Goal: Task Accomplishment & Management: Manage account settings

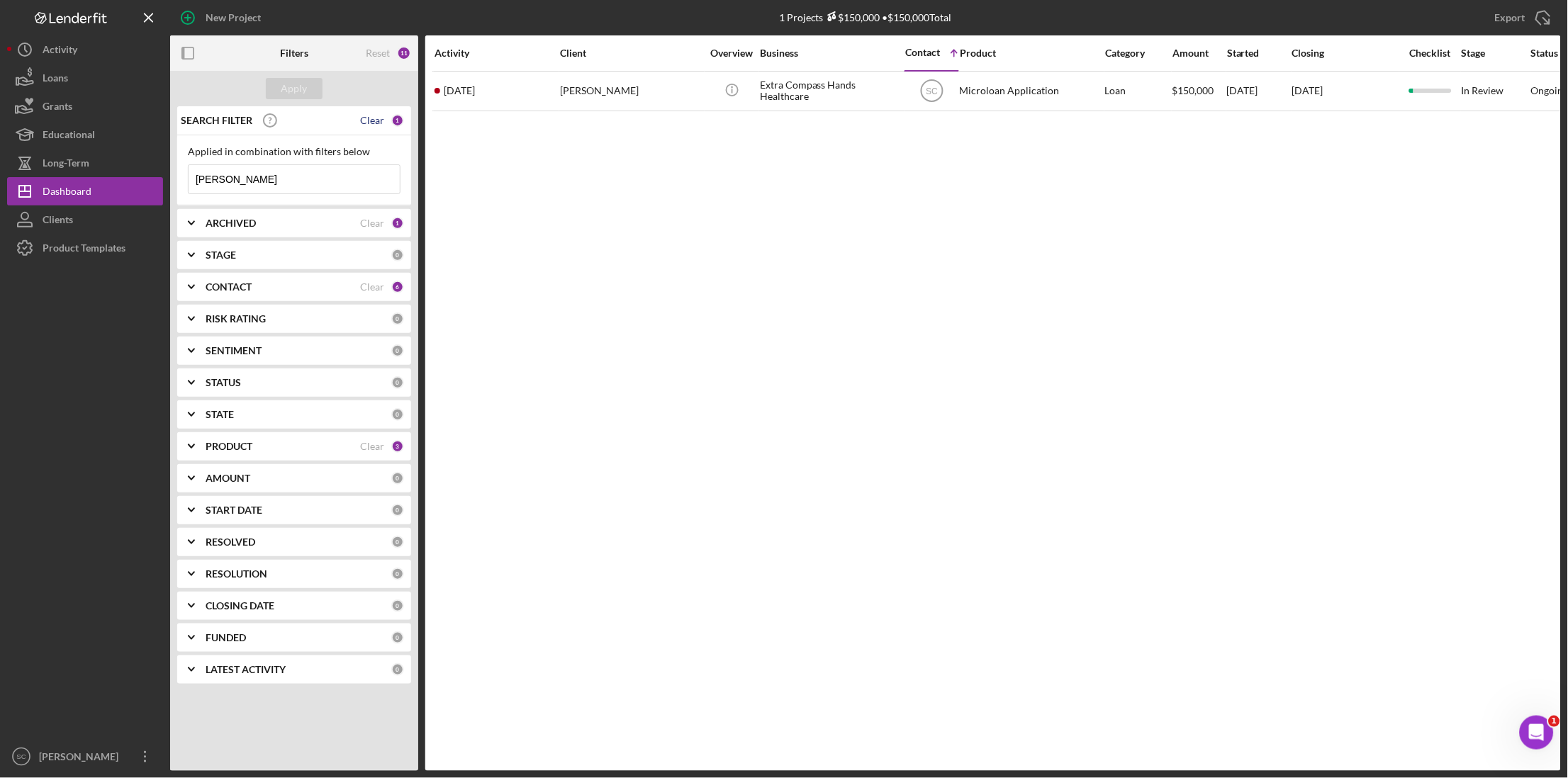
click at [375, 122] on div "Clear" at bounding box center [372, 120] width 24 height 11
click at [307, 90] on button "Apply" at bounding box center [294, 88] width 57 height 21
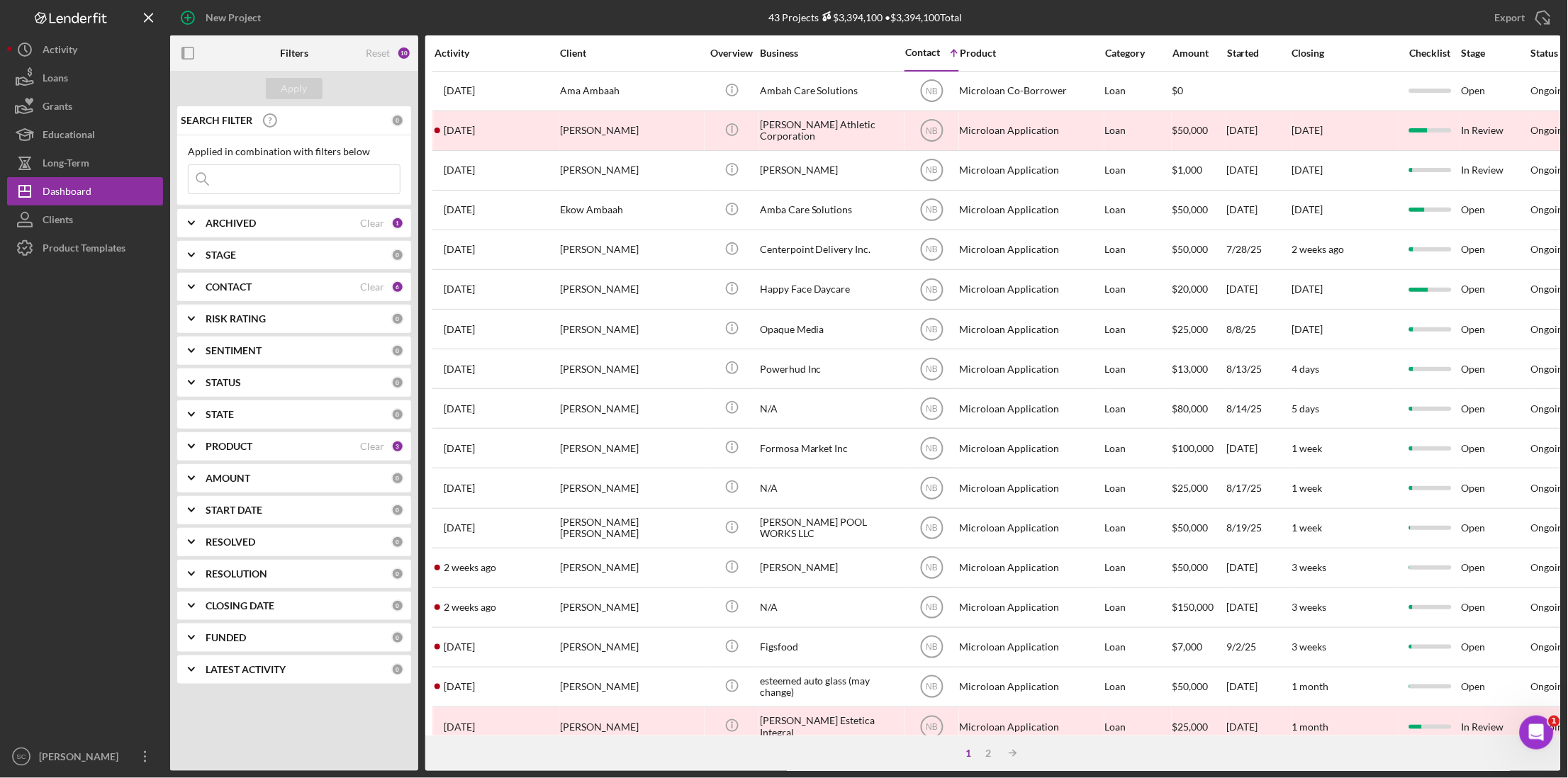
click at [260, 177] on input at bounding box center [294, 179] width 211 height 28
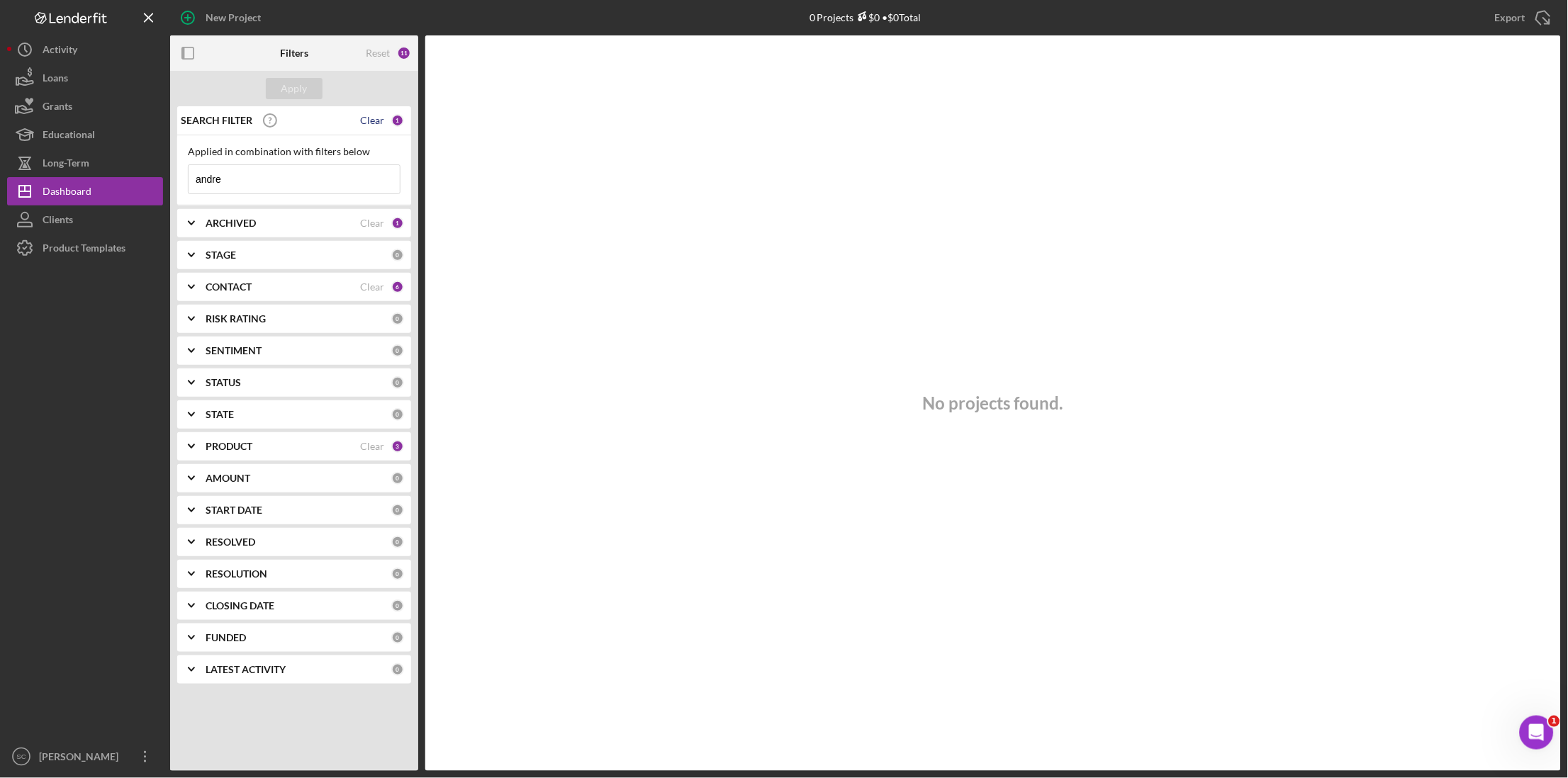
type input "andre"
click at [369, 118] on div "Clear" at bounding box center [372, 120] width 24 height 11
click at [251, 182] on input at bounding box center [294, 179] width 211 height 28
type input "[PERSON_NAME]"
click at [230, 284] on b "CONTACT" at bounding box center [228, 287] width 46 height 11
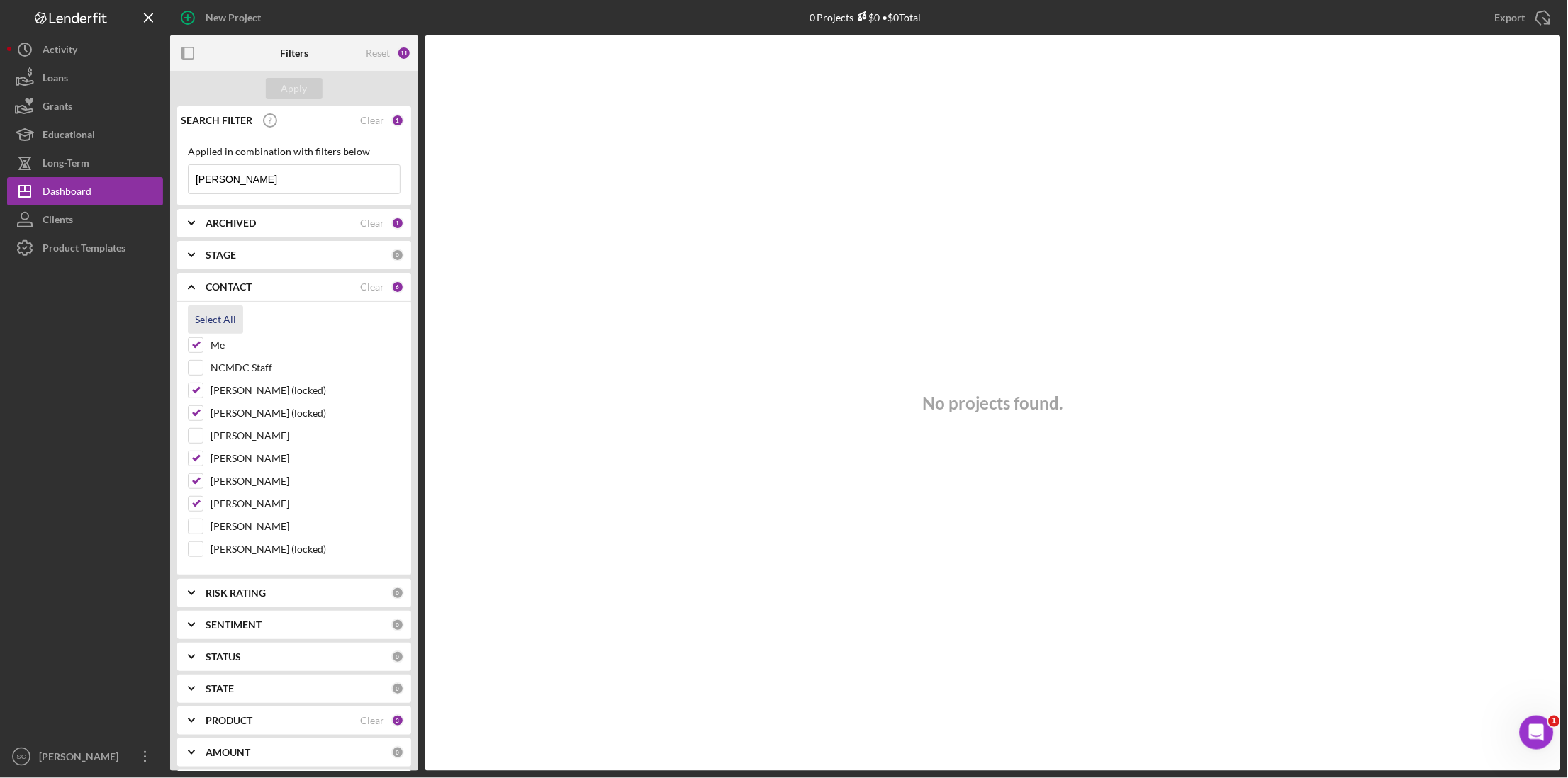
click at [228, 321] on div "Select All" at bounding box center [216, 320] width 41 height 28
checkbox input "true"
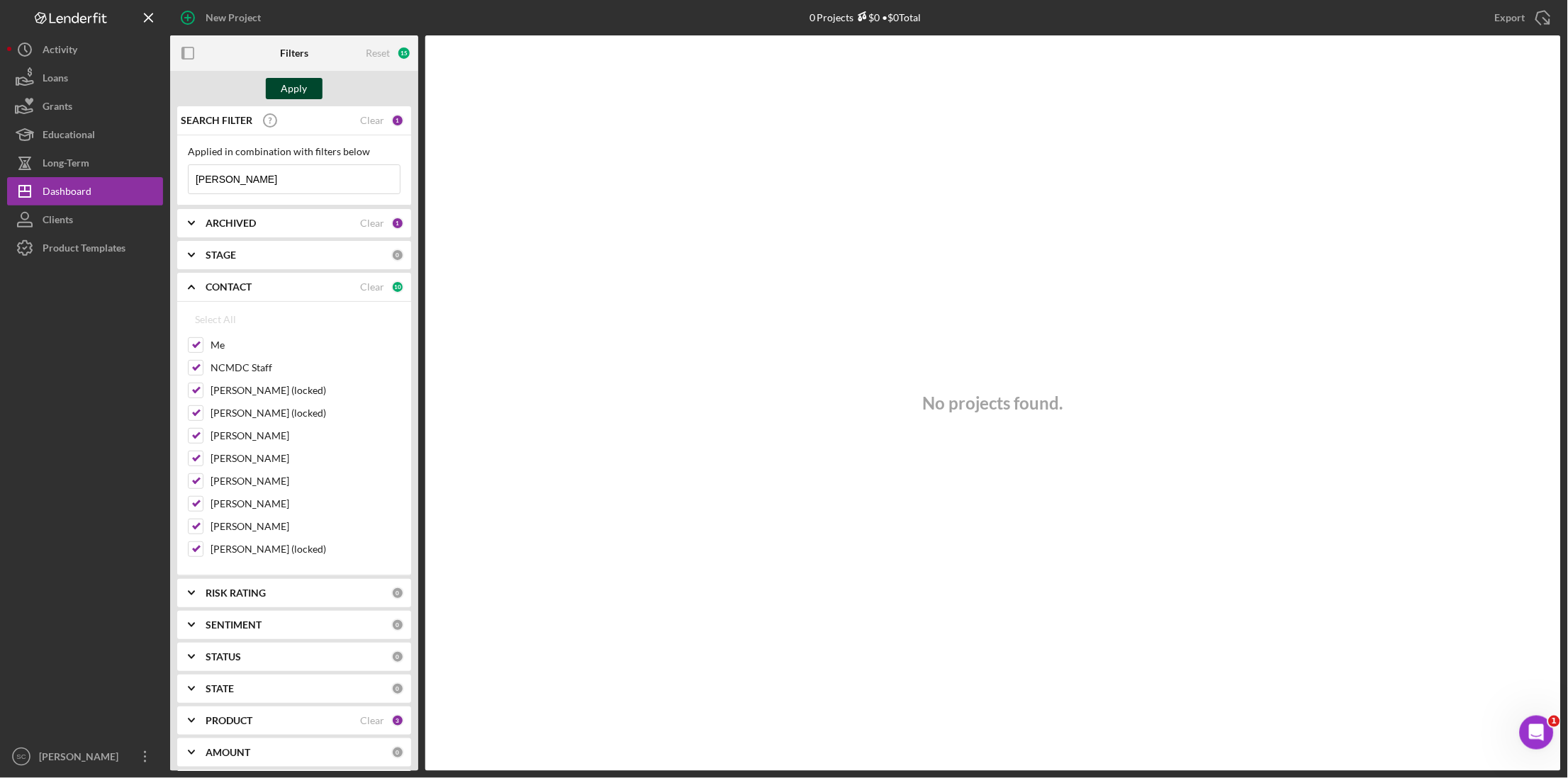
click at [282, 92] on div "Apply" at bounding box center [294, 88] width 26 height 21
click at [248, 222] on b "ARCHIVED" at bounding box center [231, 223] width 51 height 11
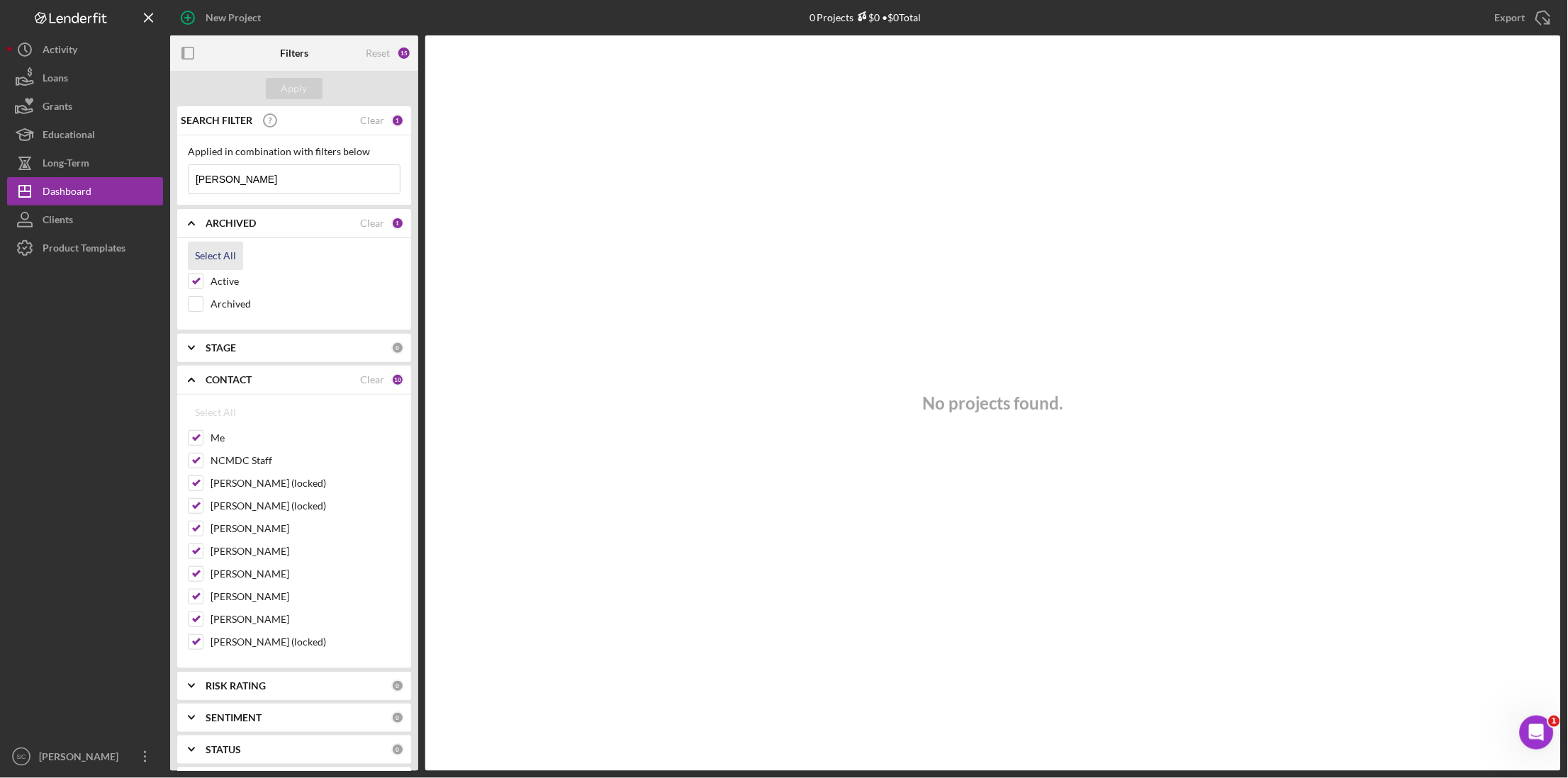
click at [232, 257] on div "Select All" at bounding box center [216, 256] width 41 height 28
click at [302, 84] on div "Apply" at bounding box center [294, 88] width 26 height 21
click at [197, 305] on input "Archived" at bounding box center [196, 304] width 14 height 14
checkbox input "false"
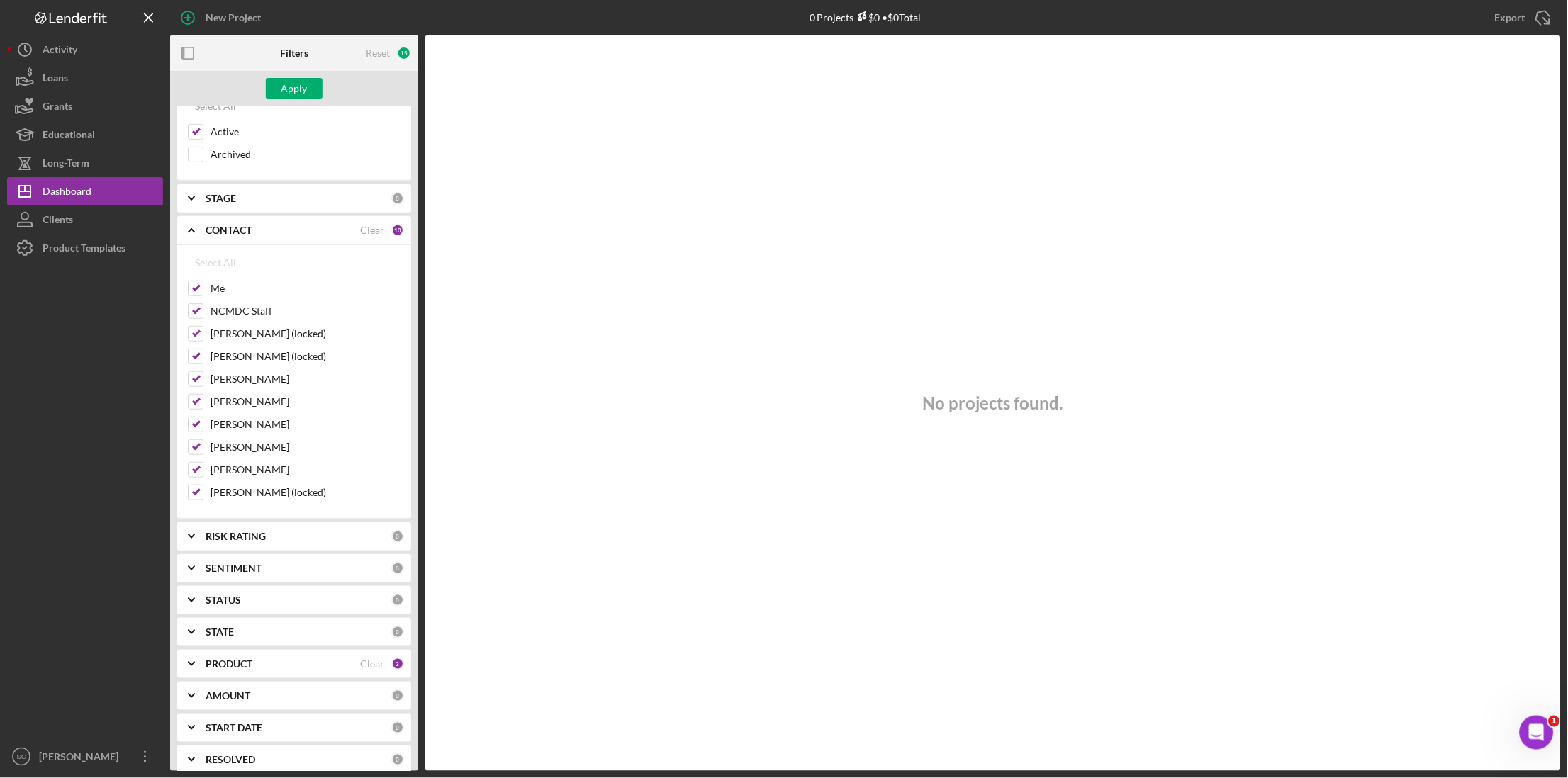
scroll to position [177, 0]
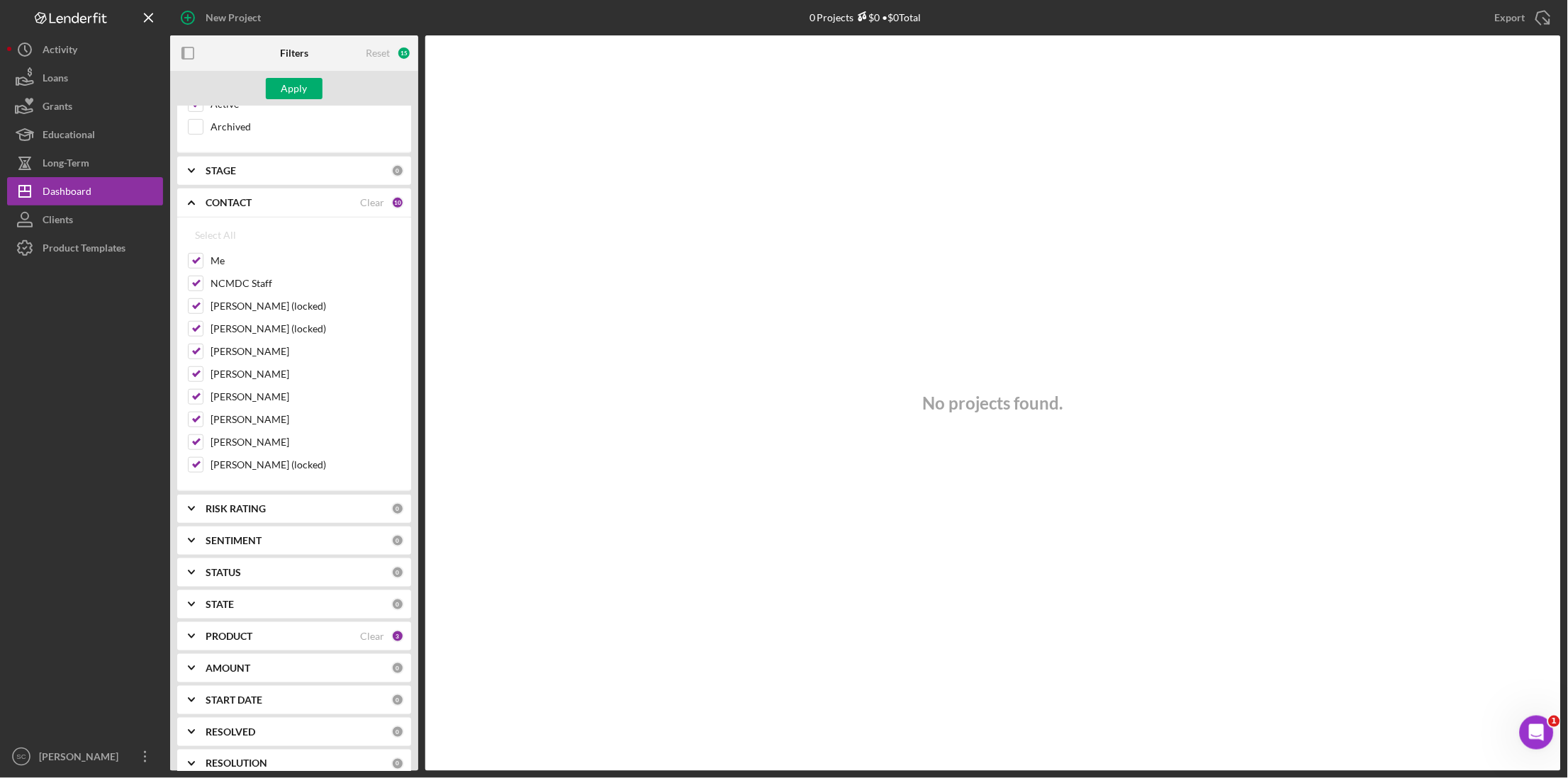
click at [217, 639] on b "PRODUCT" at bounding box center [228, 636] width 47 height 11
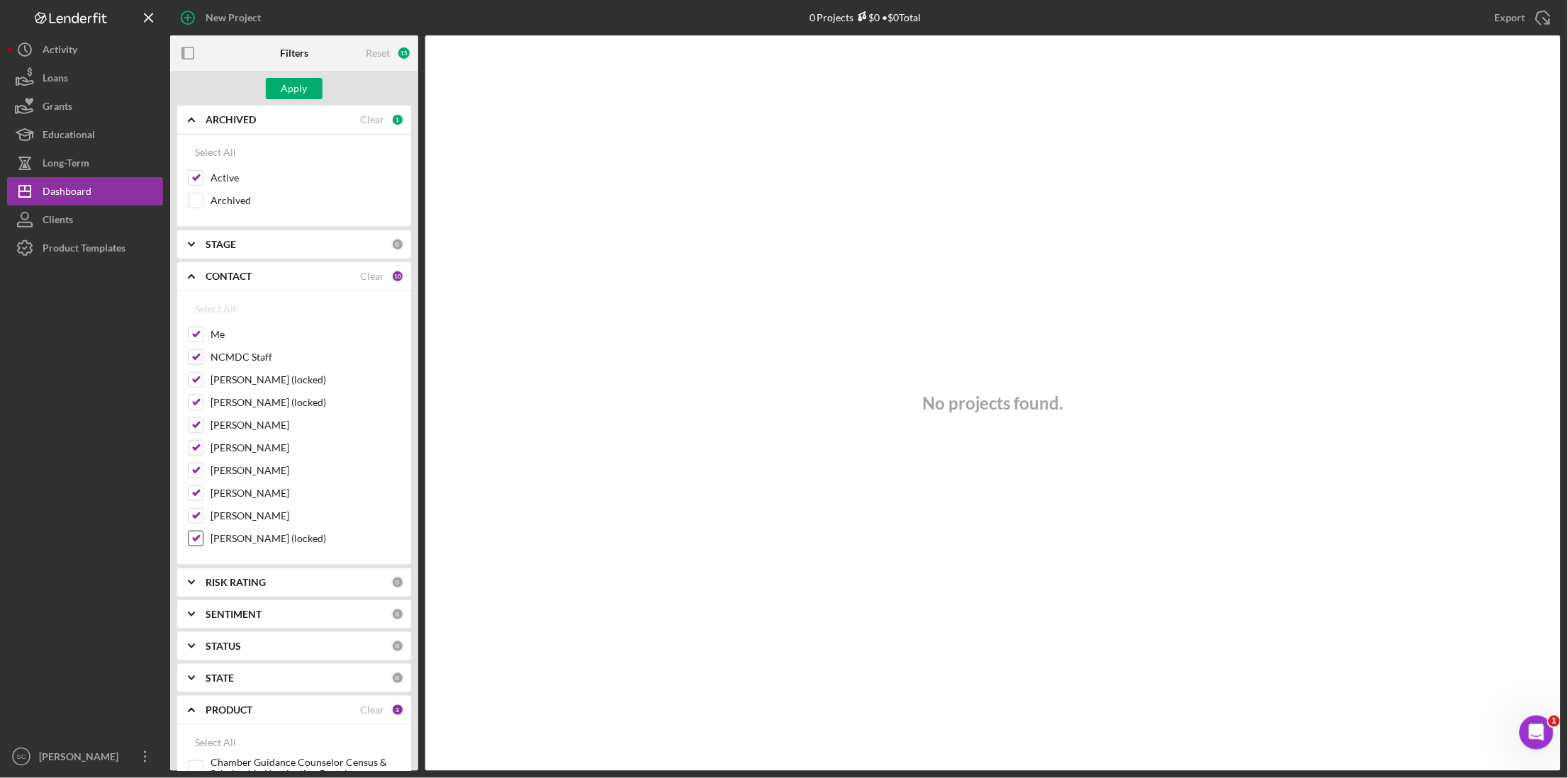
scroll to position [88, 0]
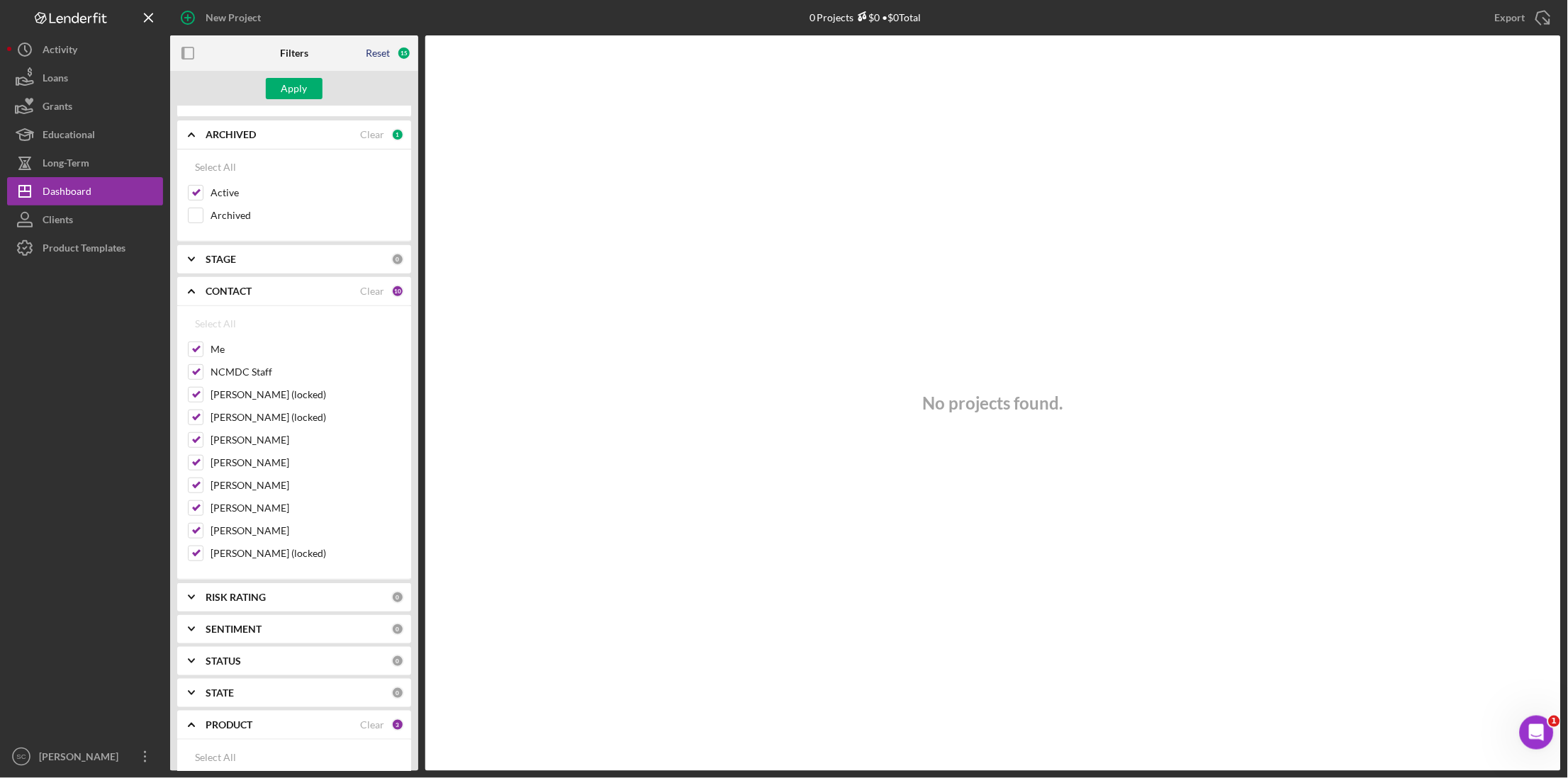
click at [383, 56] on div "Reset" at bounding box center [378, 53] width 24 height 11
checkbox input "false"
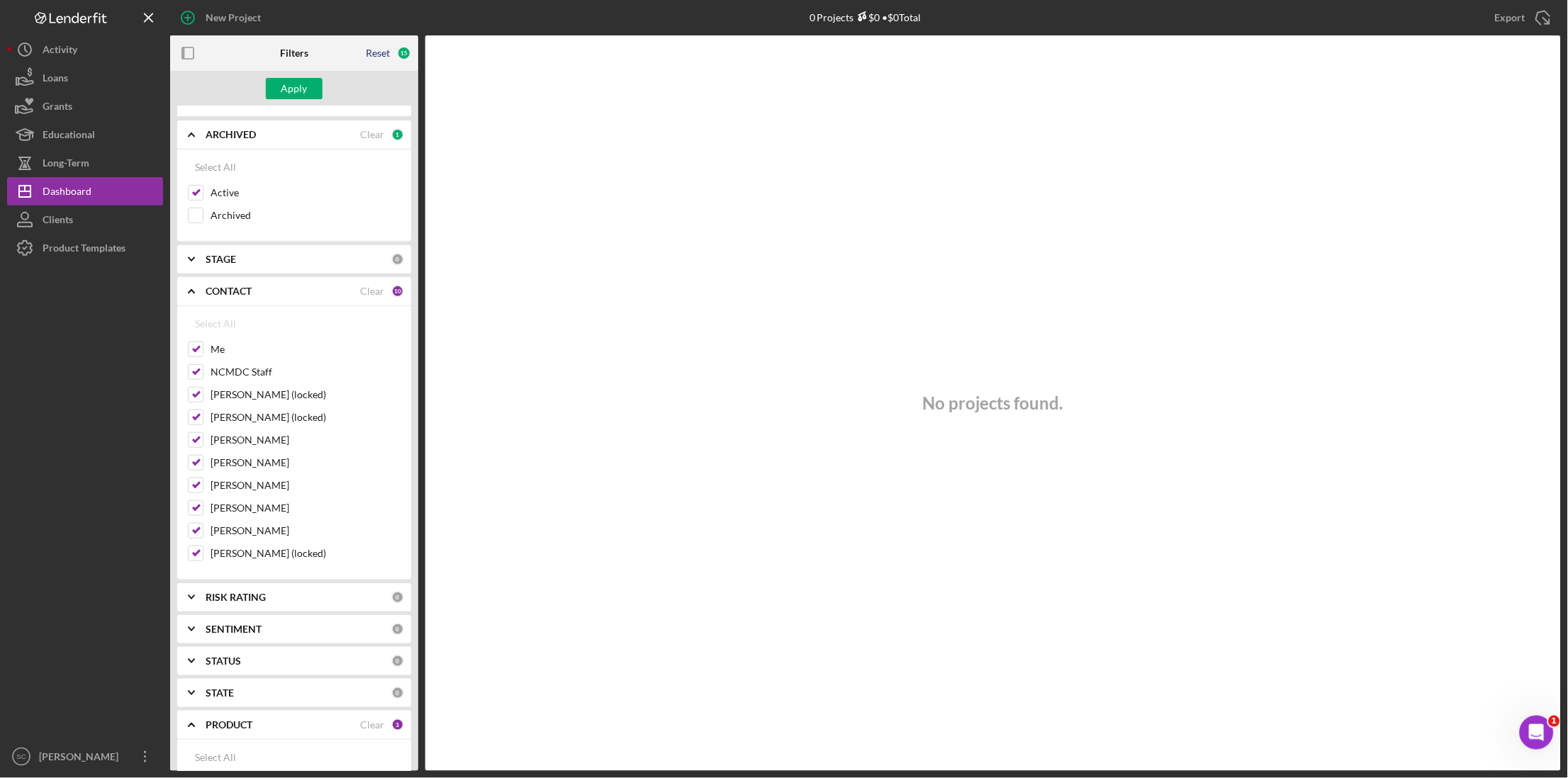
checkbox input "false"
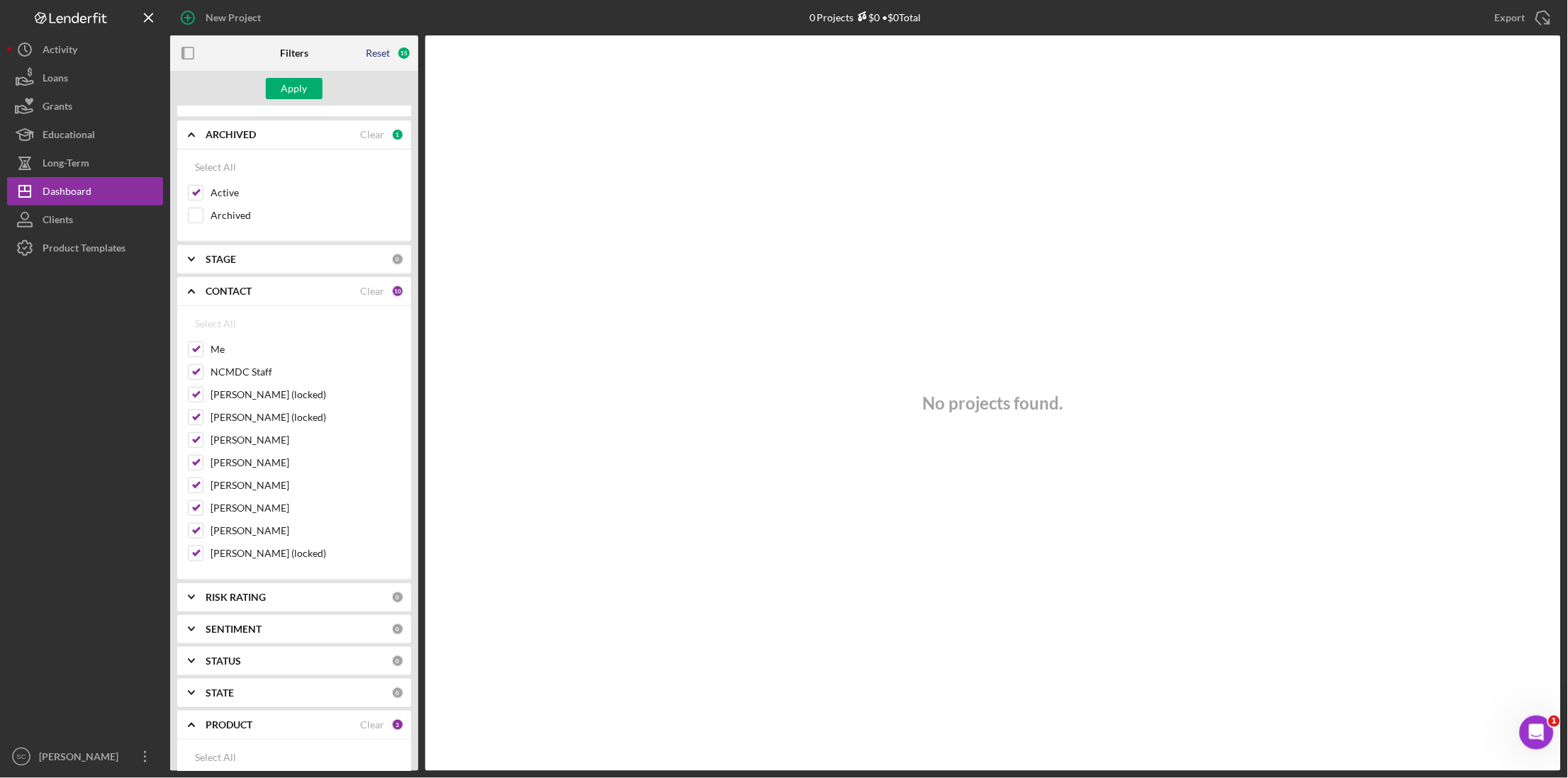
checkbox input "false"
click at [279, 84] on button "Apply" at bounding box center [294, 88] width 57 height 21
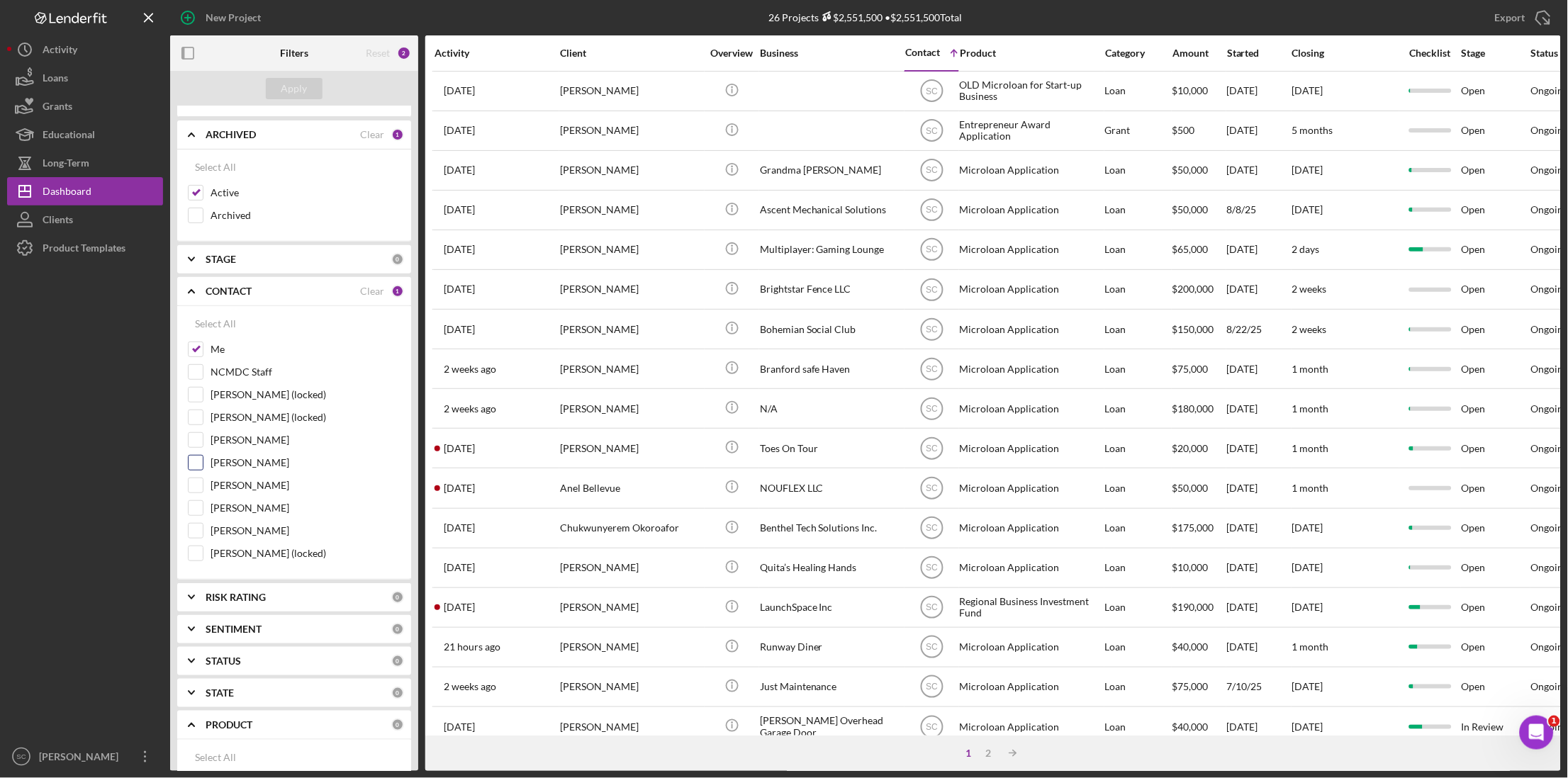
click at [198, 465] on input "[PERSON_NAME]" at bounding box center [196, 463] width 14 height 14
checkbox input "true"
click at [196, 510] on input "[PERSON_NAME]" at bounding box center [196, 508] width 14 height 14
checkbox input "true"
click at [284, 73] on div "Apply" at bounding box center [294, 88] width 248 height 36
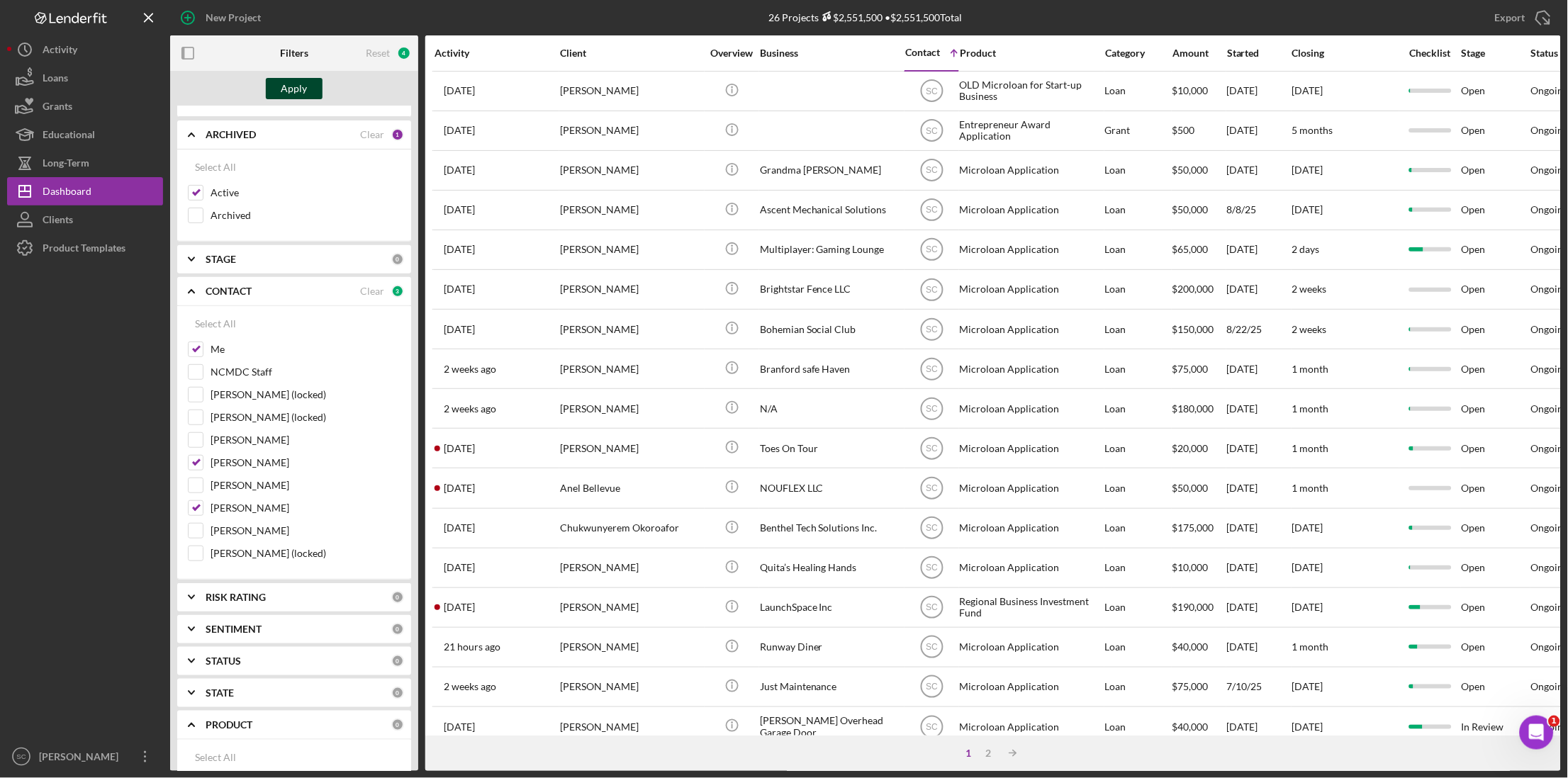
click at [284, 84] on div "Apply" at bounding box center [294, 88] width 26 height 21
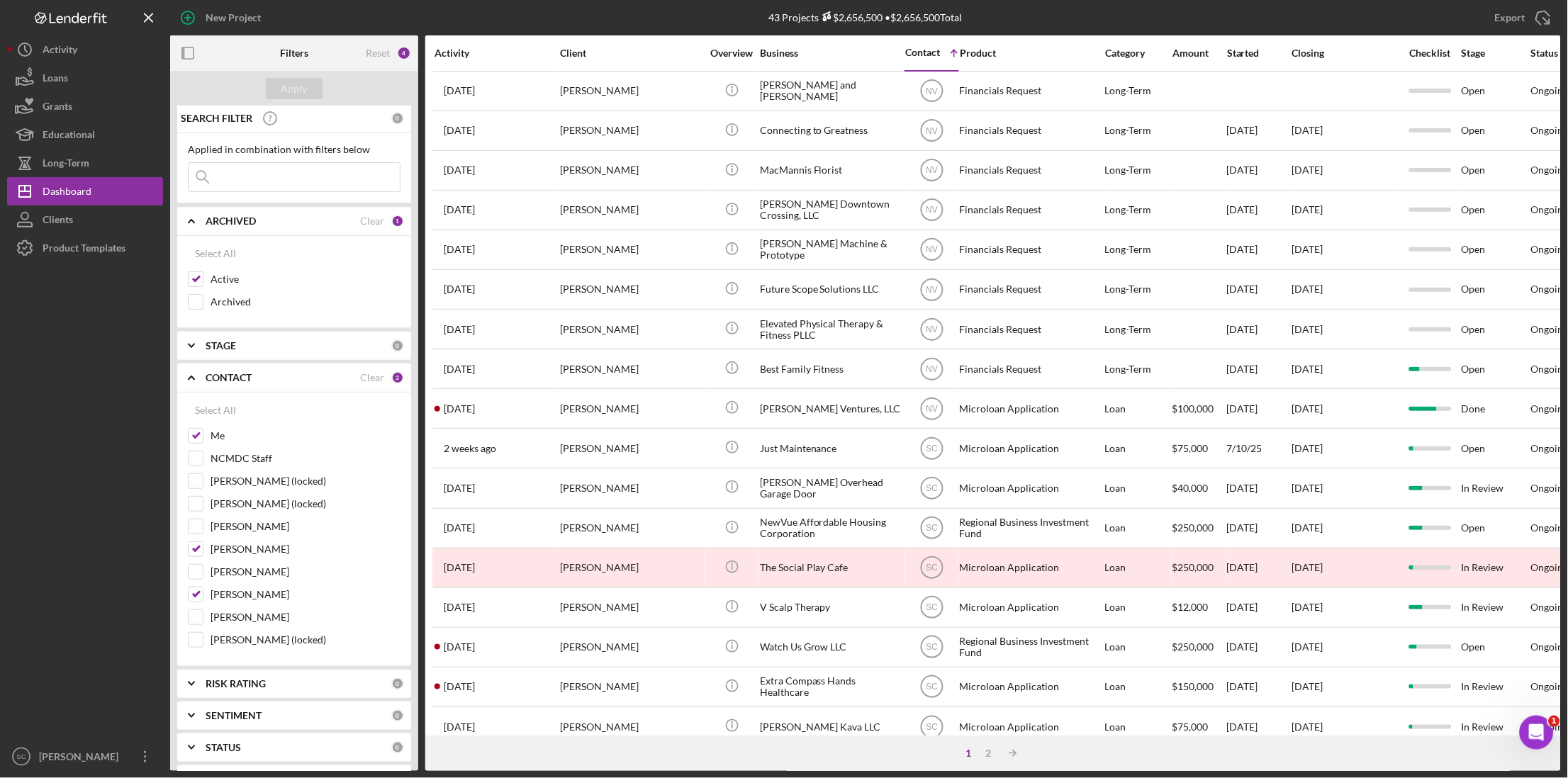
scroll to position [0, 0]
click at [918, 58] on div "Contact" at bounding box center [923, 52] width 35 height 11
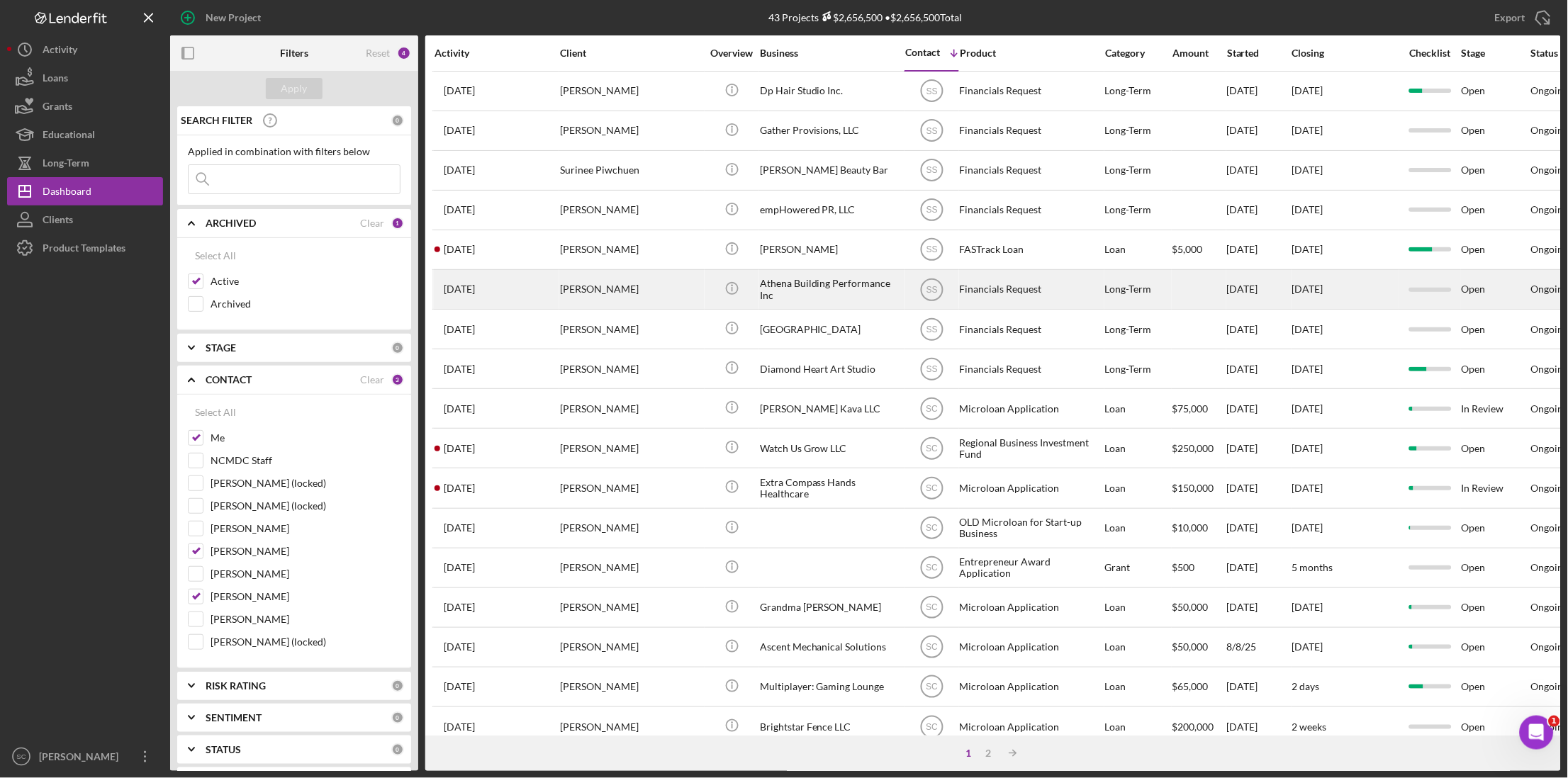
click at [803, 285] on div "Athena Building Performance Inc" at bounding box center [831, 290] width 141 height 38
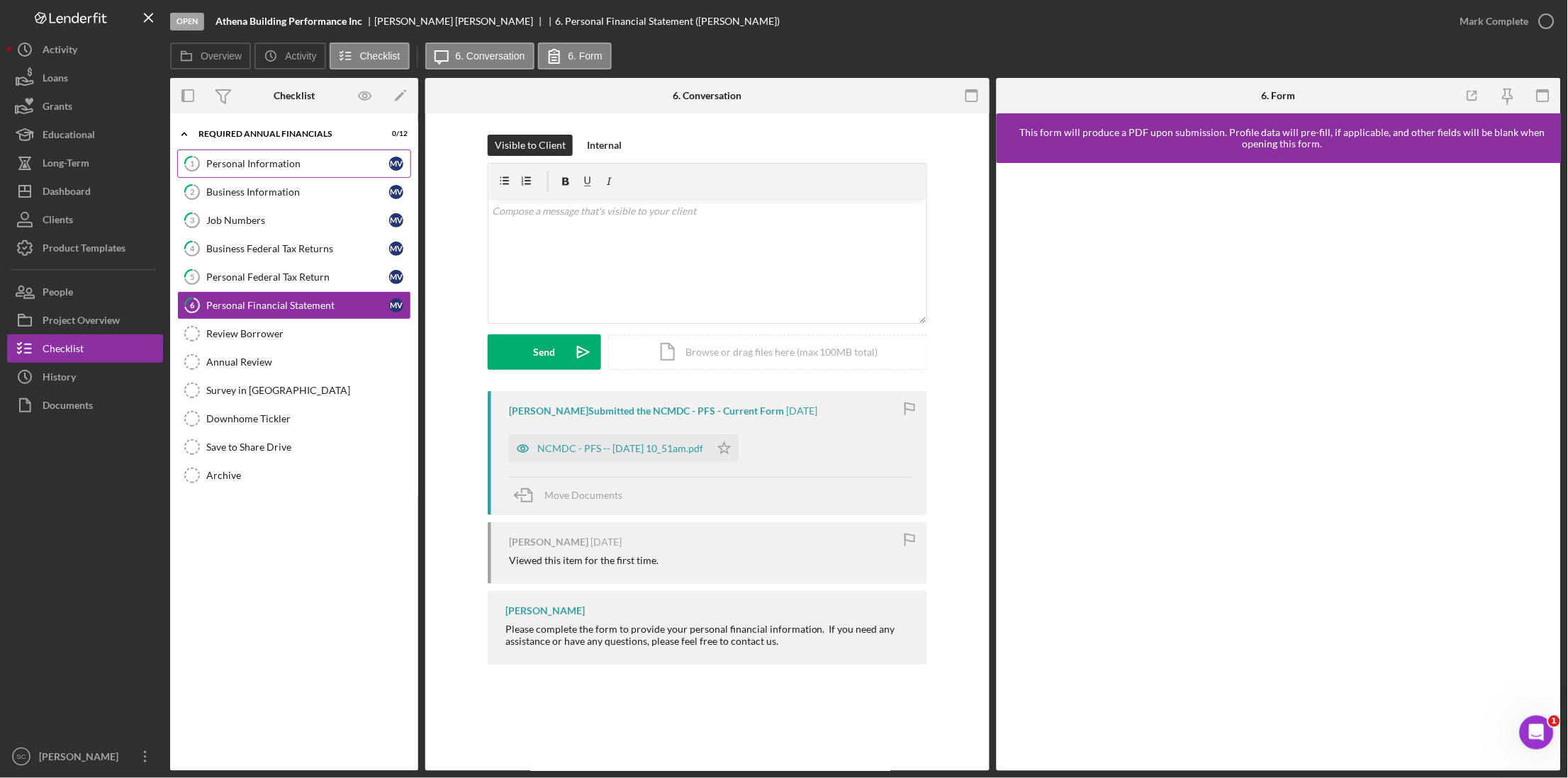
click at [258, 160] on div "Personal Information" at bounding box center [297, 163] width 183 height 11
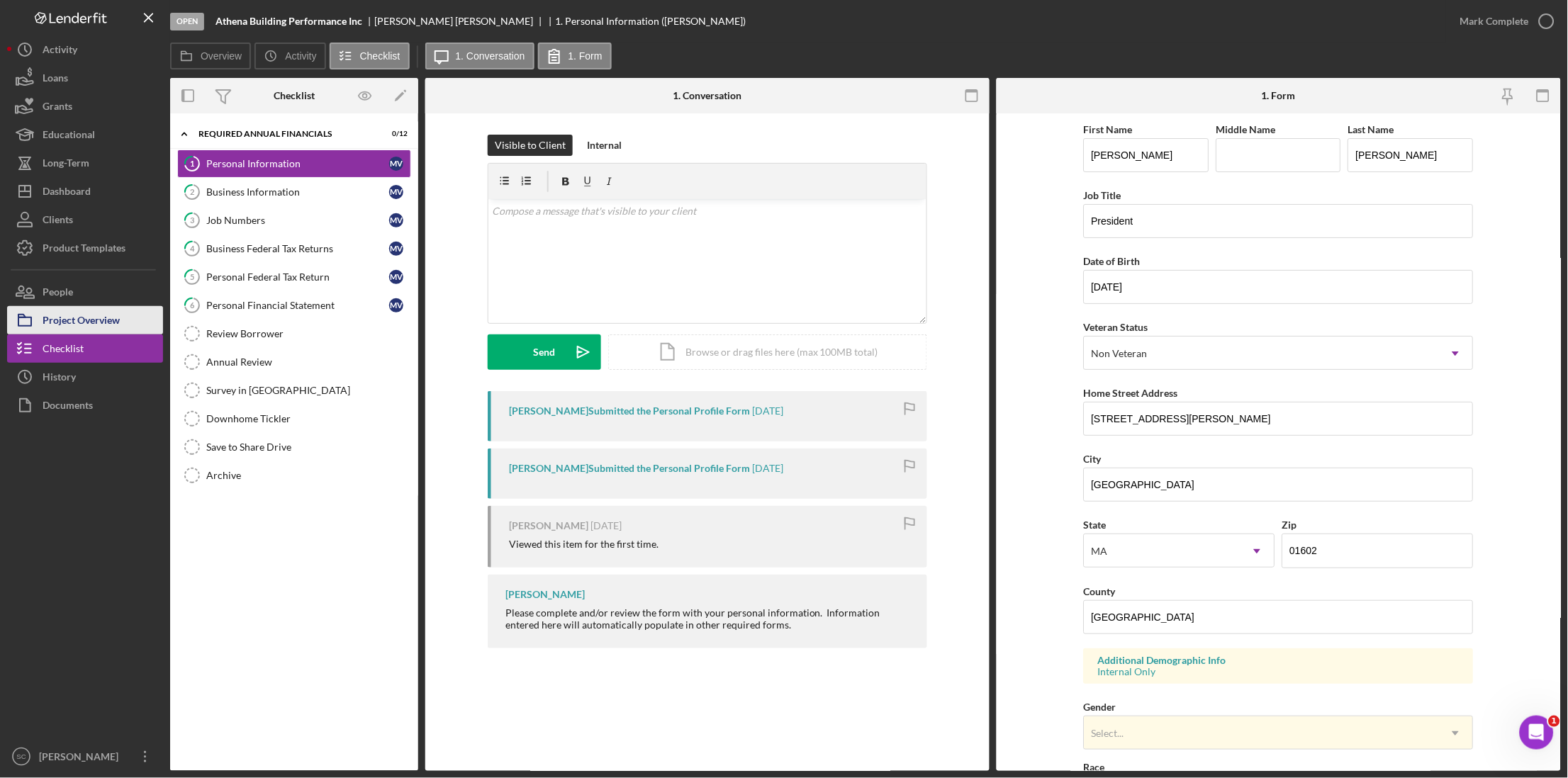
click at [104, 314] on div "Project Overview" at bounding box center [81, 322] width 77 height 32
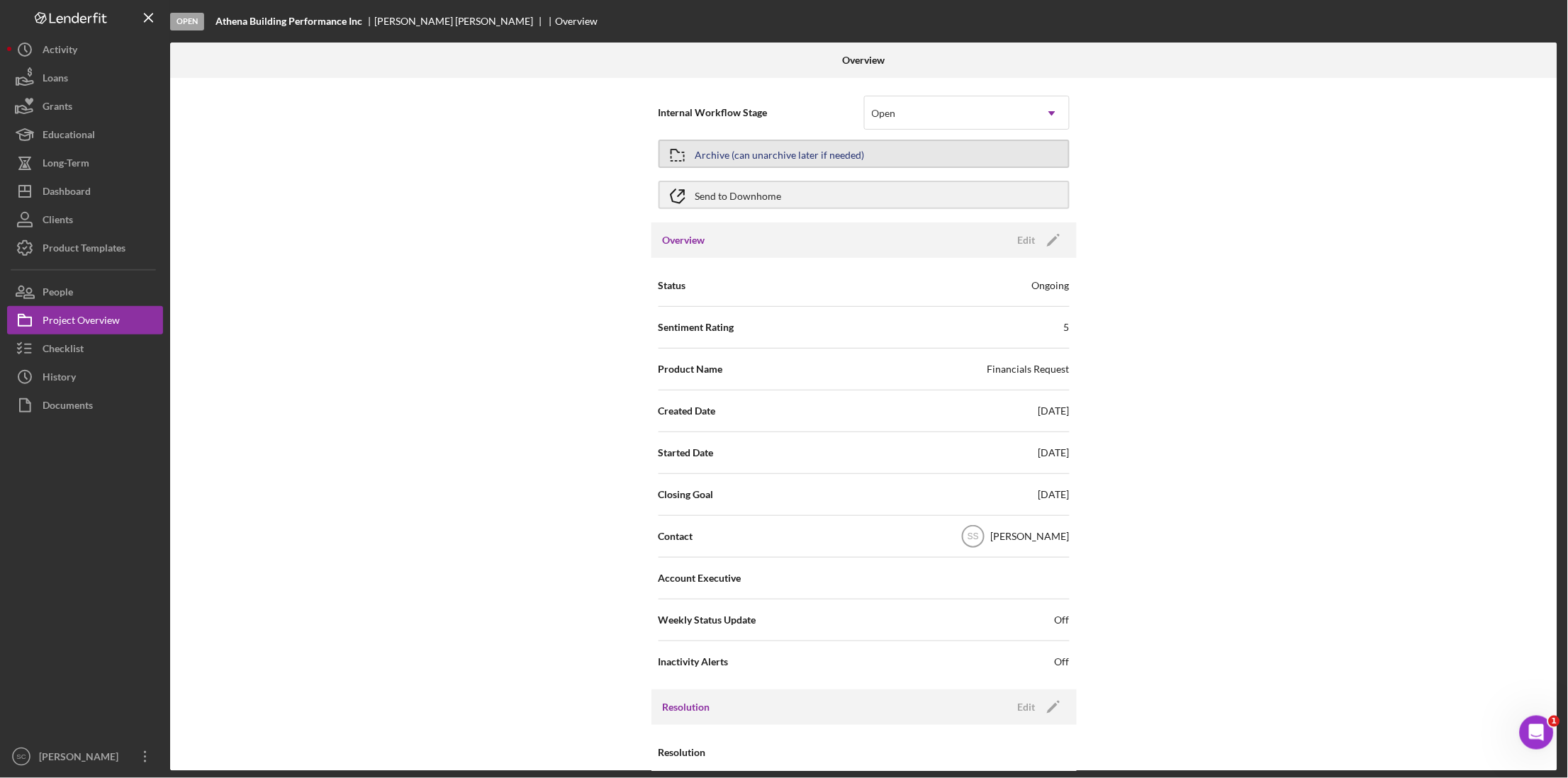
click at [746, 155] on div "Archive (can unarchive later if needed)" at bounding box center [780, 154] width 169 height 25
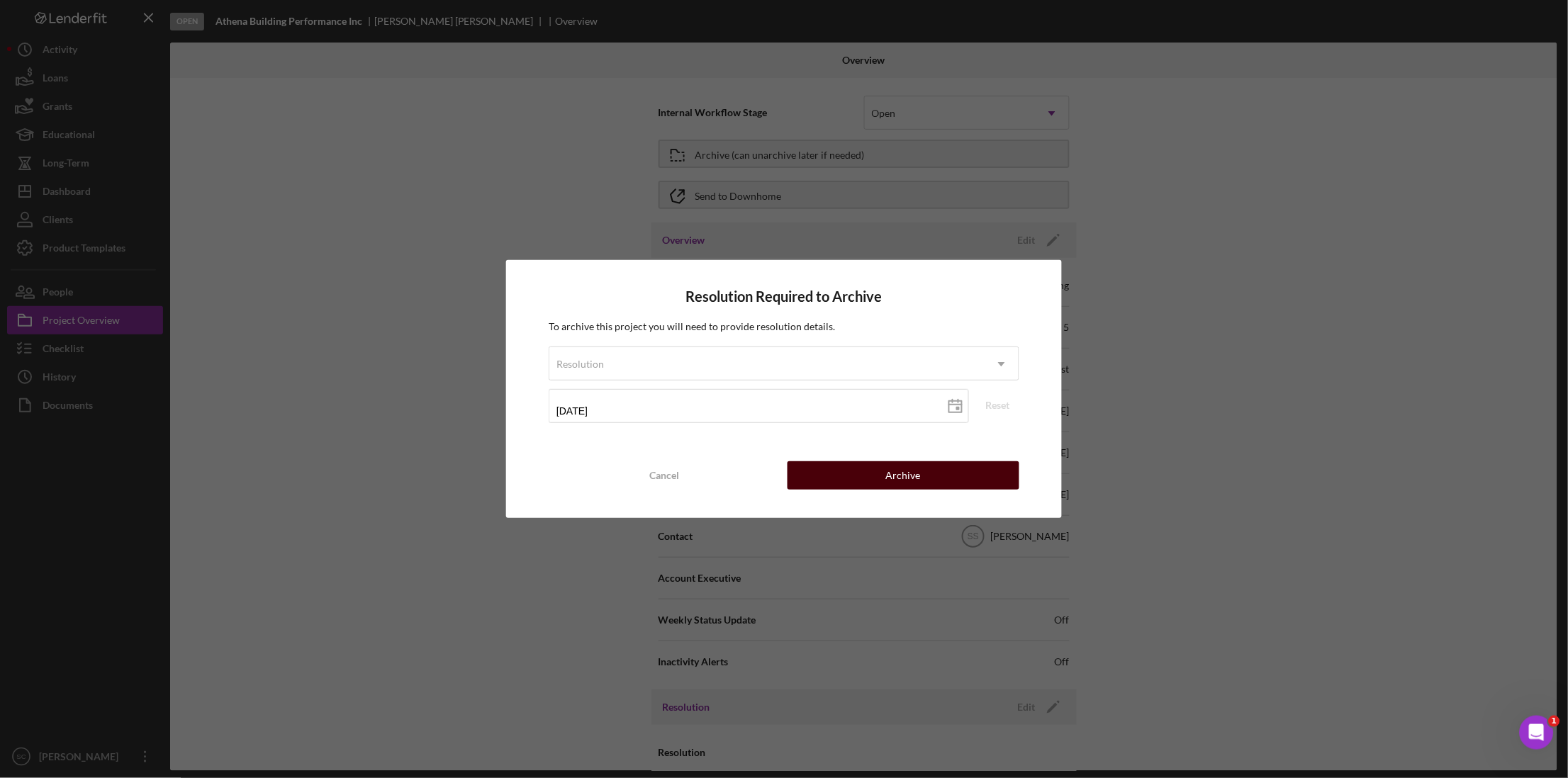
click at [828, 478] on button "Archive" at bounding box center [903, 475] width 232 height 28
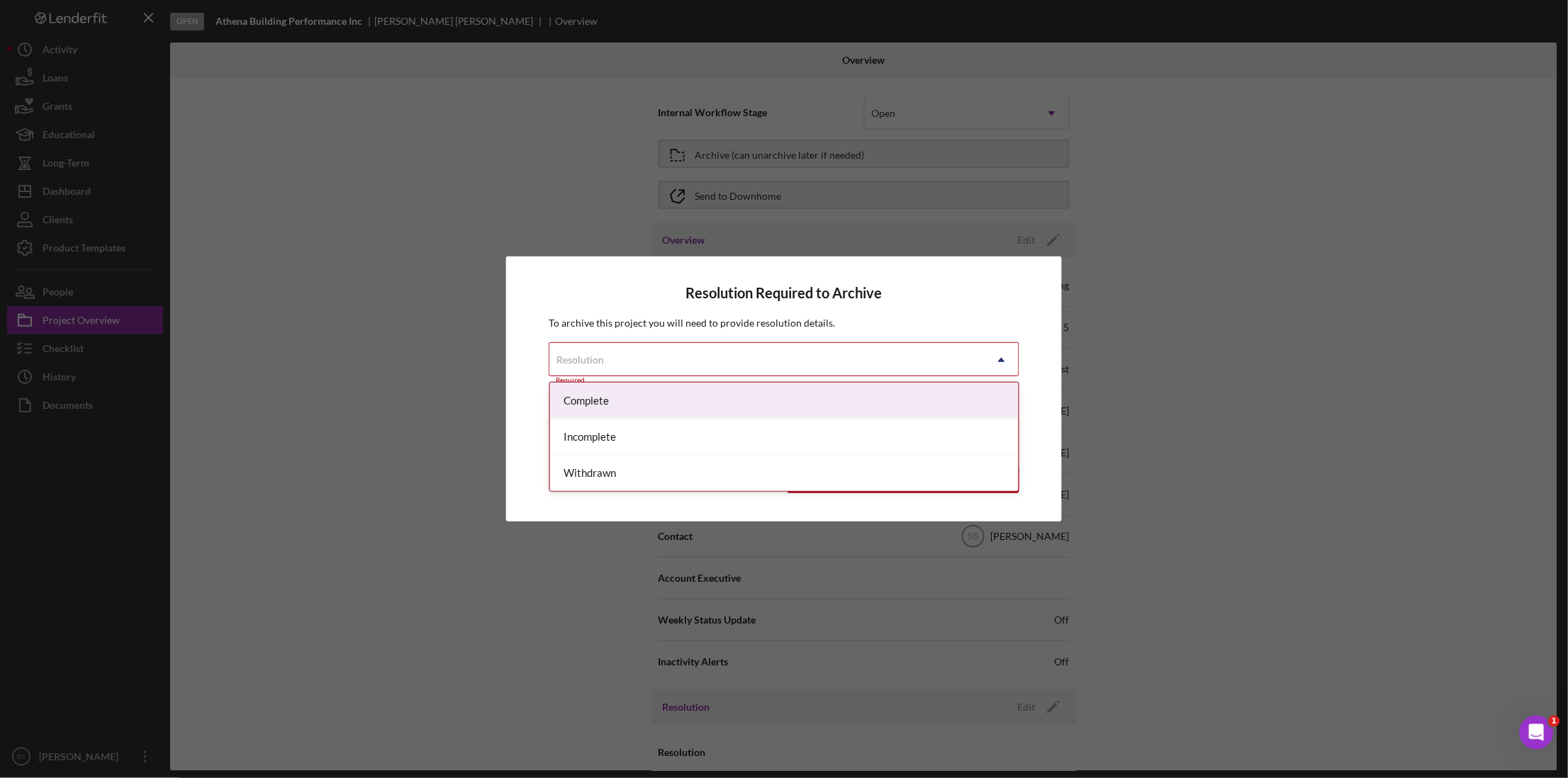
click at [650, 355] on div "Resolution" at bounding box center [767, 359] width 435 height 32
click at [618, 398] on div "Complete" at bounding box center [785, 400] width 469 height 36
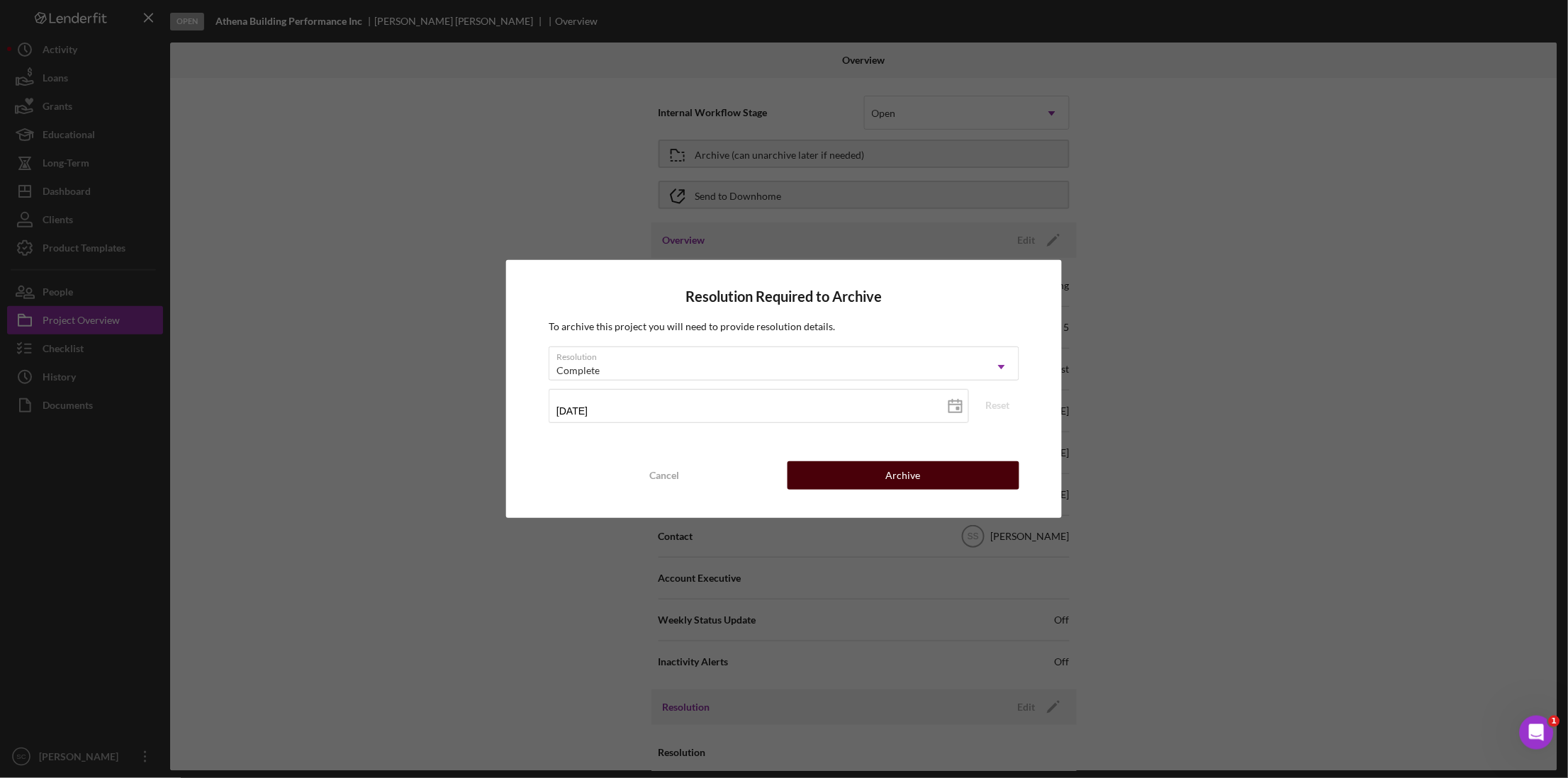
click at [873, 472] on button "Archive" at bounding box center [903, 475] width 232 height 28
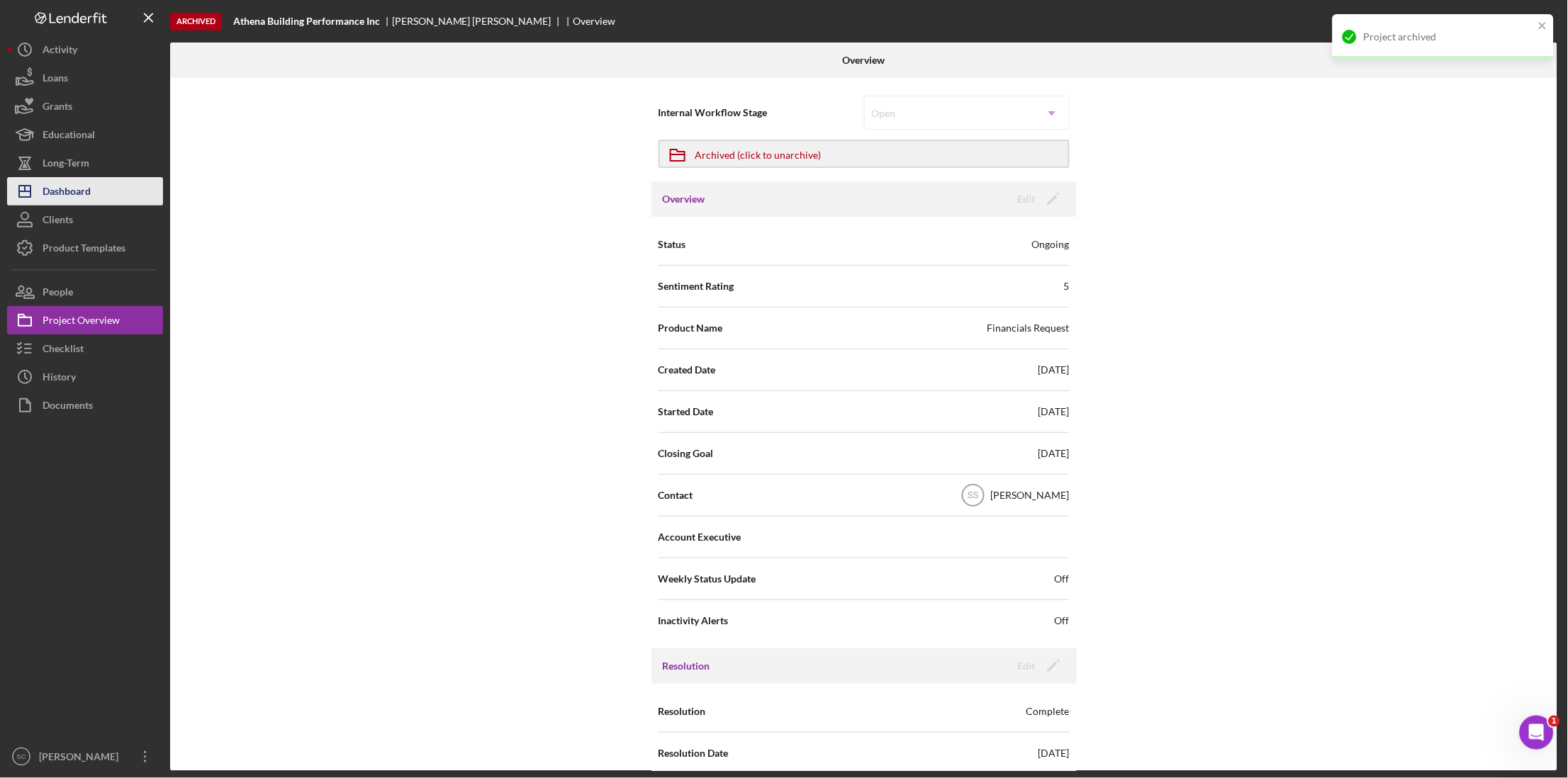
click at [130, 178] on button "Icon/Dashboard Dashboard" at bounding box center [85, 191] width 156 height 28
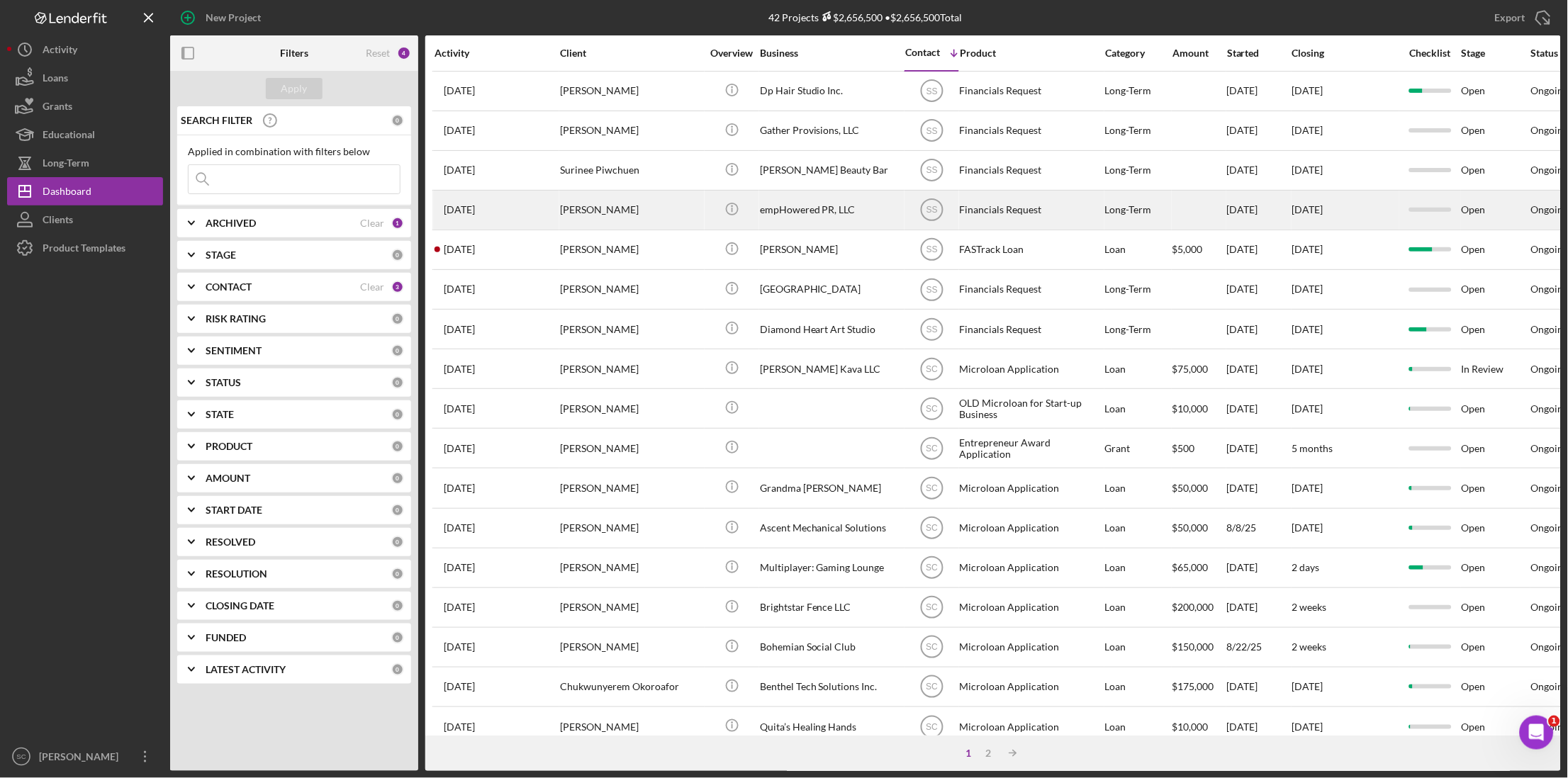
click at [582, 210] on div "[PERSON_NAME]" at bounding box center [631, 210] width 141 height 38
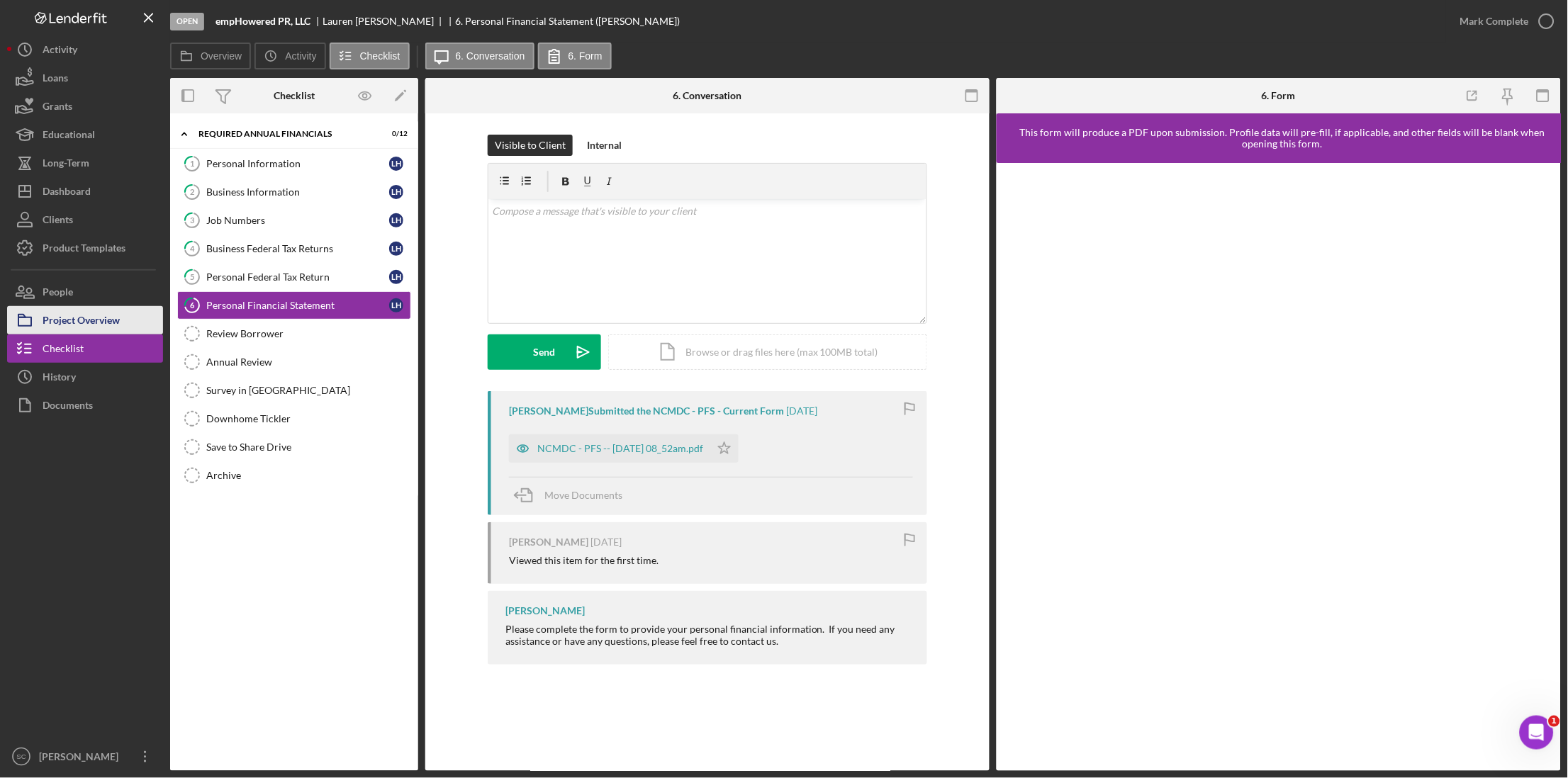
click at [115, 319] on div "Project Overview" at bounding box center [81, 322] width 77 height 32
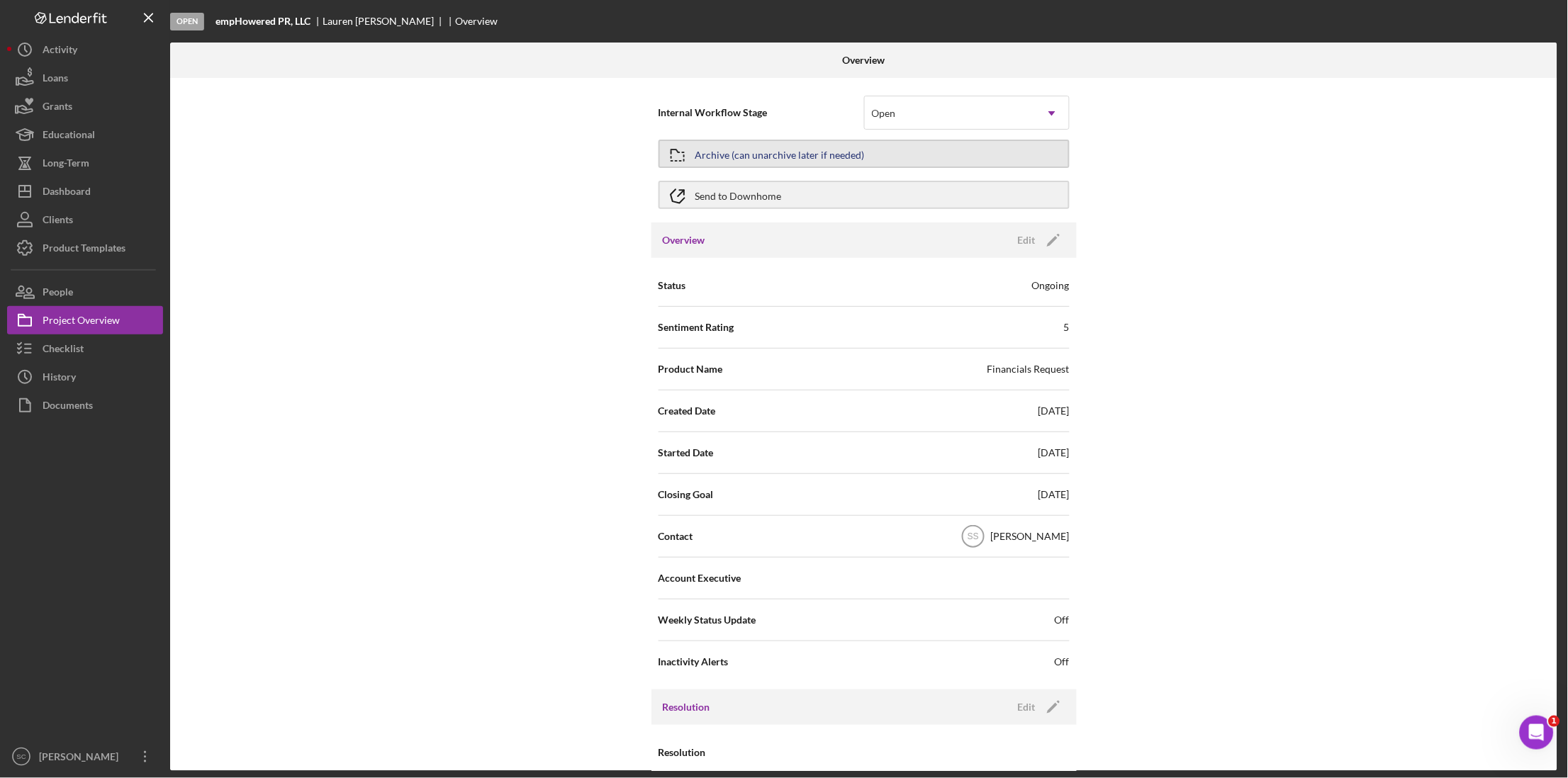
click at [786, 153] on div "Archive (can unarchive later if needed)" at bounding box center [780, 154] width 169 height 25
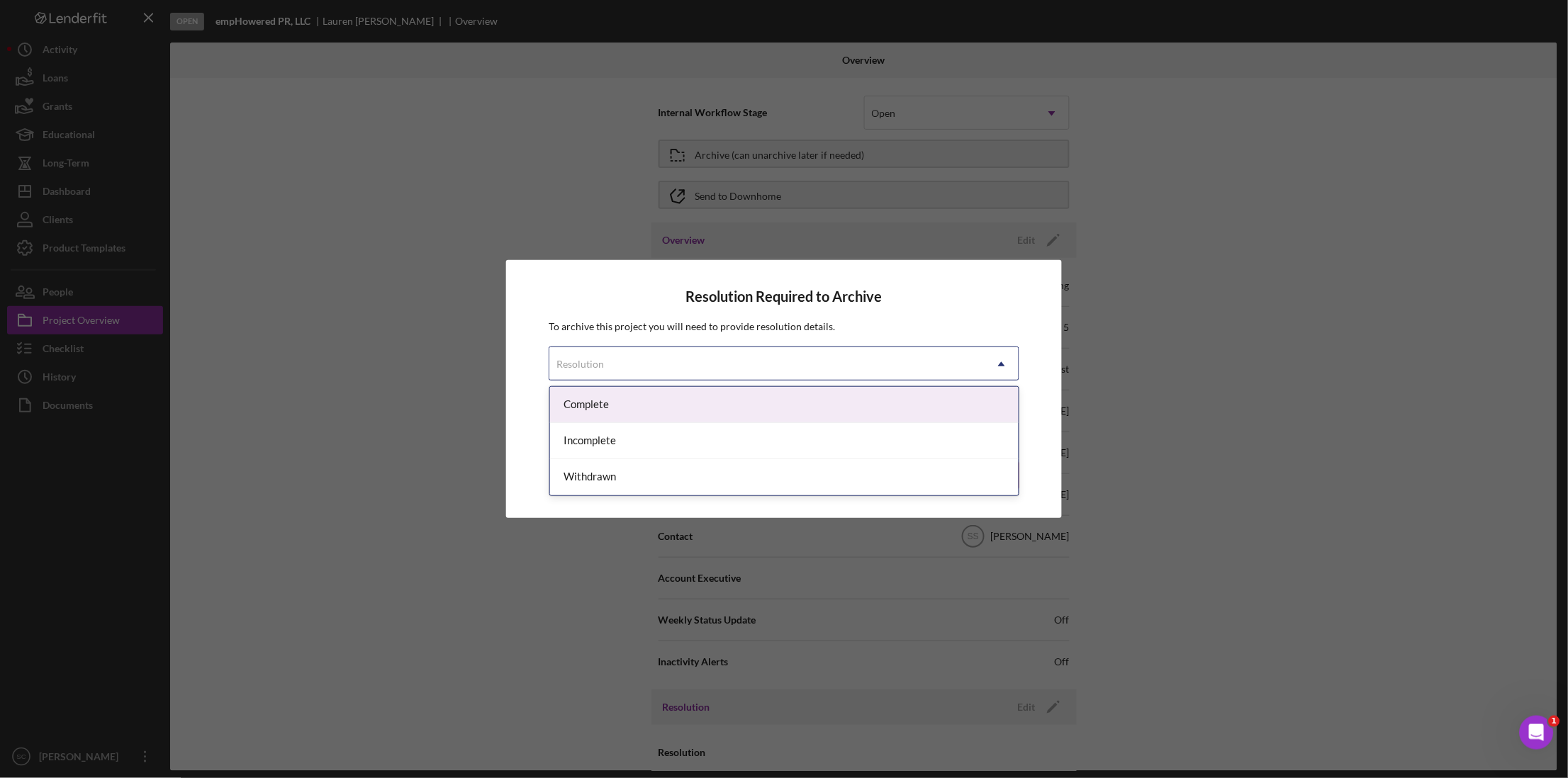
click at [647, 357] on div "Resolution" at bounding box center [767, 363] width 435 height 32
click at [645, 403] on div "Complete" at bounding box center [785, 405] width 469 height 36
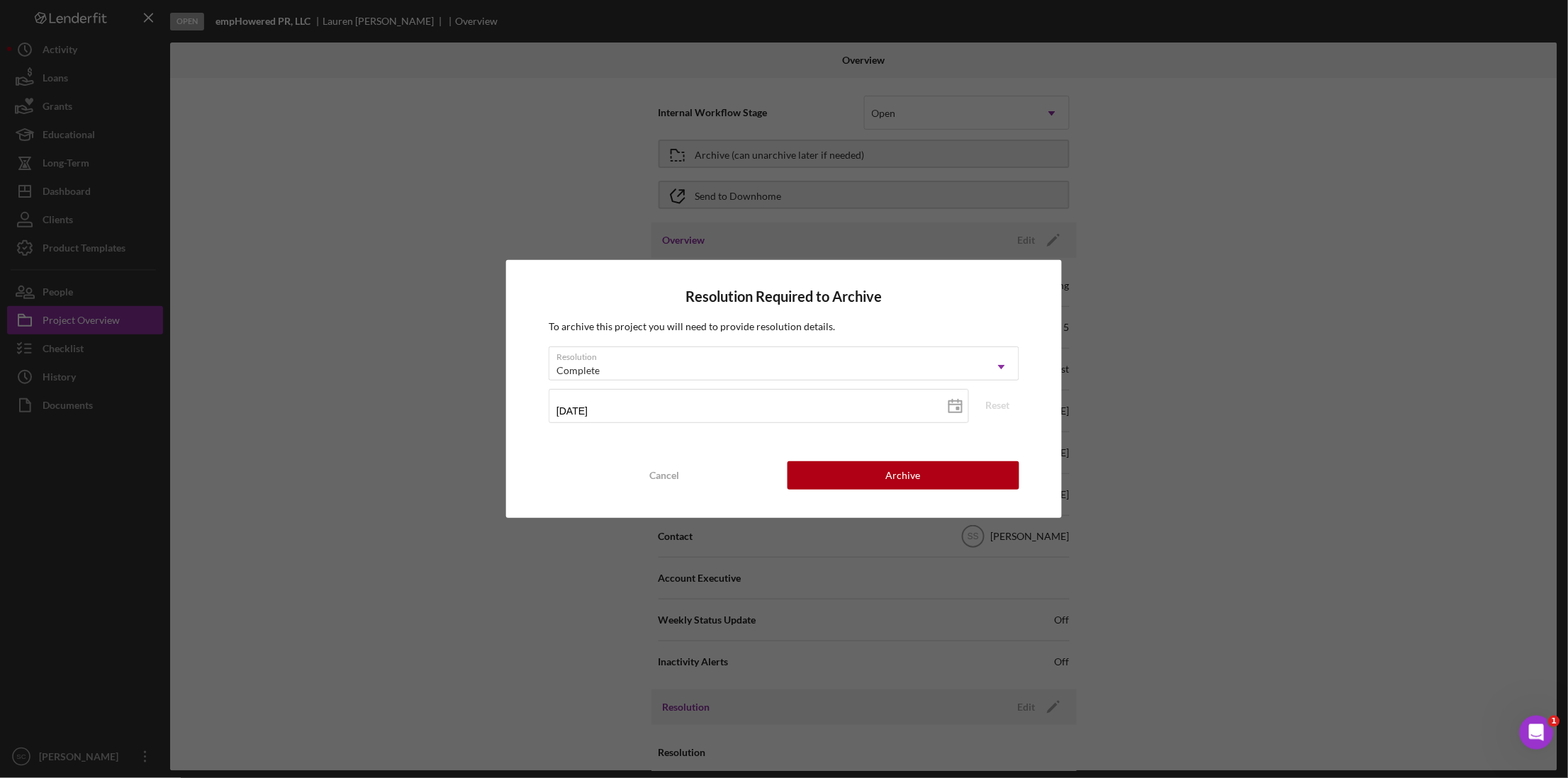
drag, startPoint x: 838, startPoint y: 480, endPoint x: 403, endPoint y: 445, distance: 436.4
click at [401, 457] on div "Resolution Required to Archive To archive this project you will need to provide…" at bounding box center [784, 389] width 1568 height 778
click at [661, 472] on div "Cancel" at bounding box center [665, 475] width 30 height 28
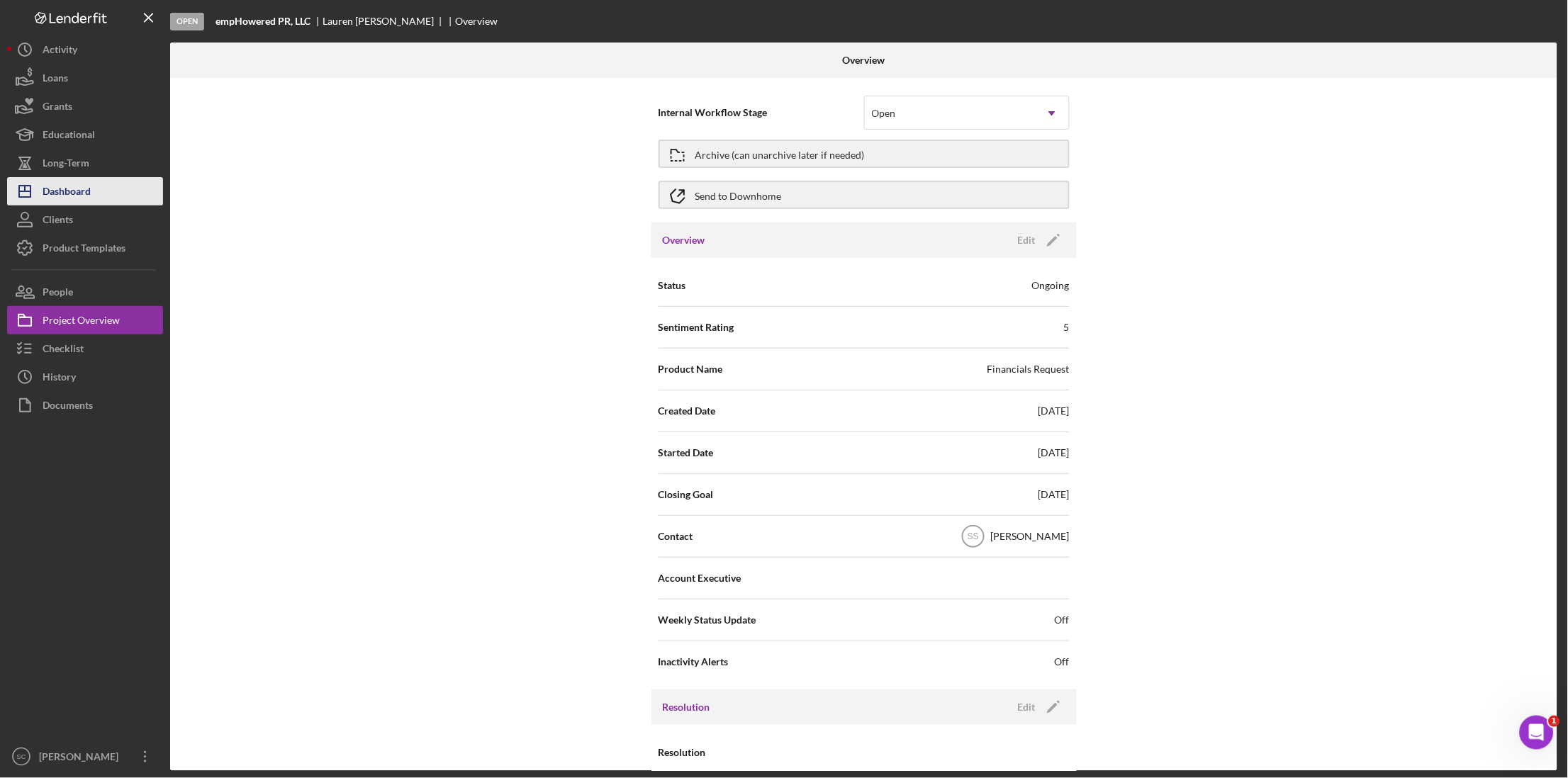
click at [80, 191] on div "Dashboard" at bounding box center [66, 193] width 48 height 32
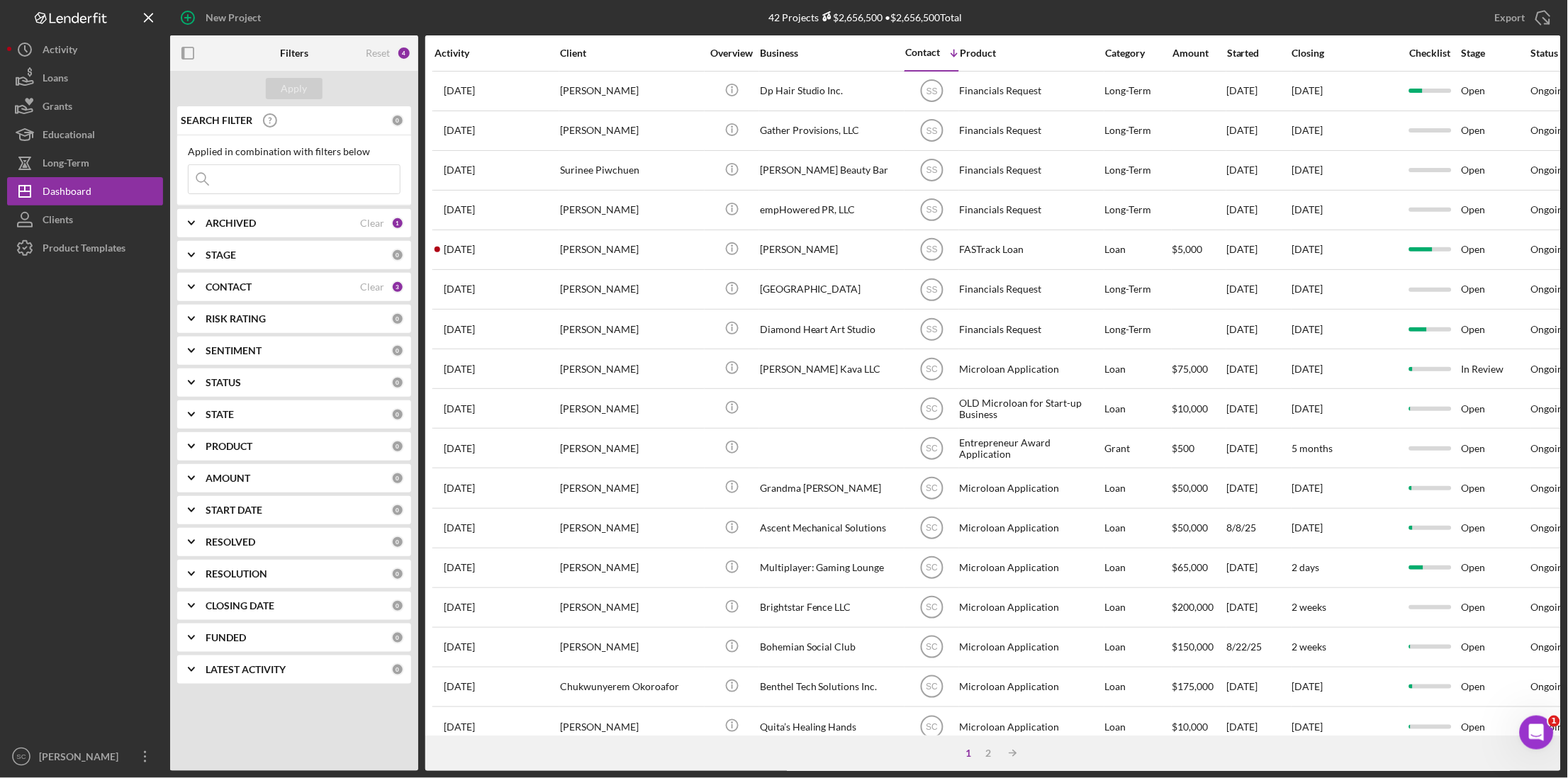
click at [259, 444] on div "PRODUCT" at bounding box center [298, 446] width 186 height 11
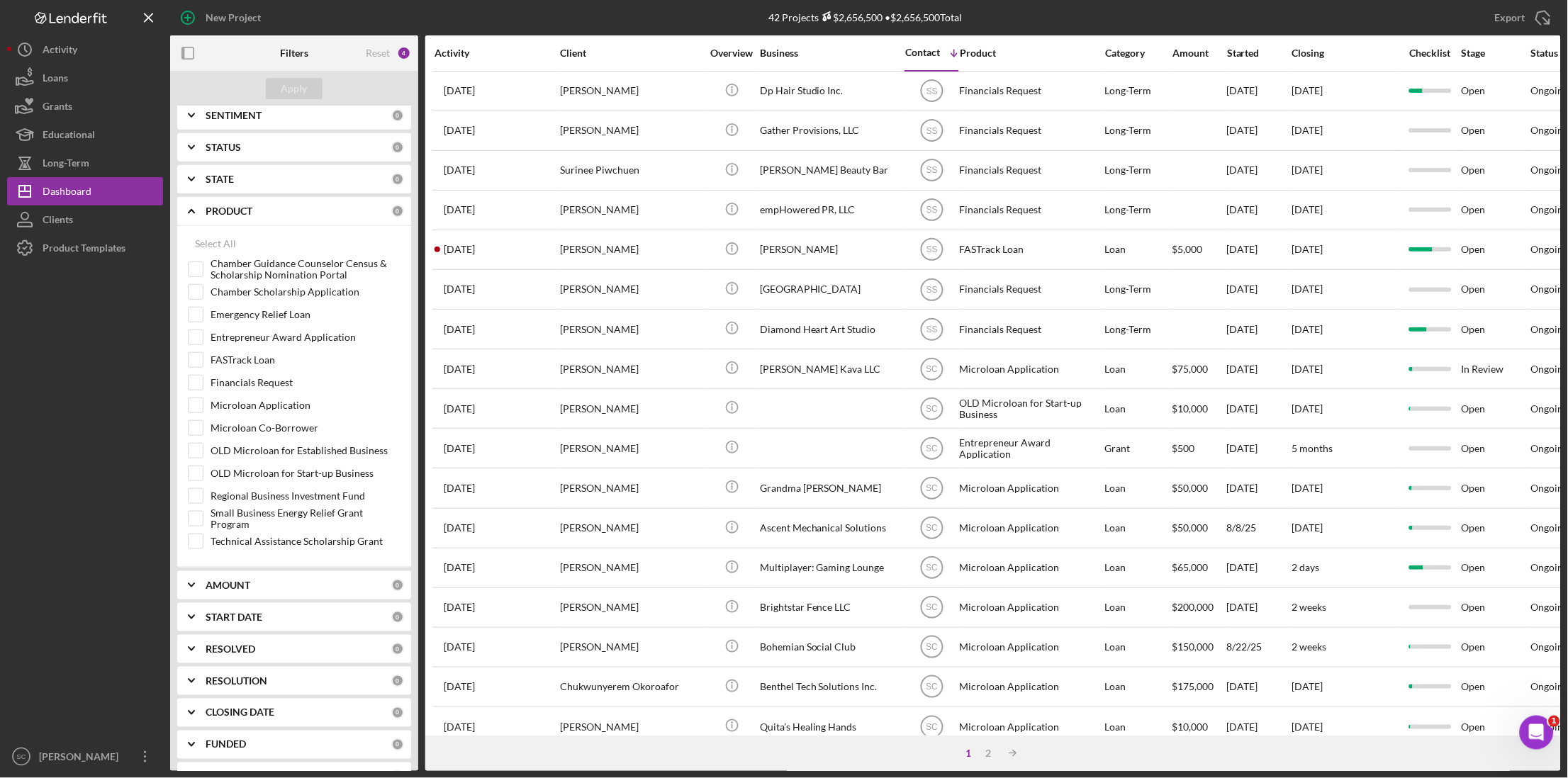
scroll to position [265, 0]
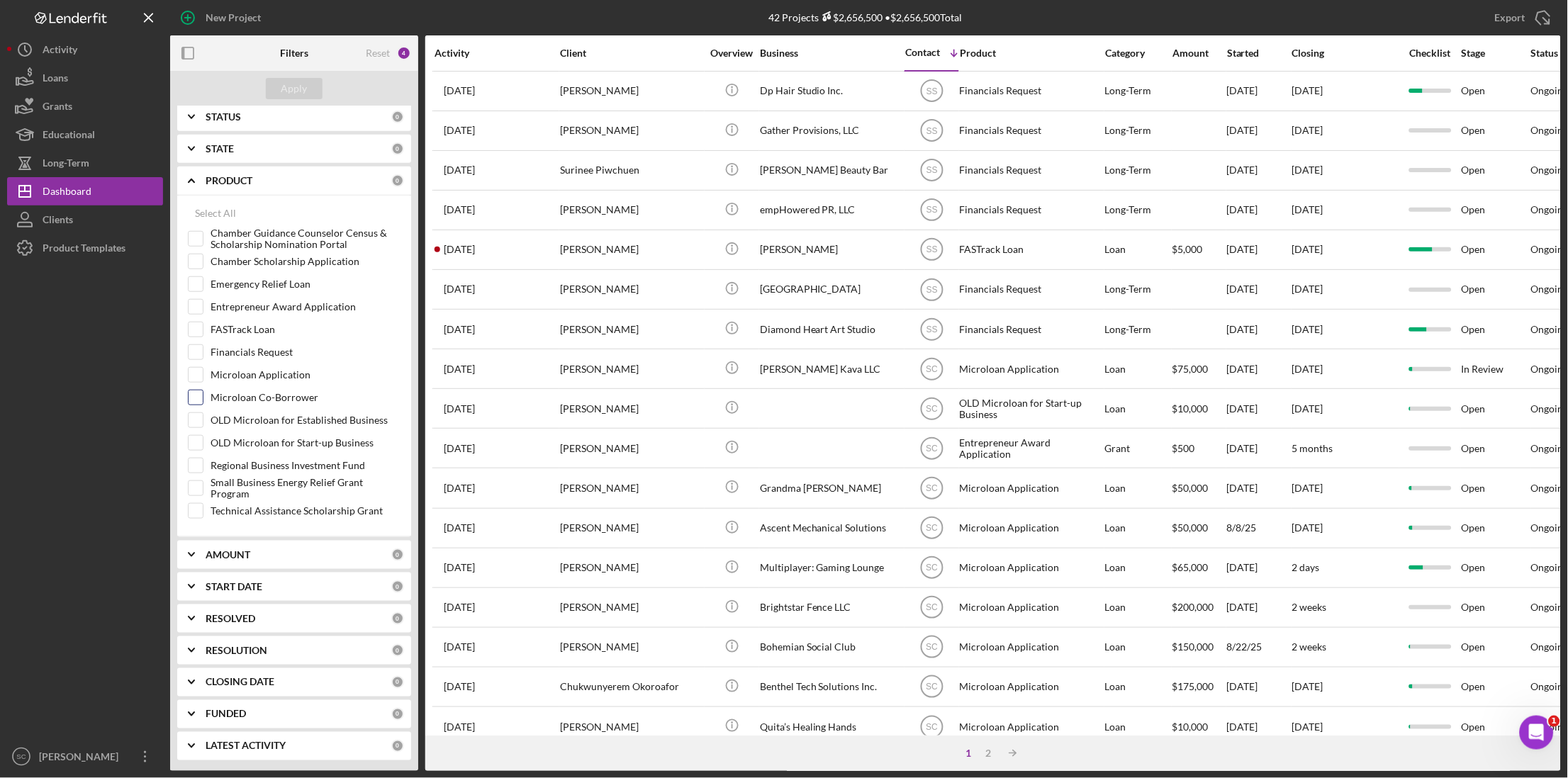
click at [201, 405] on div at bounding box center [196, 397] width 16 height 16
click at [195, 375] on input "Microloan Application" at bounding box center [196, 375] width 14 height 14
checkbox input "true"
click at [195, 402] on input "Microloan Co-Borrower" at bounding box center [196, 397] width 14 height 14
checkbox input "true"
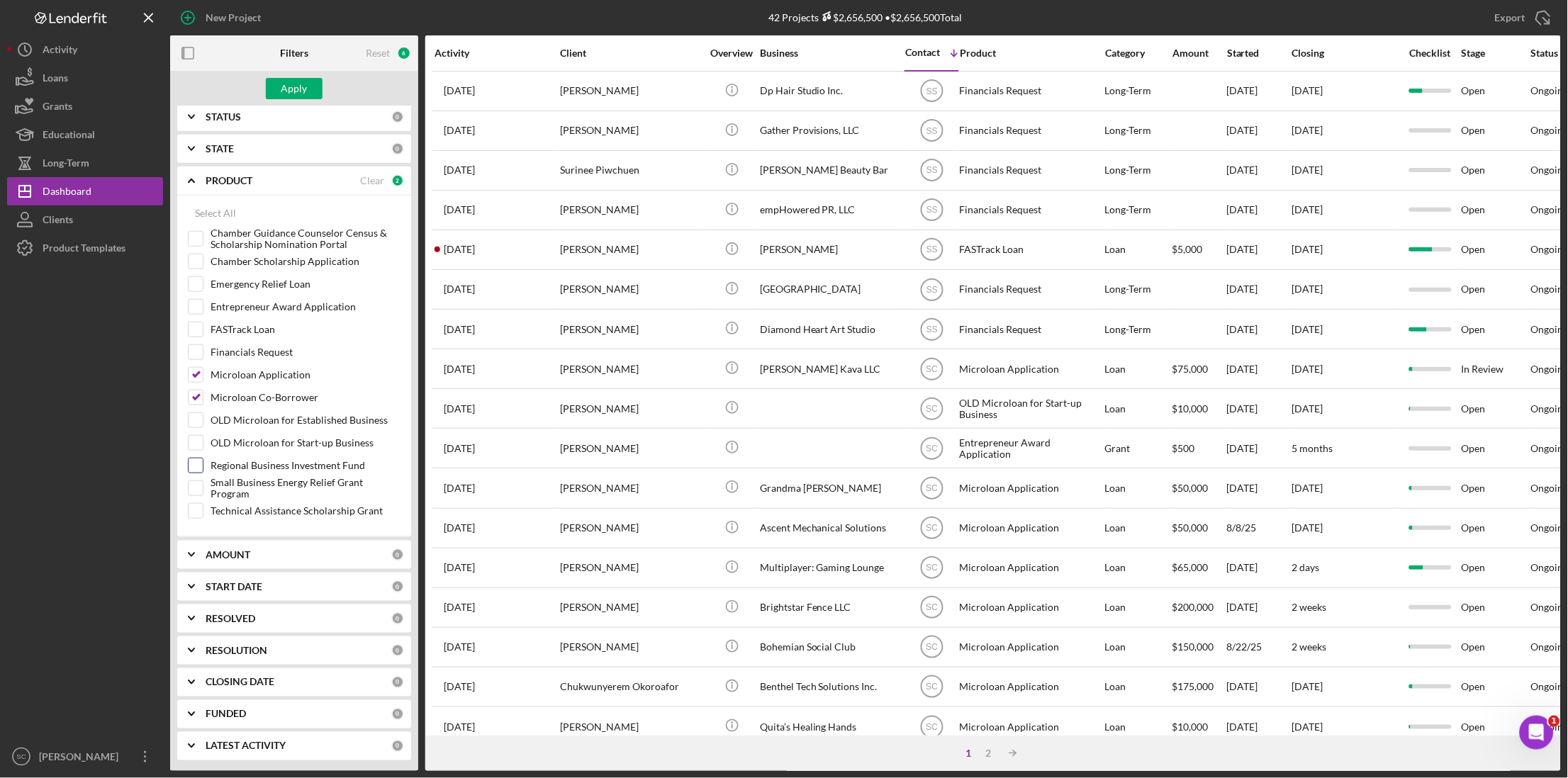
click at [190, 467] on input "Regional Business Investment Fund" at bounding box center [196, 465] width 14 height 14
checkbox input "true"
click at [282, 89] on div "Apply" at bounding box center [294, 88] width 26 height 21
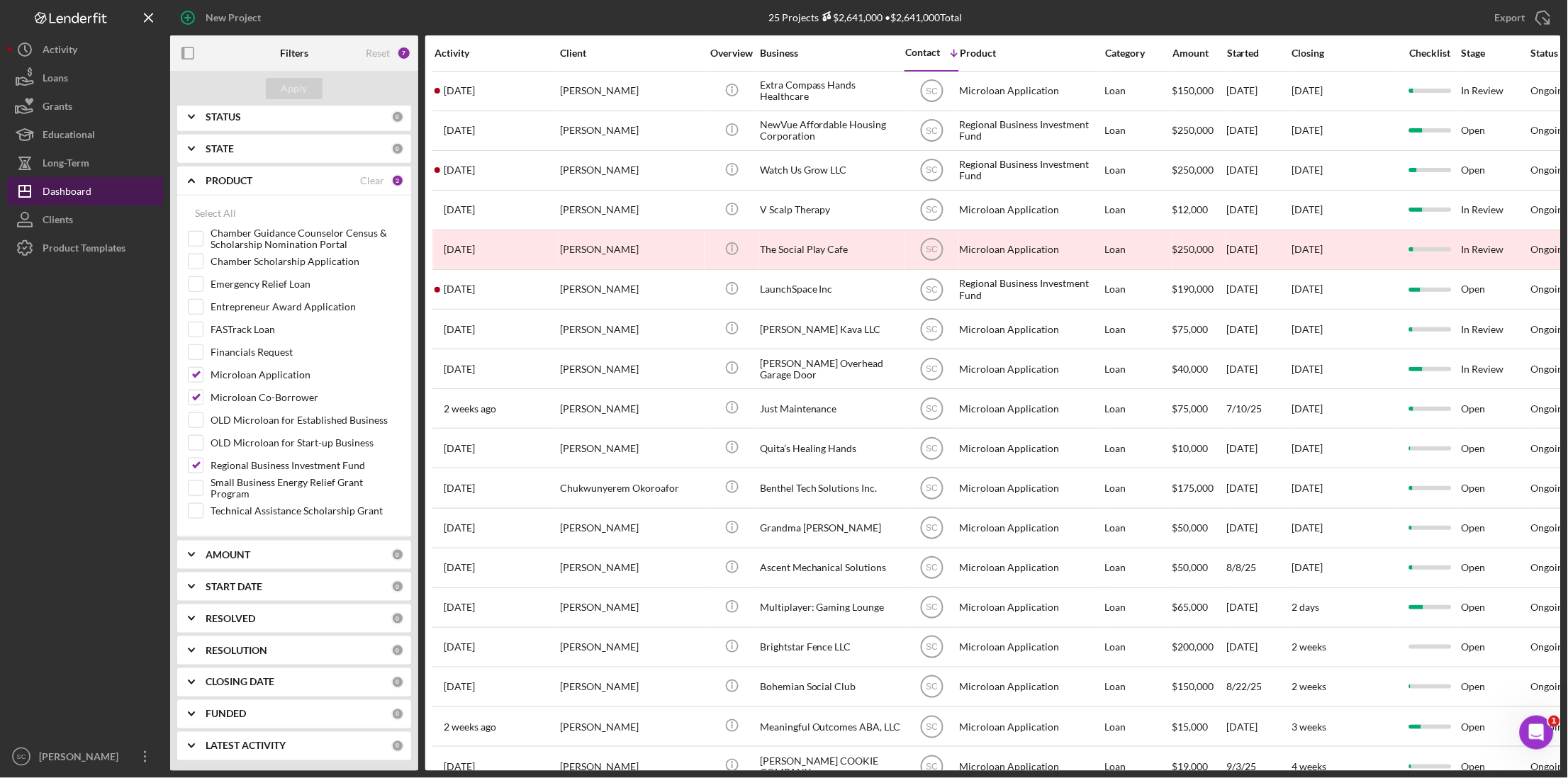
click at [66, 188] on div "Dashboard" at bounding box center [67, 193] width 49 height 32
click at [67, 160] on div "Long-Term" at bounding box center [66, 164] width 47 height 32
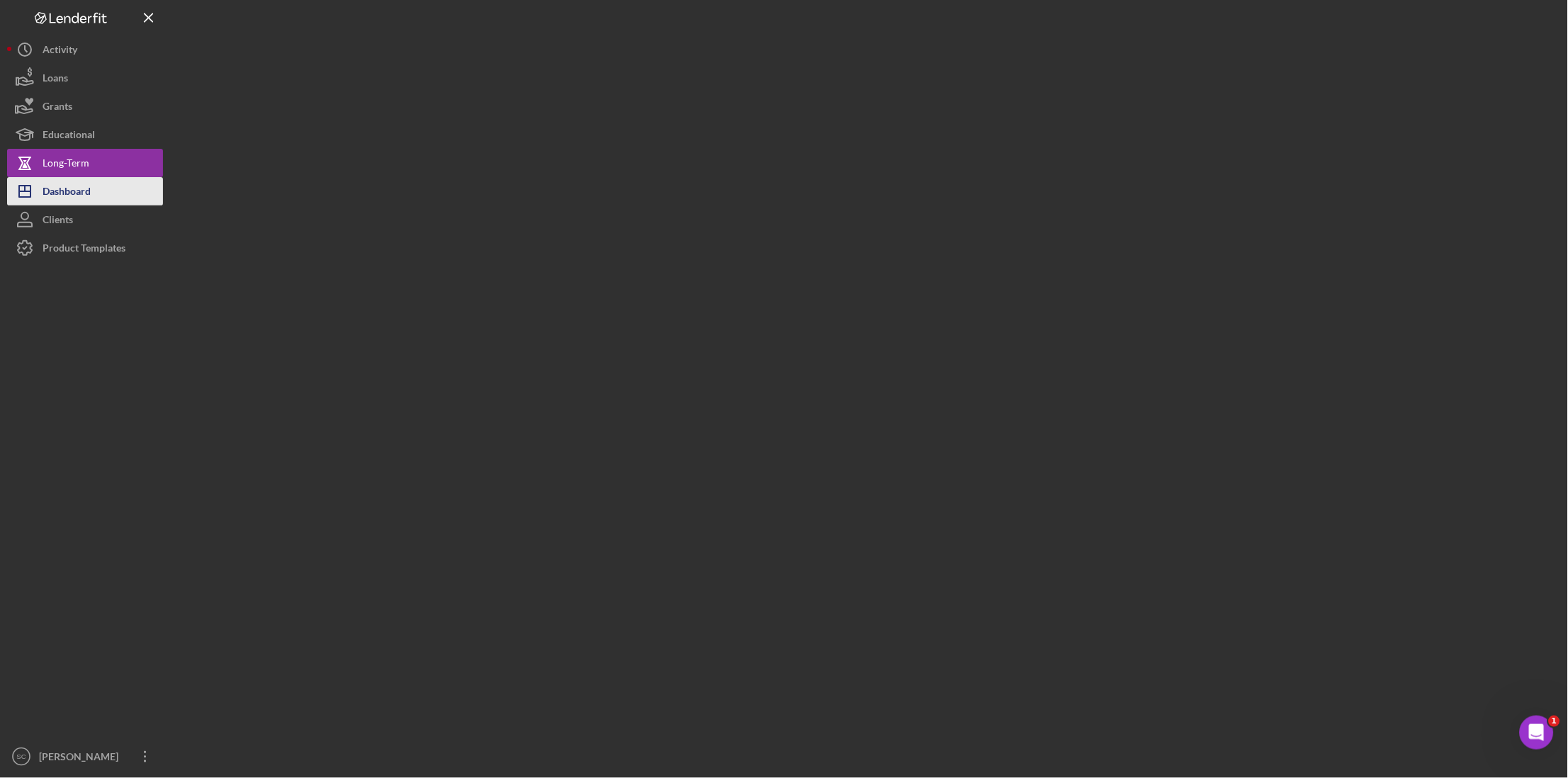
click at [62, 191] on div "Dashboard" at bounding box center [66, 193] width 48 height 32
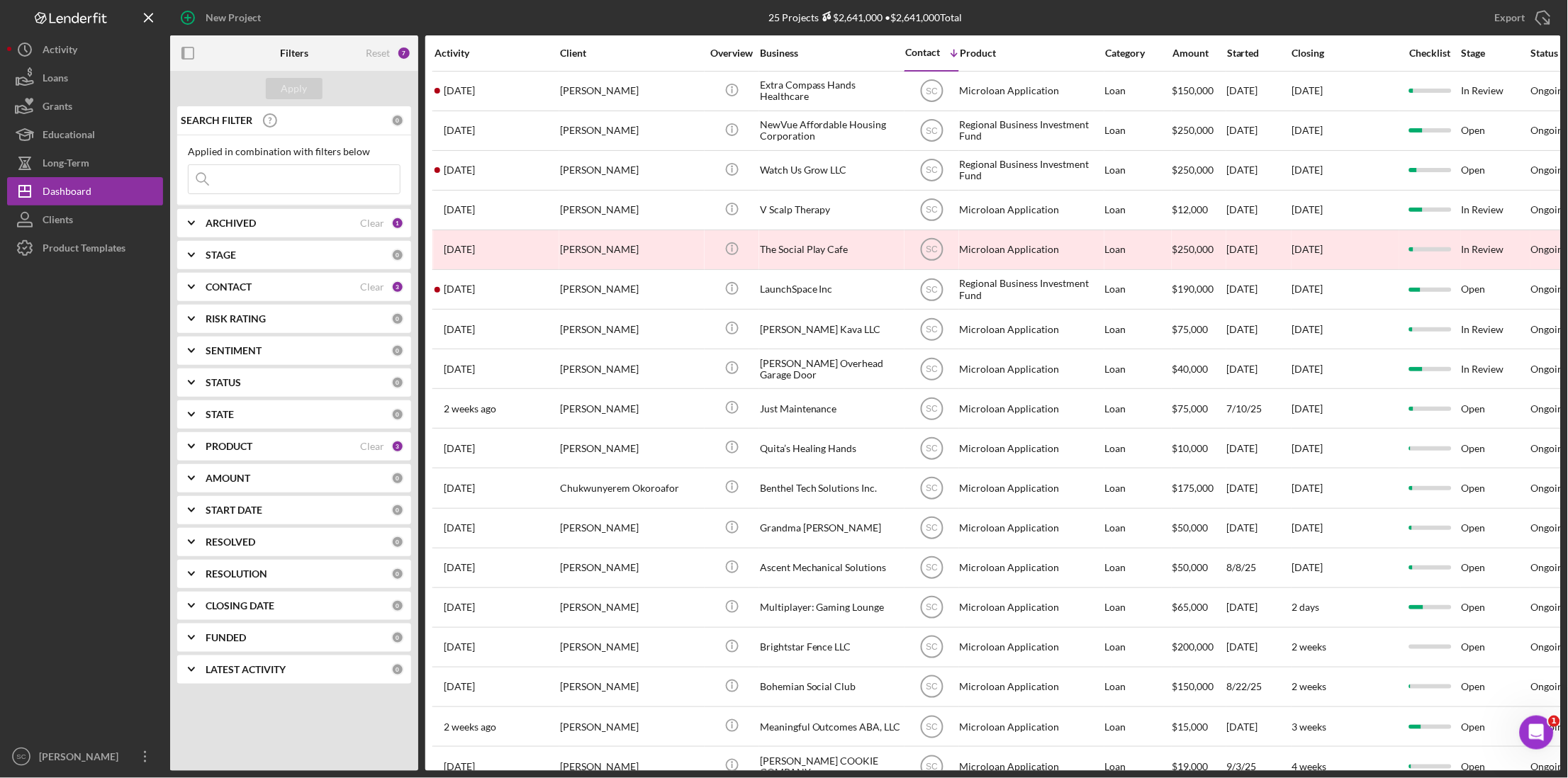
click at [237, 170] on input at bounding box center [294, 179] width 211 height 28
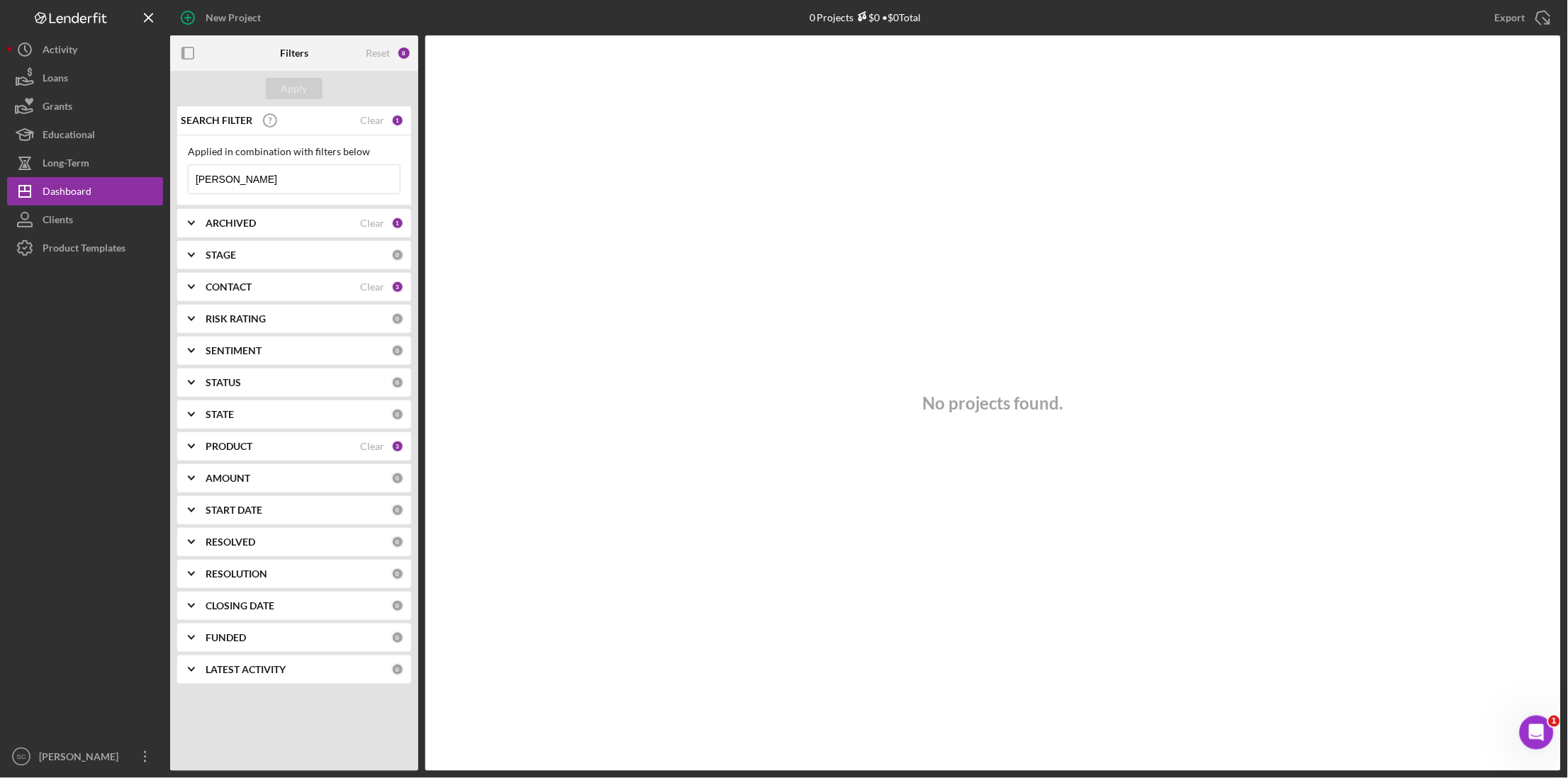
type input "[PERSON_NAME]"
click at [245, 286] on b "CONTACT" at bounding box center [228, 287] width 46 height 11
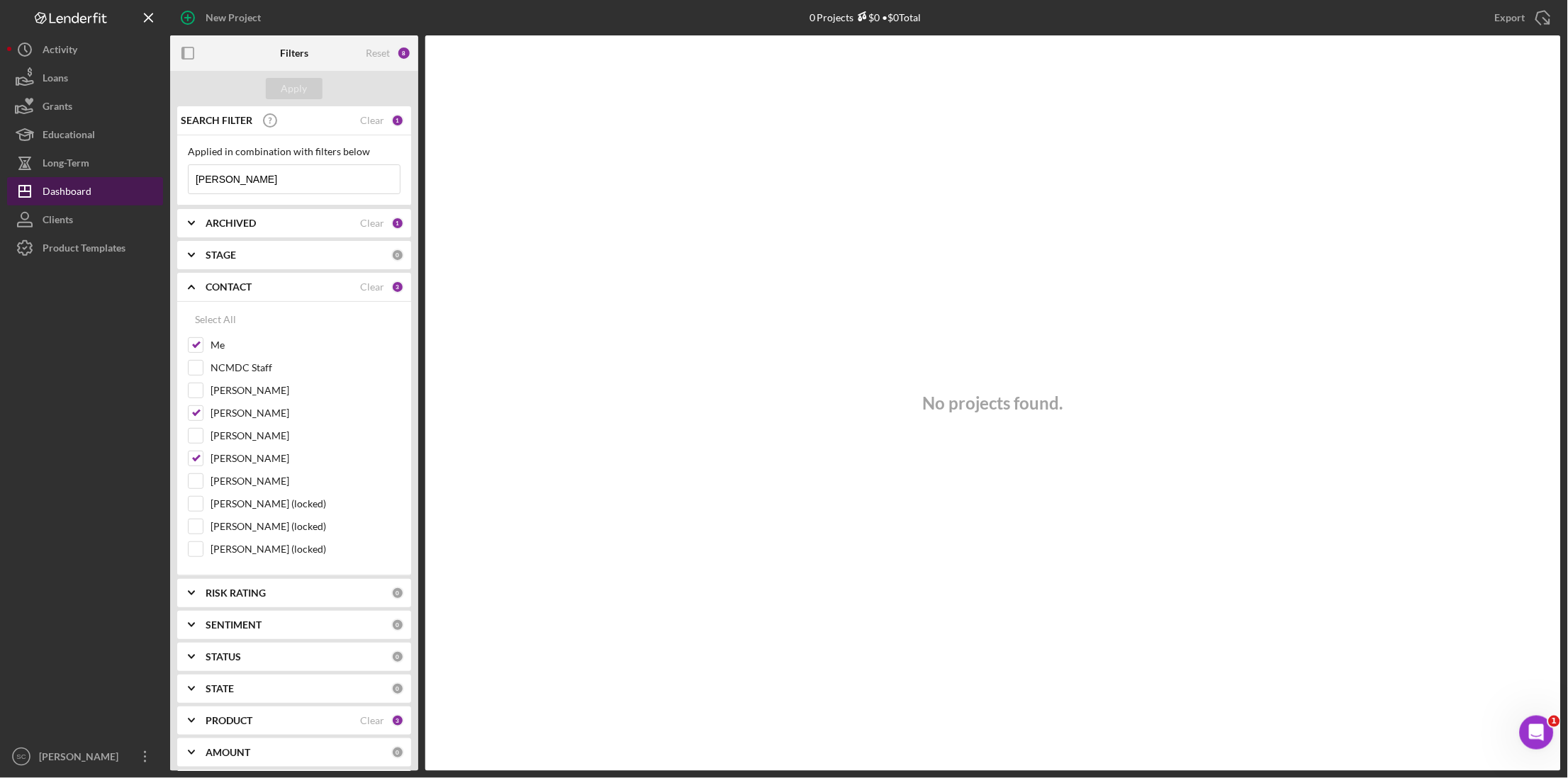
click at [78, 182] on div "Dashboard" at bounding box center [67, 193] width 49 height 32
click at [248, 178] on input "[PERSON_NAME]" at bounding box center [294, 179] width 211 height 28
click at [73, 211] on div "Clients" at bounding box center [58, 221] width 31 height 32
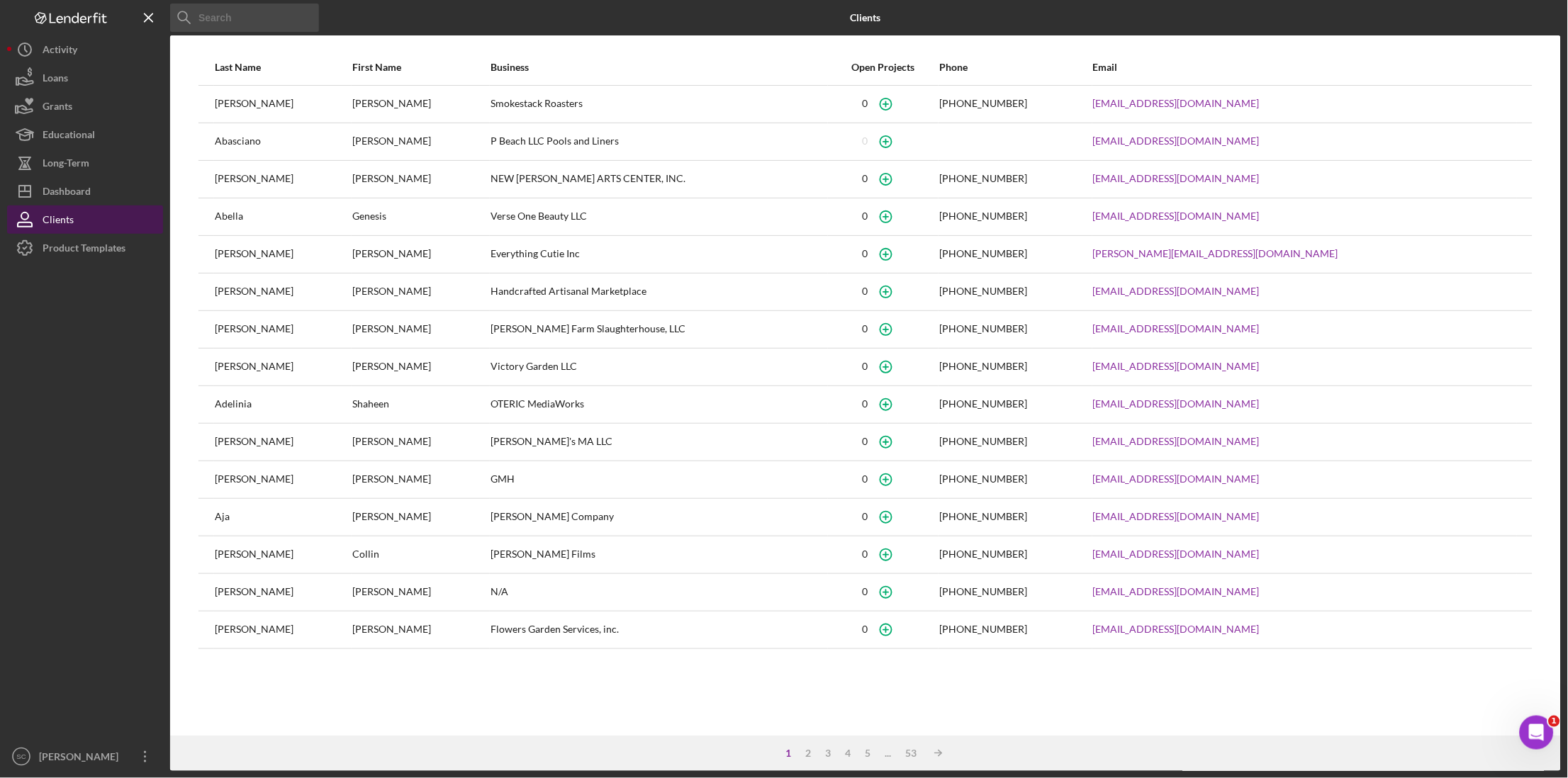
click at [79, 220] on button "Clients" at bounding box center [85, 220] width 156 height 28
click at [75, 190] on div "Dashboard" at bounding box center [66, 193] width 48 height 32
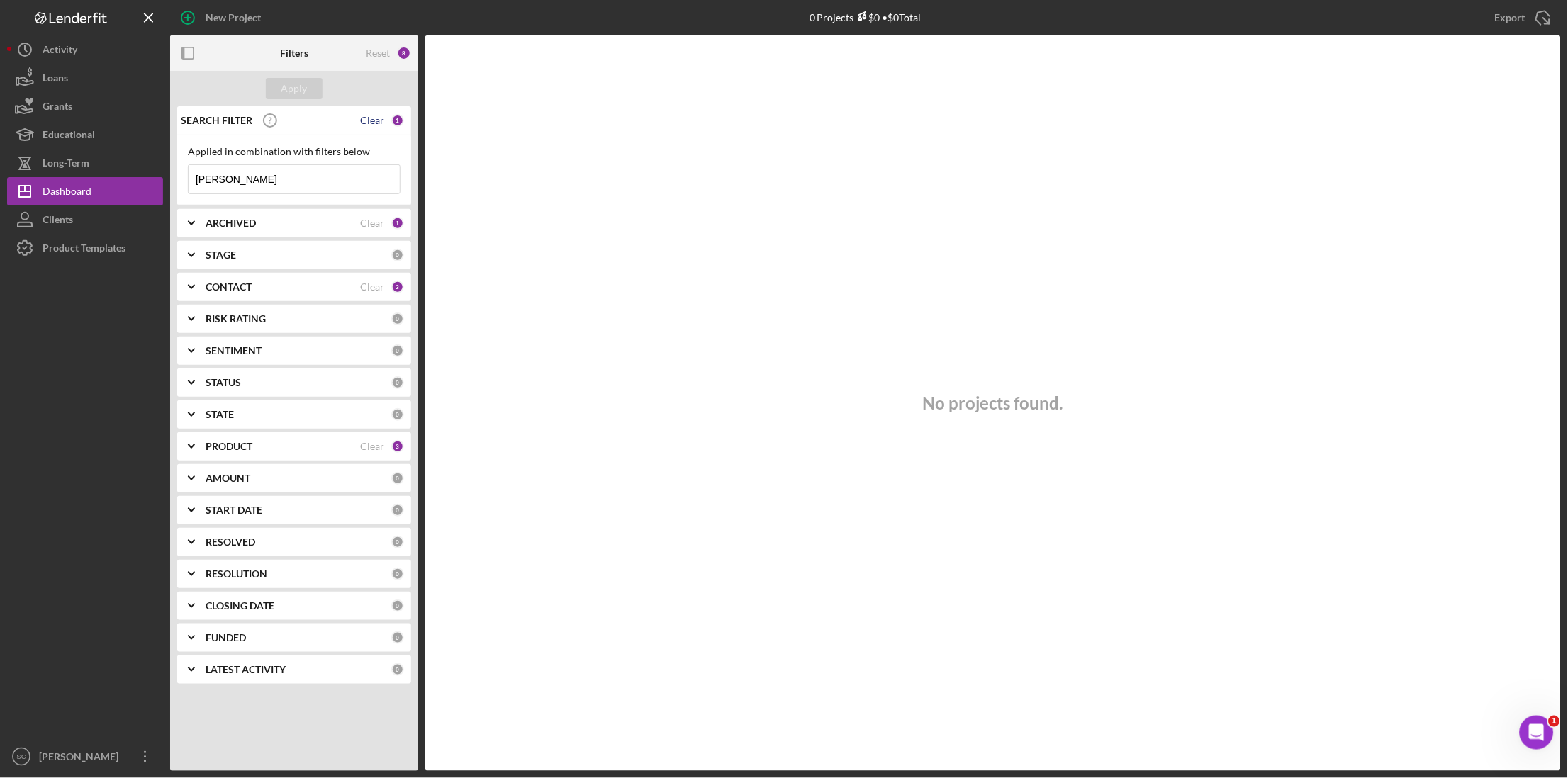
click at [372, 123] on div "Clear" at bounding box center [372, 120] width 24 height 11
click at [295, 88] on div "Apply" at bounding box center [294, 88] width 26 height 21
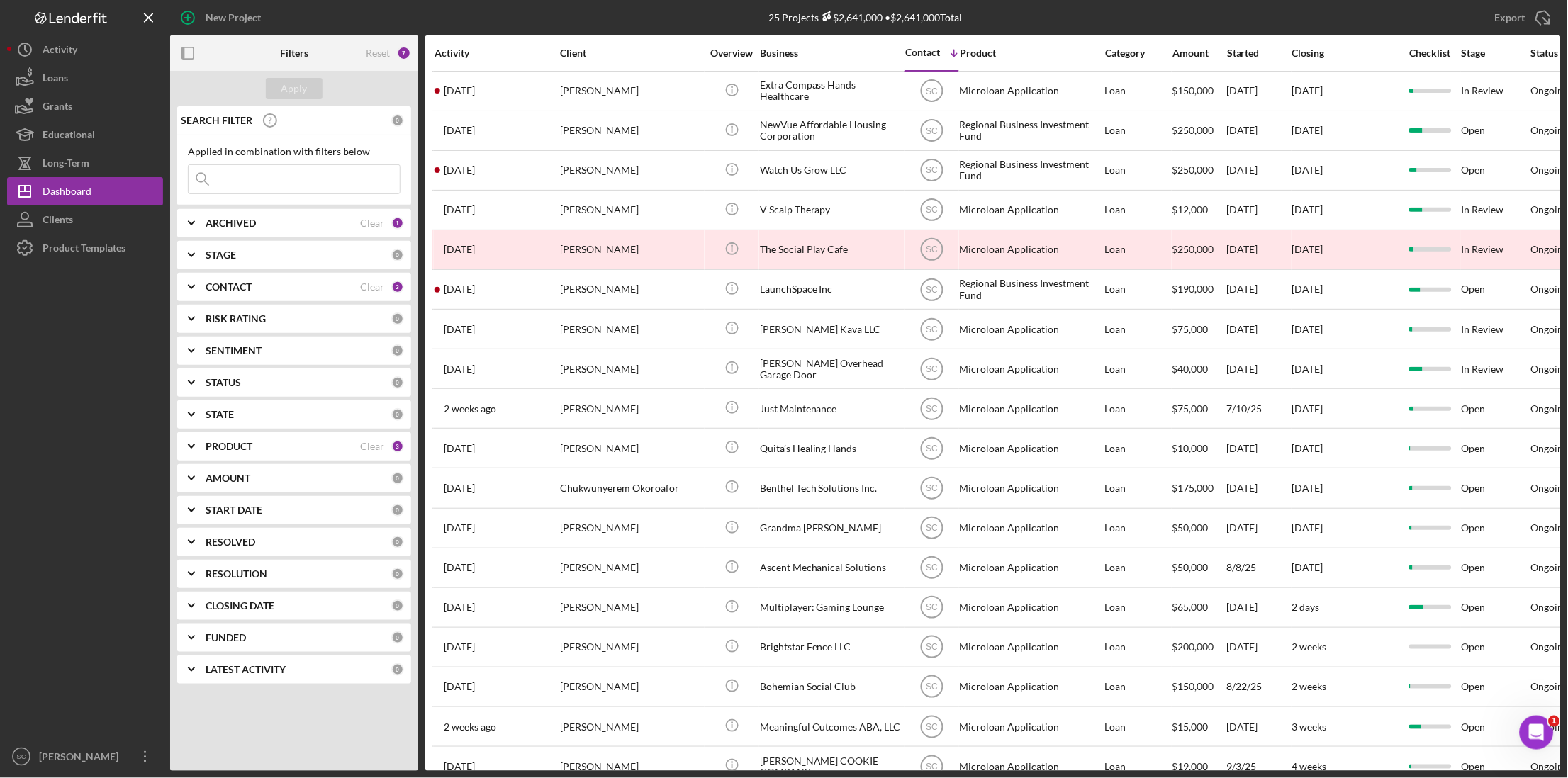
click at [266, 175] on input at bounding box center [294, 179] width 211 height 28
click at [243, 177] on input at bounding box center [294, 179] width 211 height 28
type input "[PERSON_NAME]"
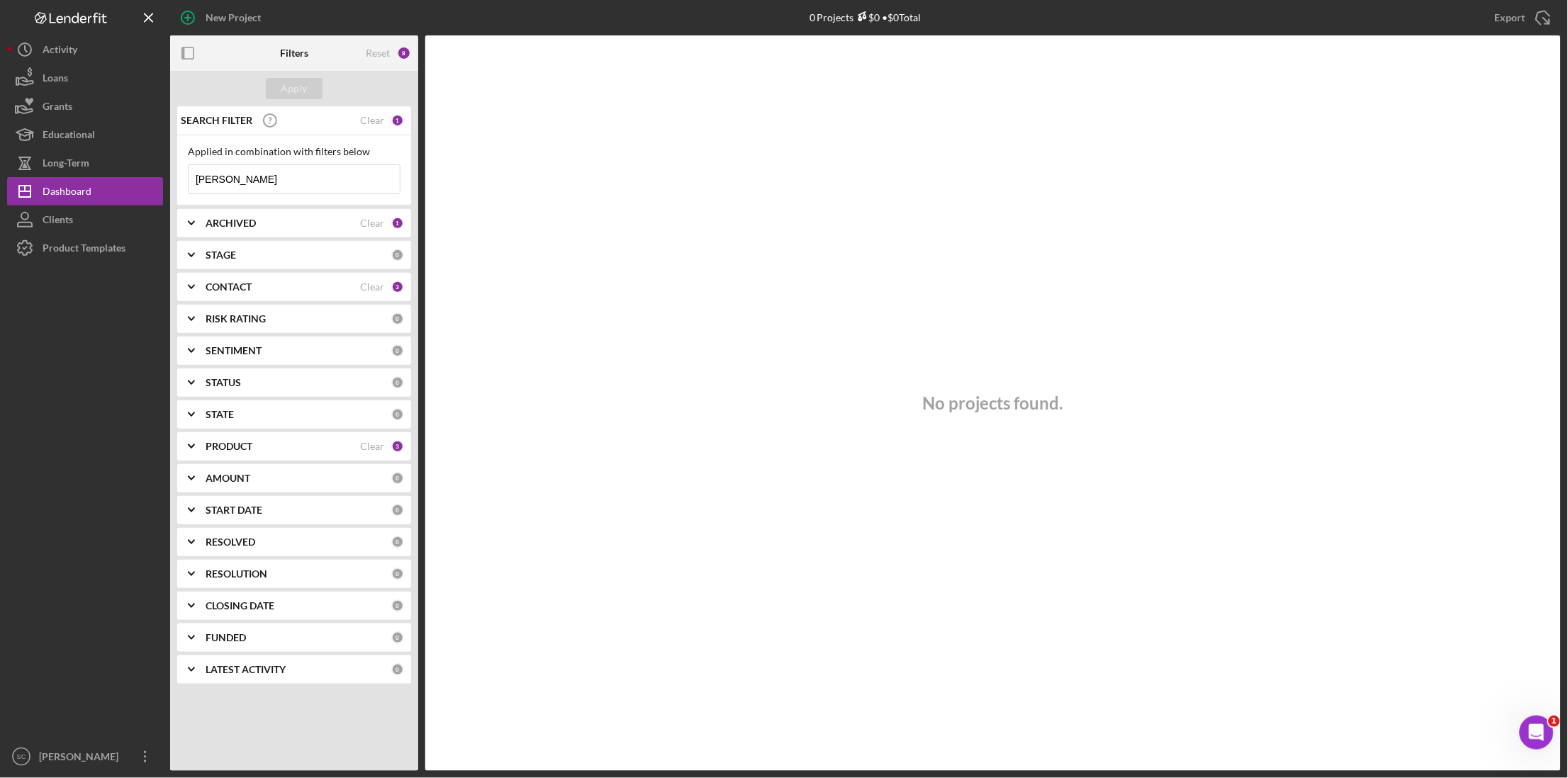
click at [243, 177] on input "[PERSON_NAME]" at bounding box center [294, 179] width 211 height 28
drag, startPoint x: 243, startPoint y: 177, endPoint x: 191, endPoint y: 169, distance: 52.6
click at [191, 169] on input "[PERSON_NAME]" at bounding box center [294, 179] width 211 height 28
click at [86, 220] on button "Clients" at bounding box center [85, 220] width 156 height 28
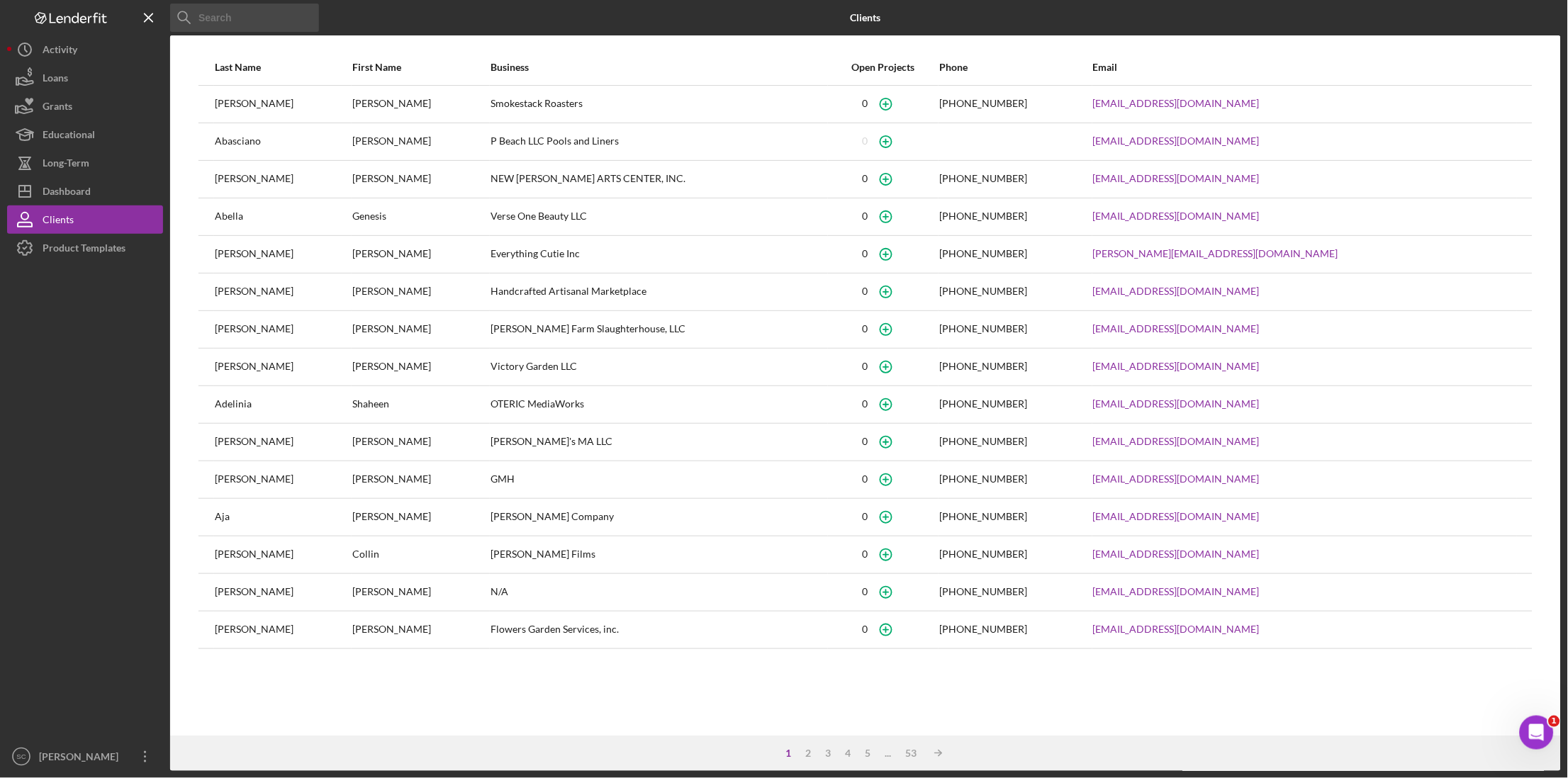
click at [226, 23] on input at bounding box center [244, 17] width 149 height 28
type input "[PERSON_NAME]"
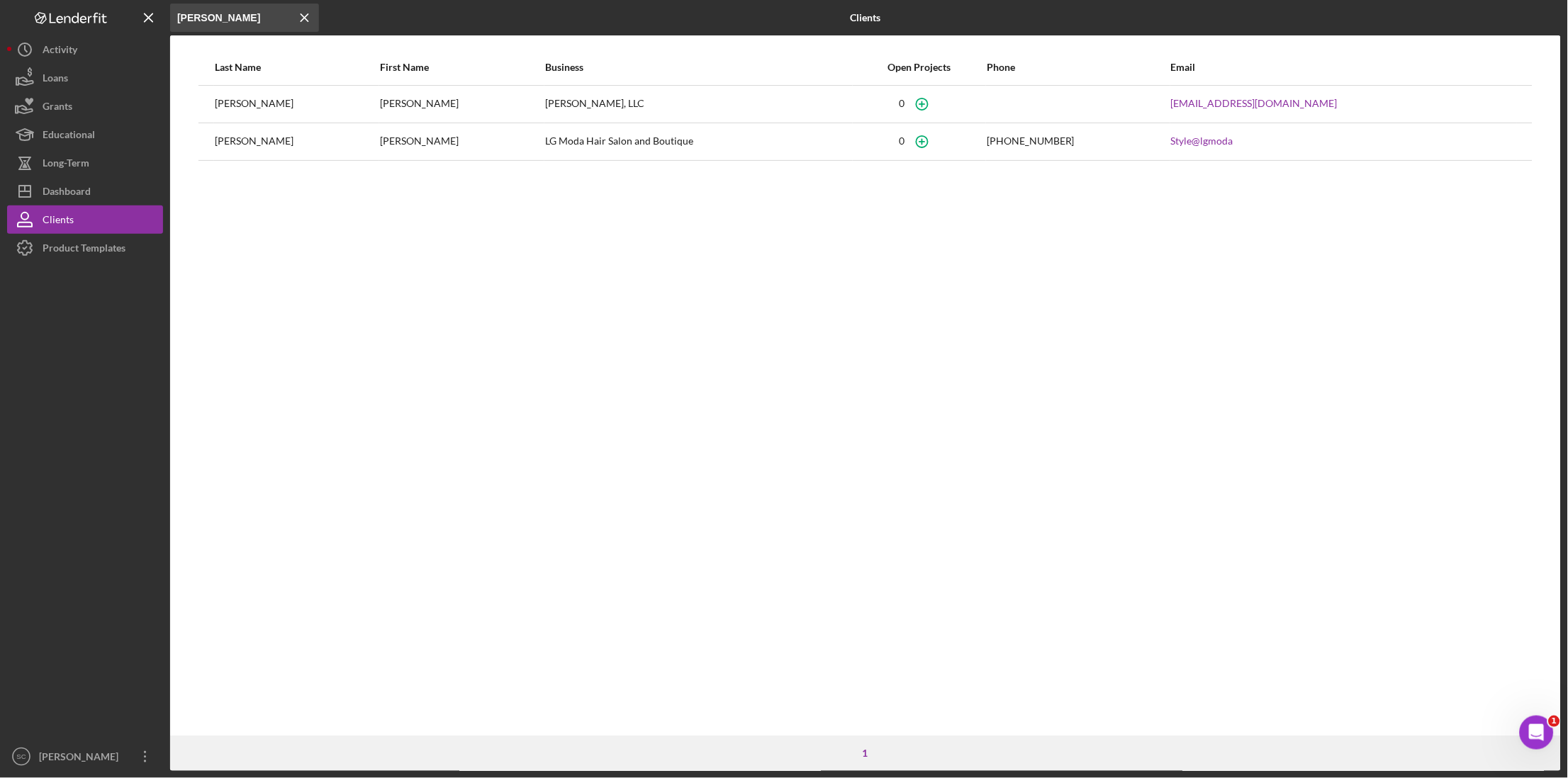
click at [321, 101] on div "[PERSON_NAME]" at bounding box center [296, 103] width 164 height 36
click at [545, 104] on div "[PERSON_NAME], LLC" at bounding box center [699, 103] width 307 height 36
drag, startPoint x: 481, startPoint y: 104, endPoint x: 362, endPoint y: 118, distance: 119.8
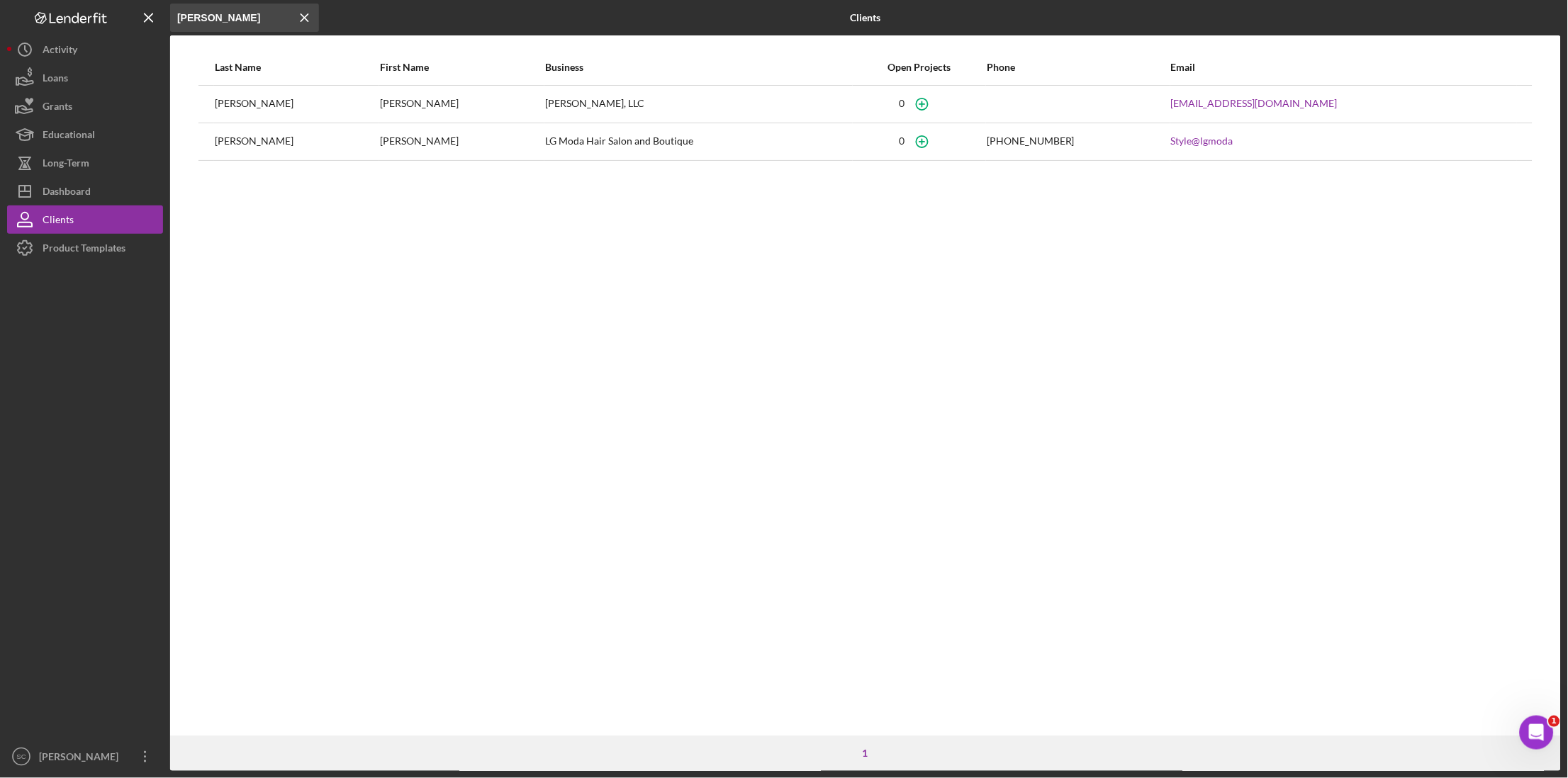
click at [380, 118] on div "[PERSON_NAME]" at bounding box center [462, 103] width 164 height 36
click at [248, 111] on div "[PERSON_NAME]" at bounding box center [296, 103] width 164 height 36
click at [73, 190] on div "Dashboard" at bounding box center [66, 193] width 48 height 32
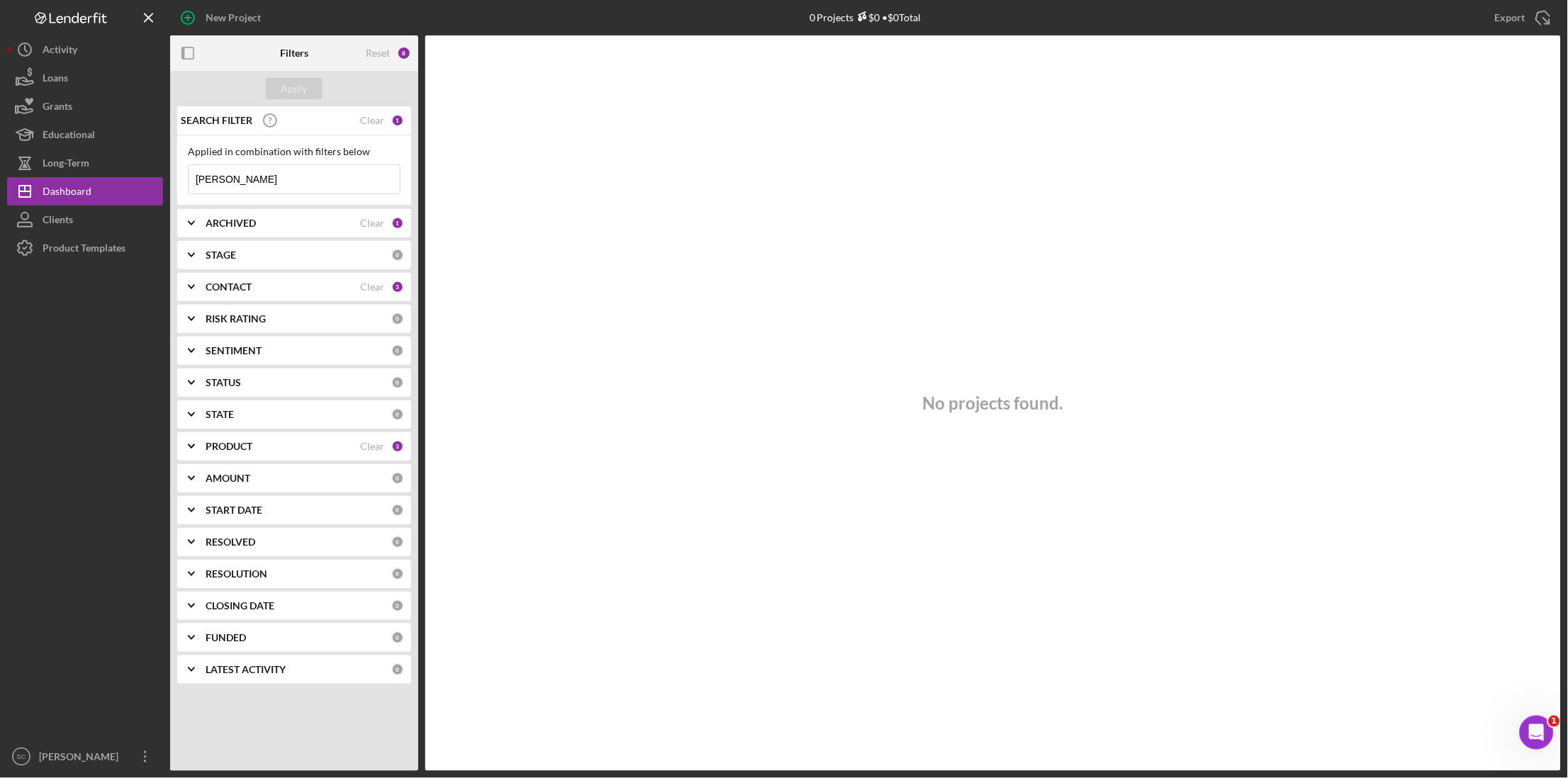
click at [243, 179] on input "[PERSON_NAME]" at bounding box center [294, 179] width 211 height 28
click at [86, 186] on div "Dashboard" at bounding box center [67, 193] width 49 height 32
click at [375, 118] on div "Clear" at bounding box center [372, 120] width 24 height 11
click at [310, 86] on button "Apply" at bounding box center [294, 88] width 57 height 21
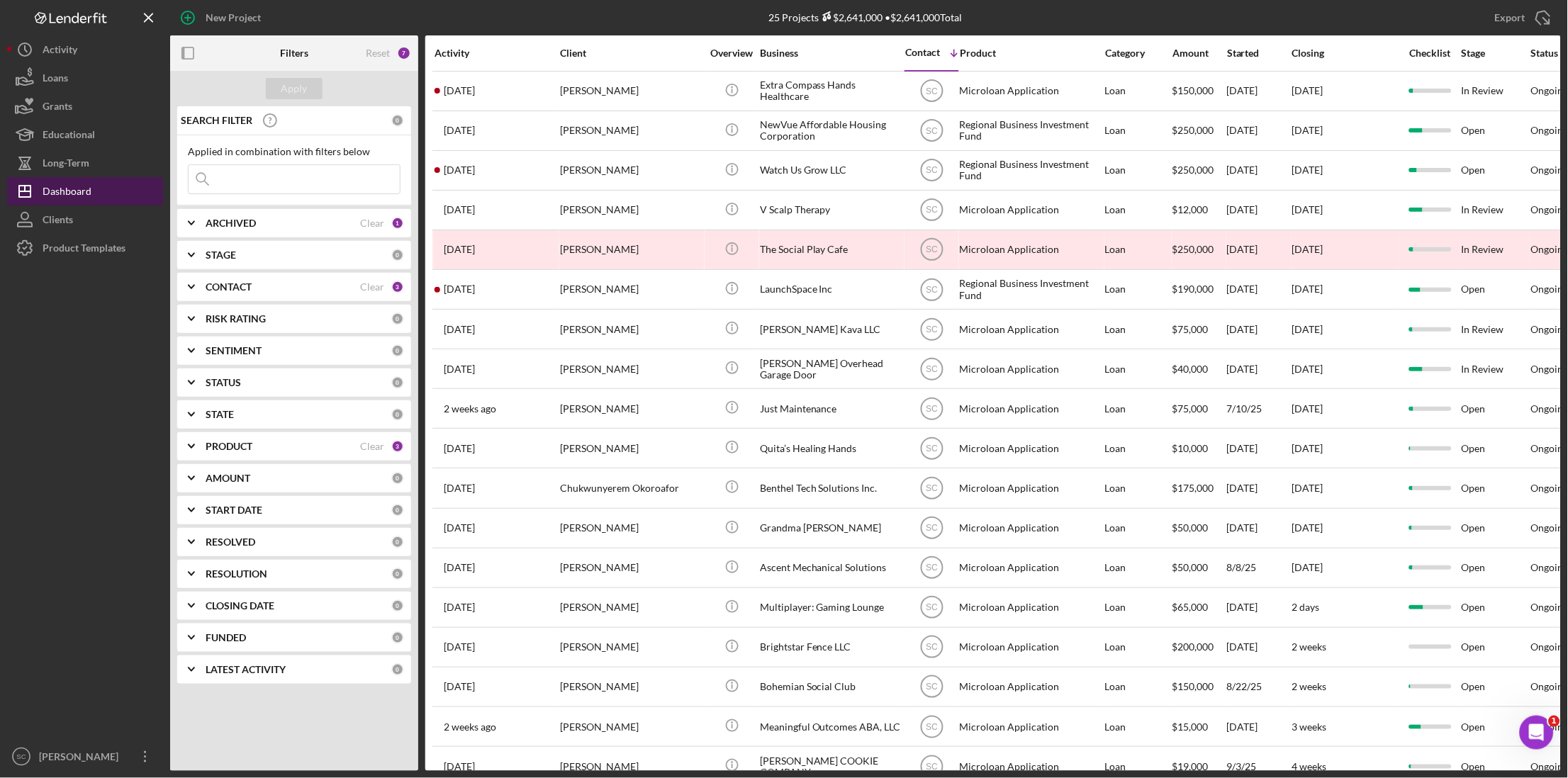
click at [80, 193] on div "Dashboard" at bounding box center [67, 193] width 49 height 32
click at [254, 231] on div "ARCHIVED Clear 1" at bounding box center [304, 224] width 198 height 28
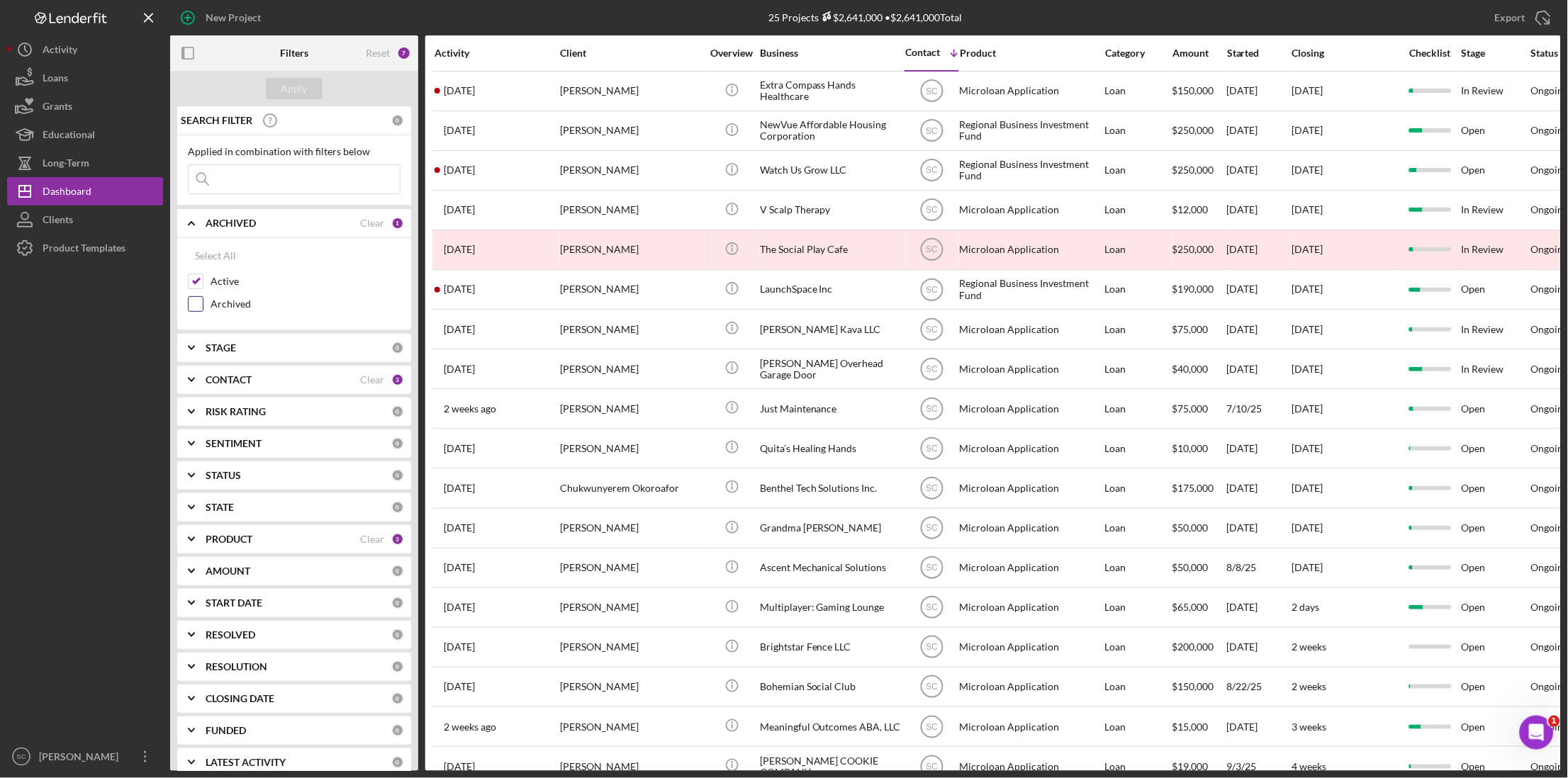
click at [201, 307] on input "Archived" at bounding box center [196, 304] width 14 height 14
checkbox input "true"
click at [295, 85] on div "Apply" at bounding box center [294, 88] width 26 height 21
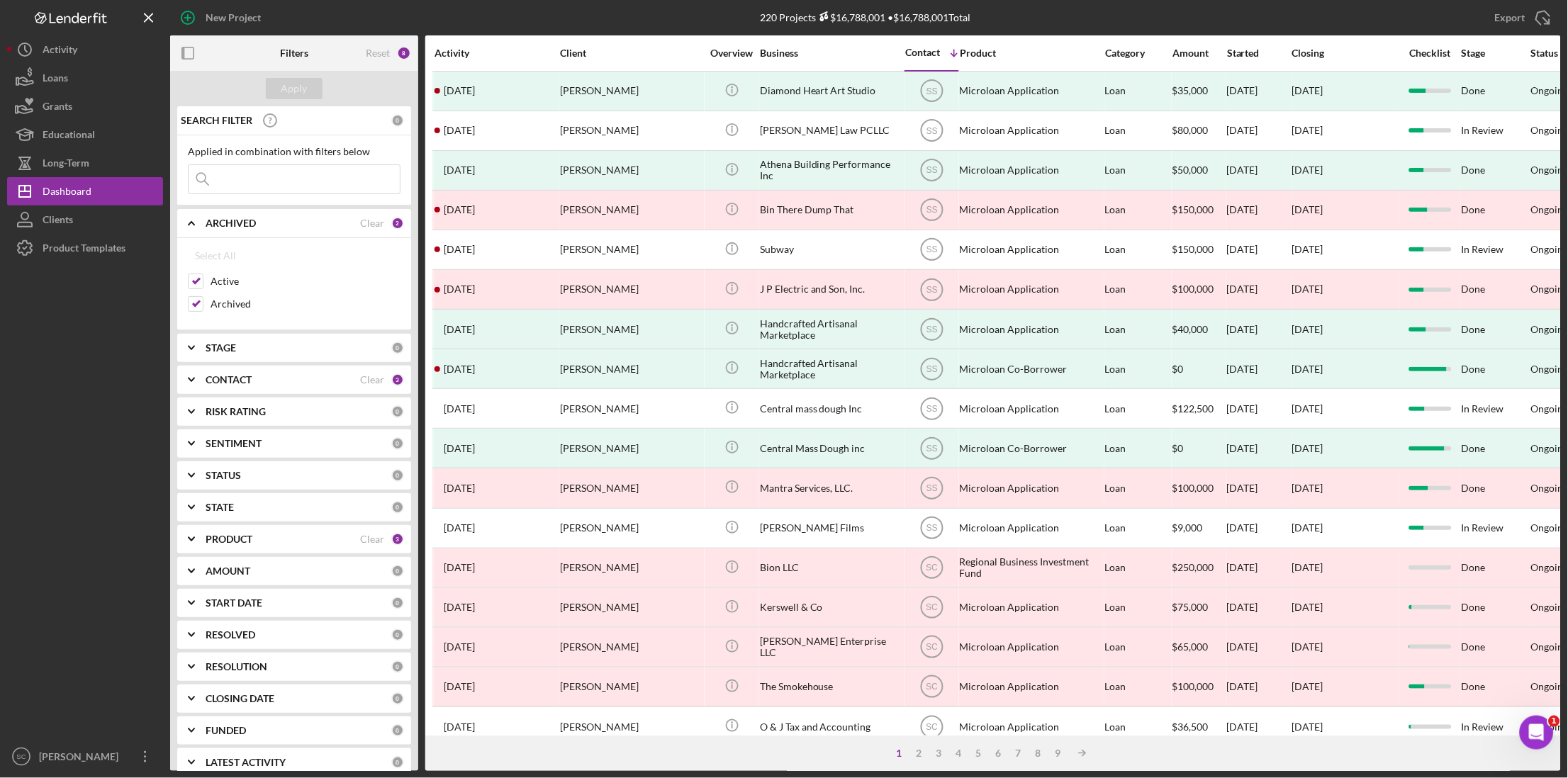
click at [243, 179] on input at bounding box center [294, 179] width 211 height 28
type input "[PERSON_NAME]"
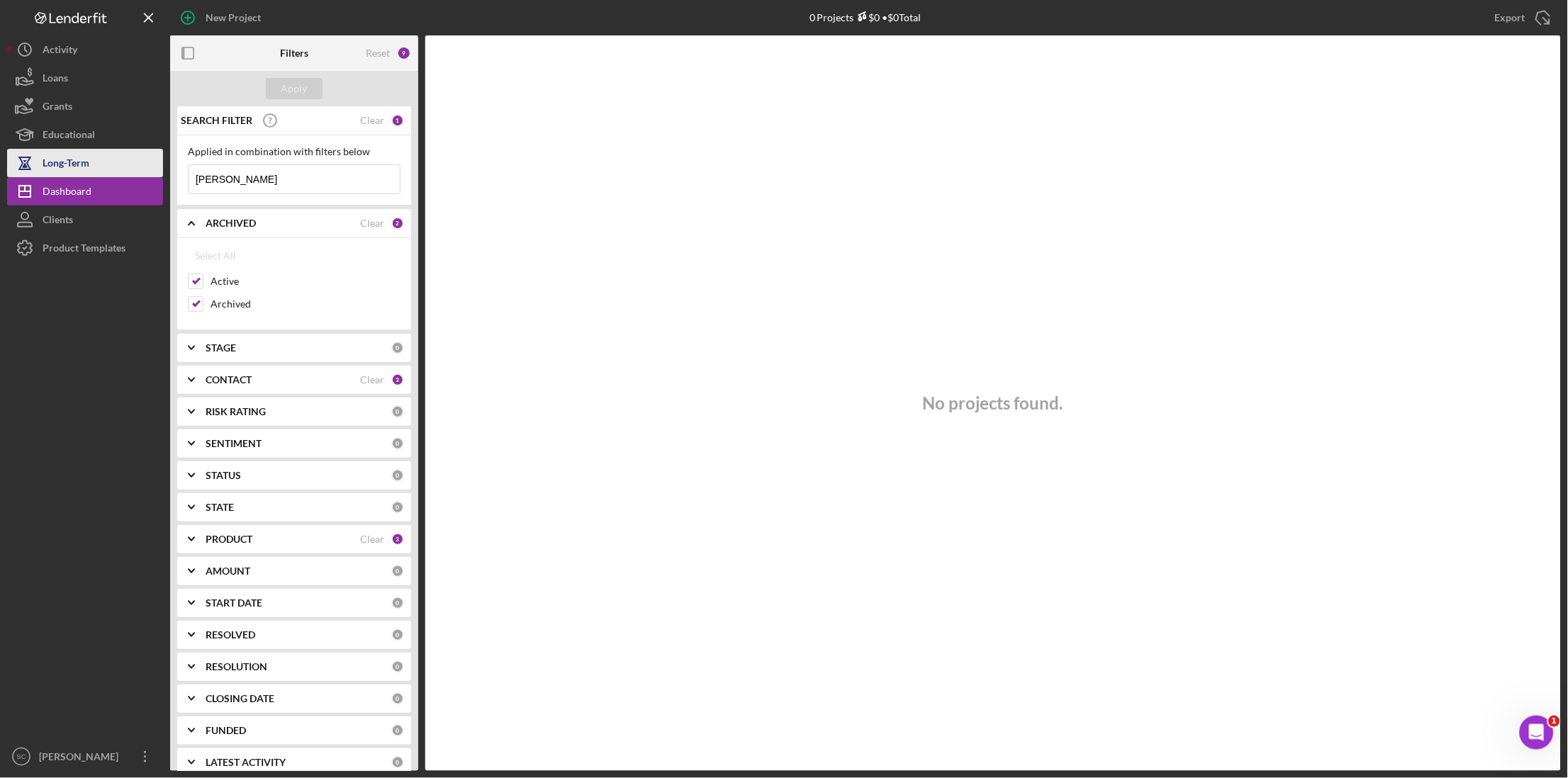
drag, startPoint x: 243, startPoint y: 179, endPoint x: 162, endPoint y: 167, distance: 81.9
click at [162, 167] on div "New Project 0 Projects $0 • $0 Total [PERSON_NAME] Export Icon/Export Filters R…" at bounding box center [784, 385] width 1555 height 771
type input "[PERSON_NAME]"
click at [229, 381] on b "CONTACT" at bounding box center [228, 380] width 46 height 11
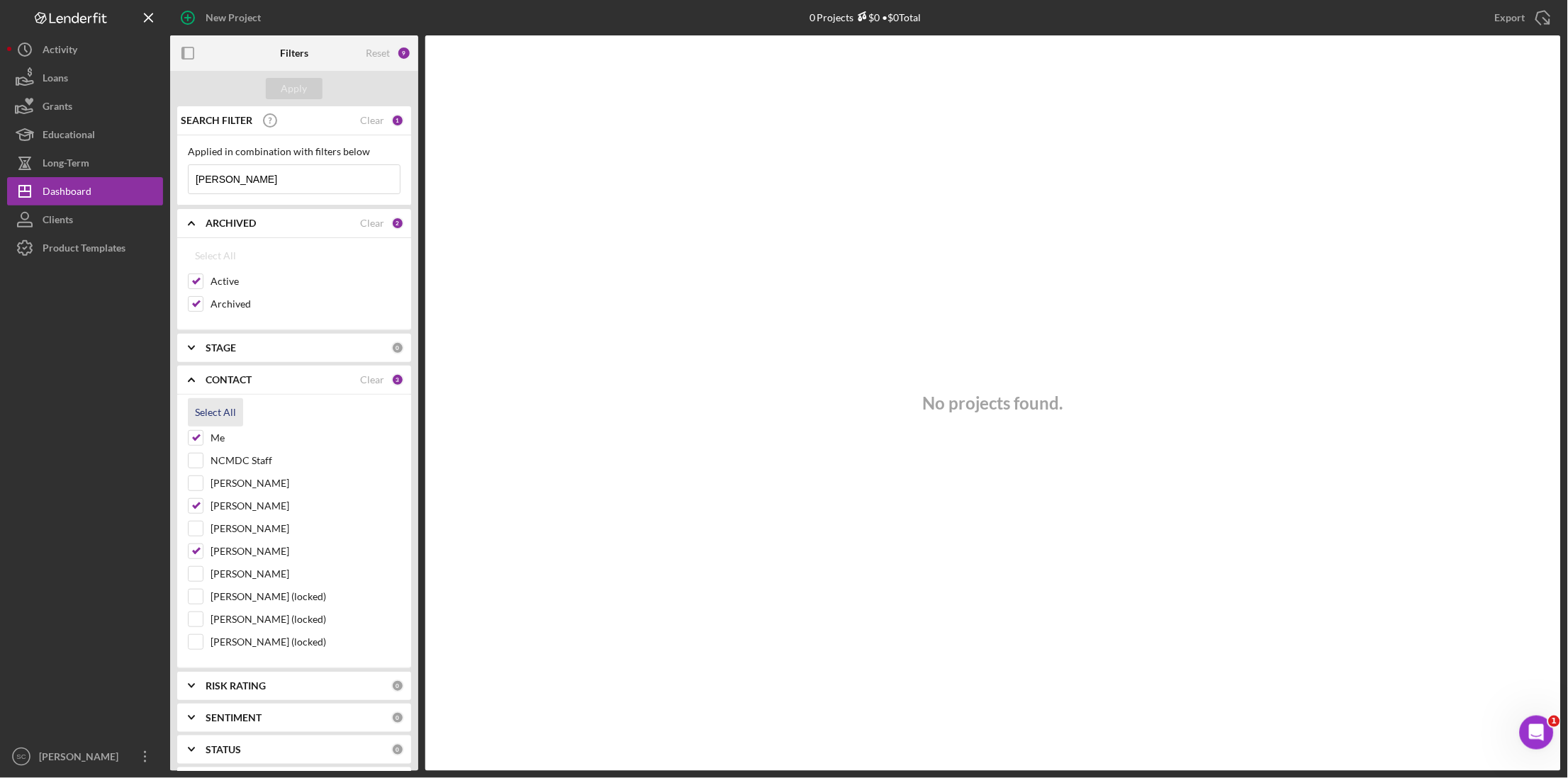
click at [200, 417] on div "Select All" at bounding box center [216, 412] width 41 height 28
checkbox input "true"
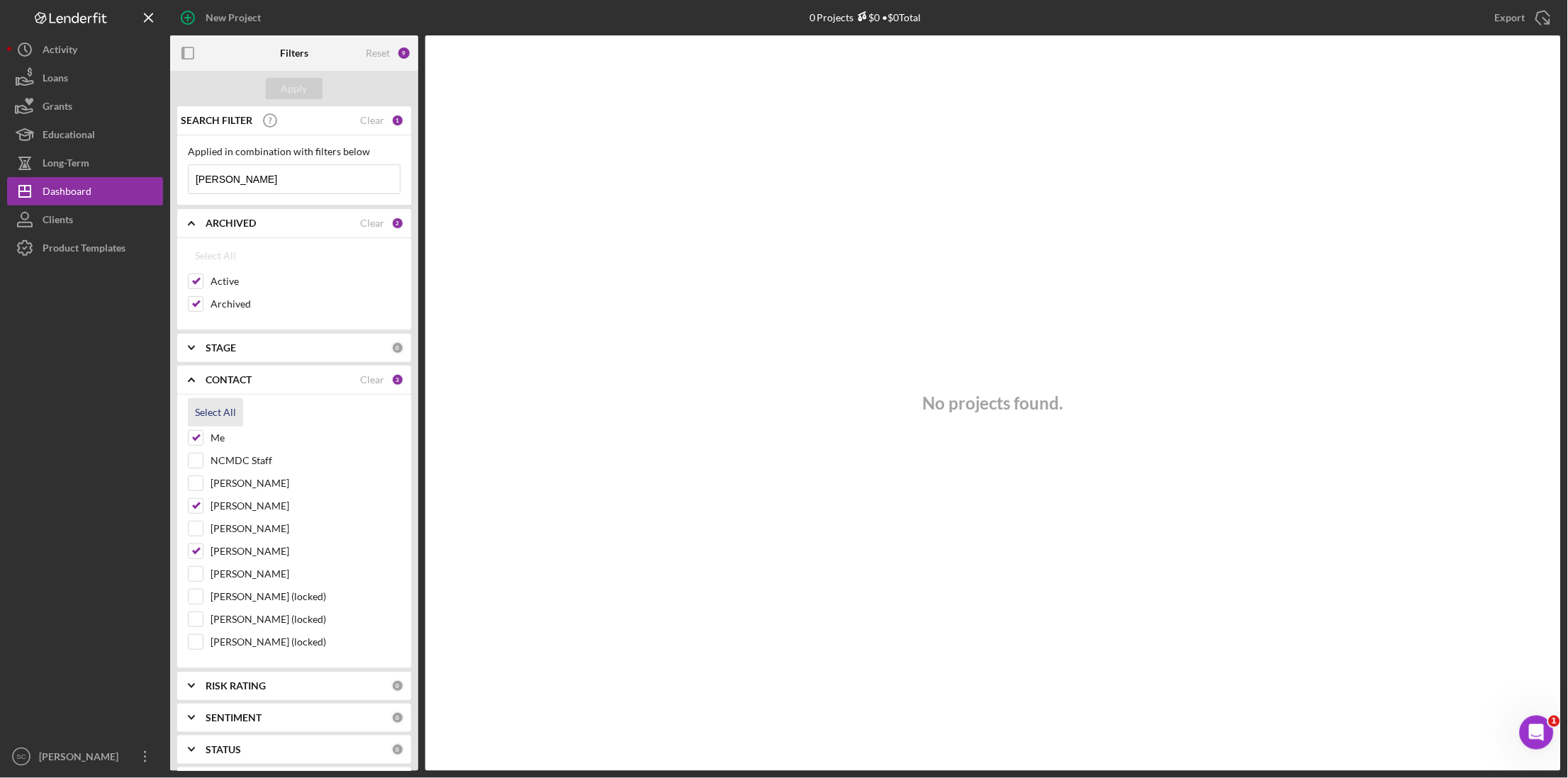
checkbox input "true"
click at [292, 88] on div "Apply" at bounding box center [294, 88] width 26 height 21
click at [245, 185] on input "[PERSON_NAME]" at bounding box center [294, 179] width 211 height 28
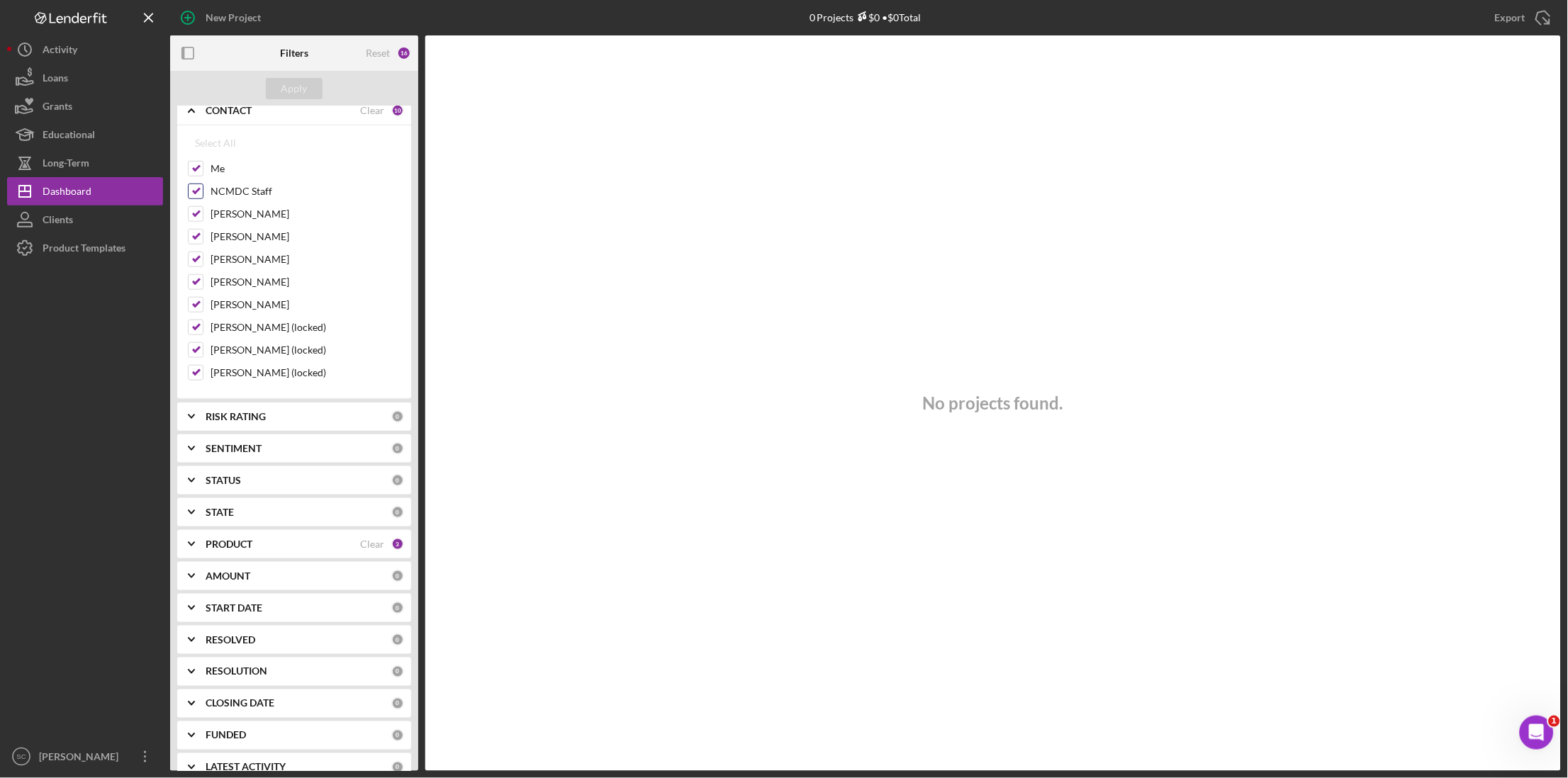
scroll to position [293, 0]
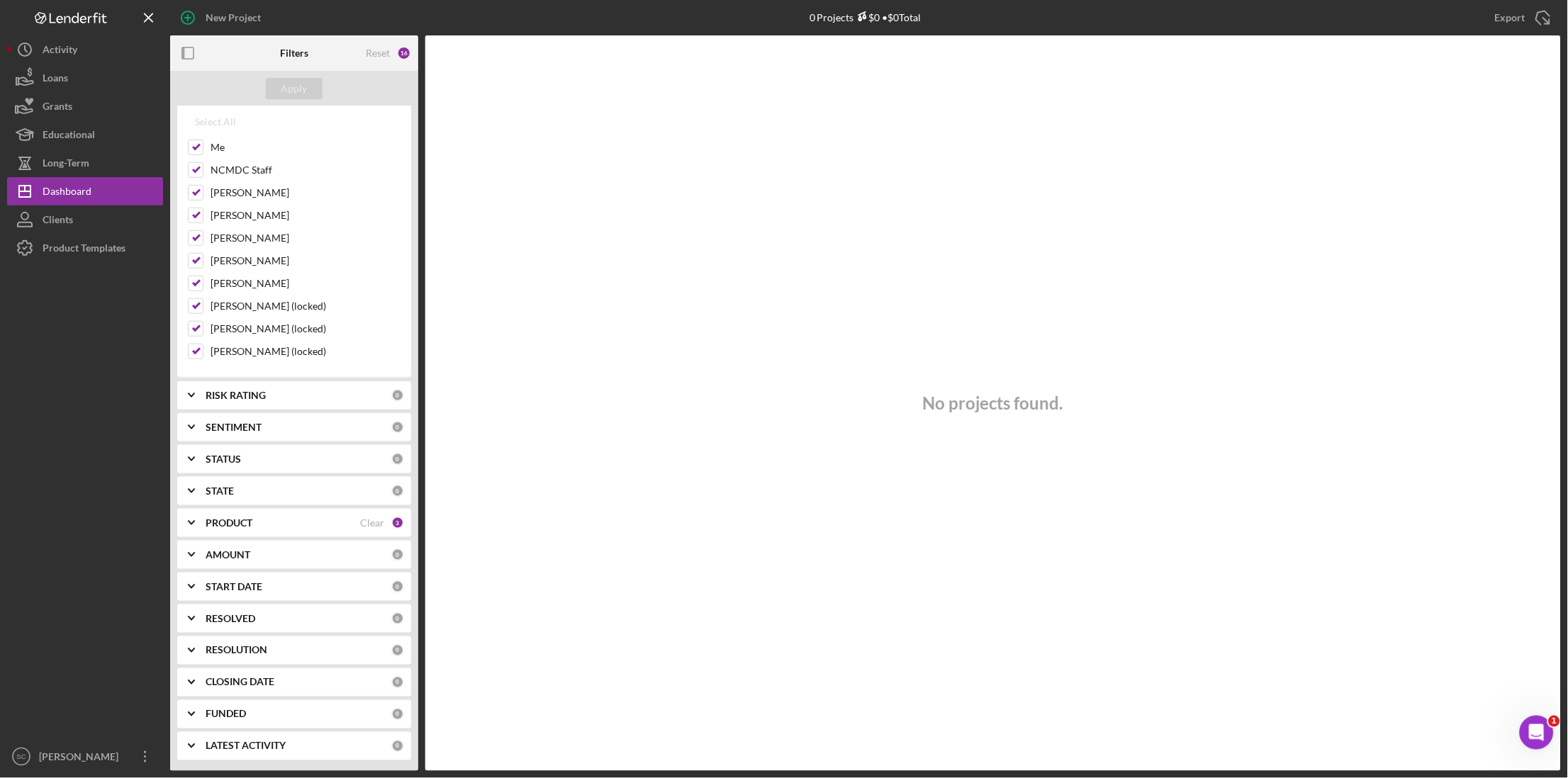
click at [253, 462] on div "STATUS" at bounding box center [298, 459] width 186 height 11
click at [253, 462] on div "STATUS" at bounding box center [298, 457] width 186 height 11
click at [247, 527] on b "PRODUCT" at bounding box center [228, 523] width 47 height 11
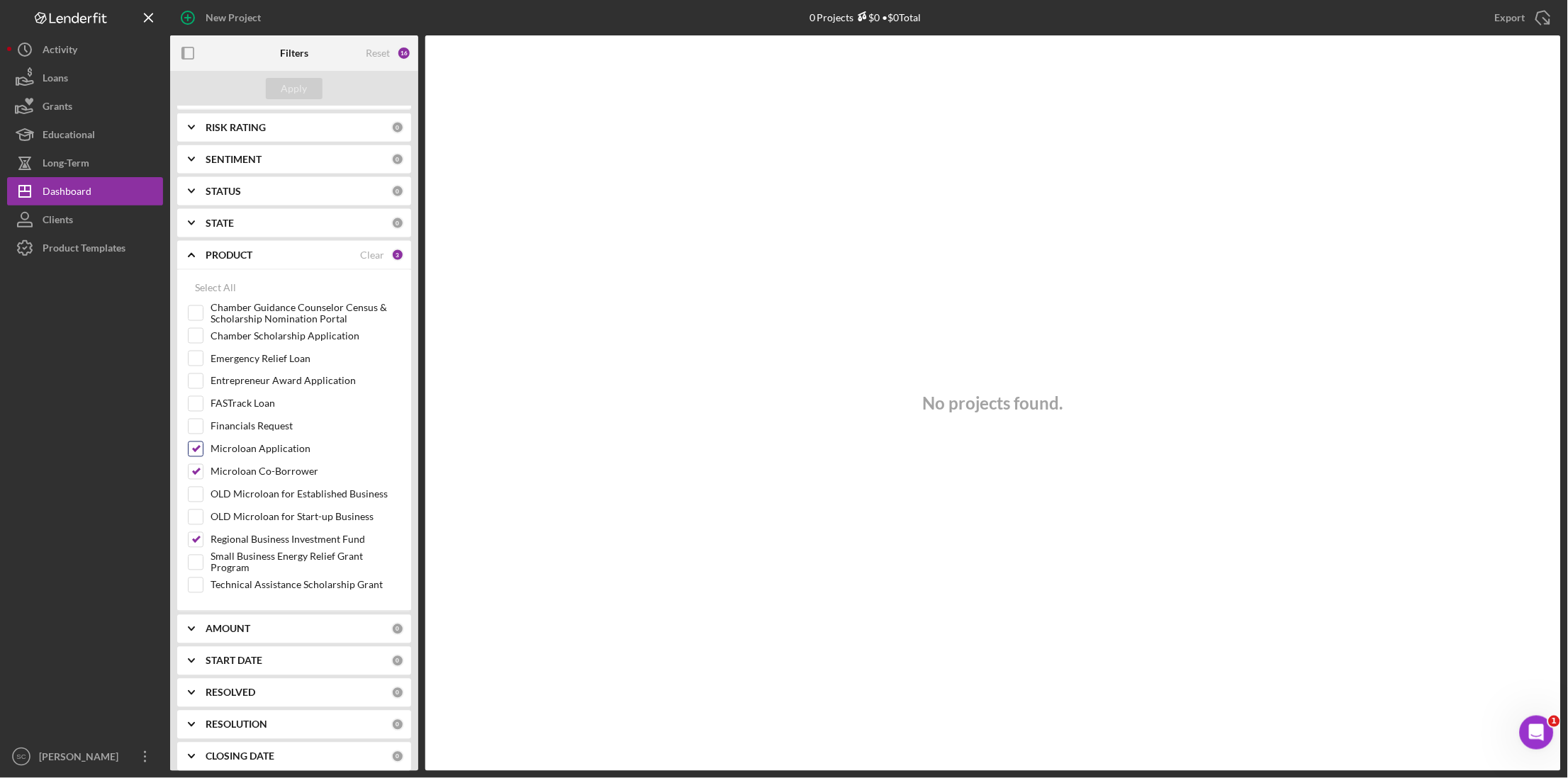
scroll to position [0, 0]
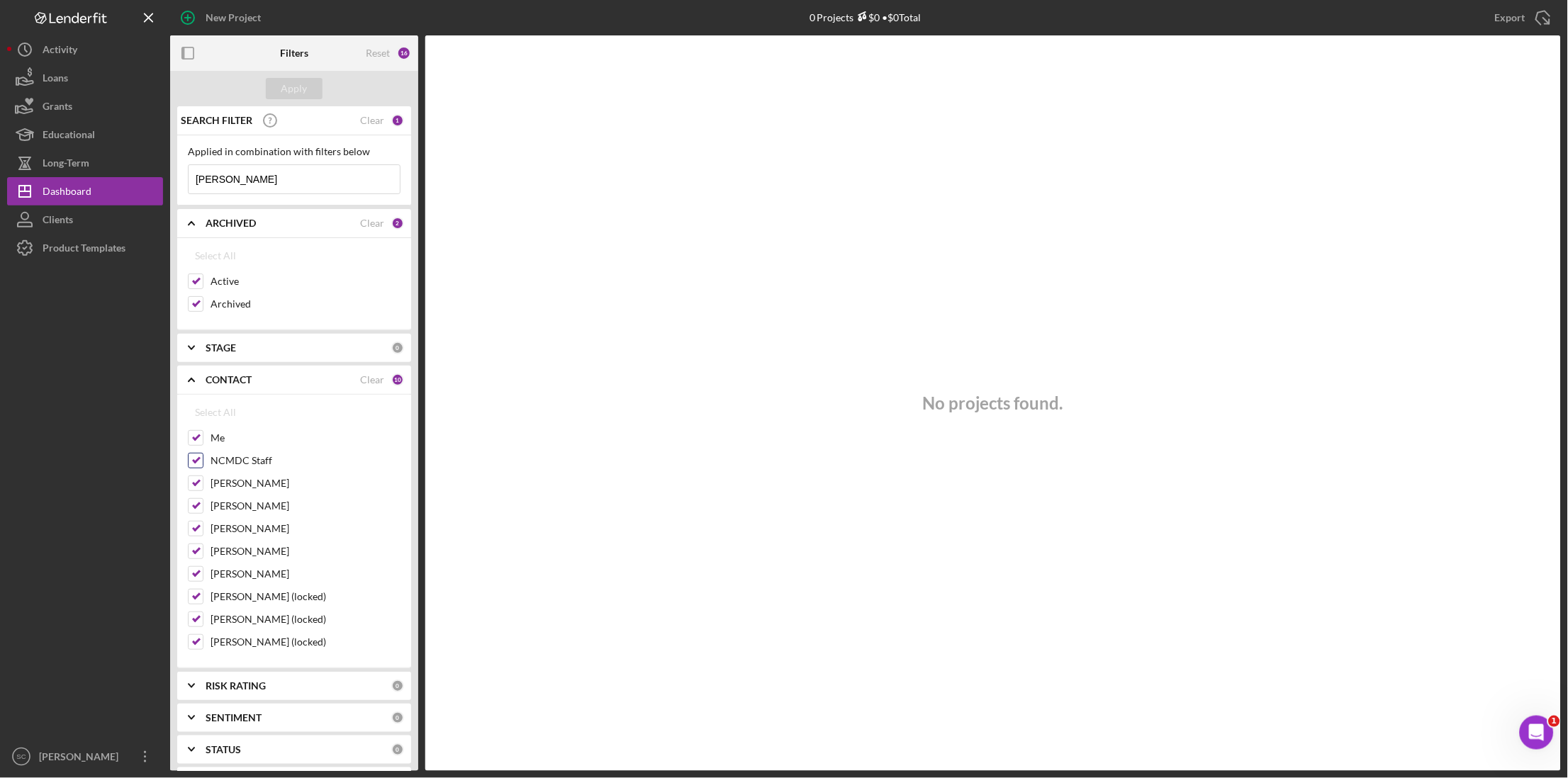
click at [197, 458] on input "NCMDC Staff" at bounding box center [196, 460] width 14 height 14
checkbox input "false"
click at [198, 480] on input "[PERSON_NAME]" at bounding box center [196, 483] width 14 height 14
checkbox input "false"
click at [196, 529] on input "[PERSON_NAME]" at bounding box center [196, 528] width 14 height 14
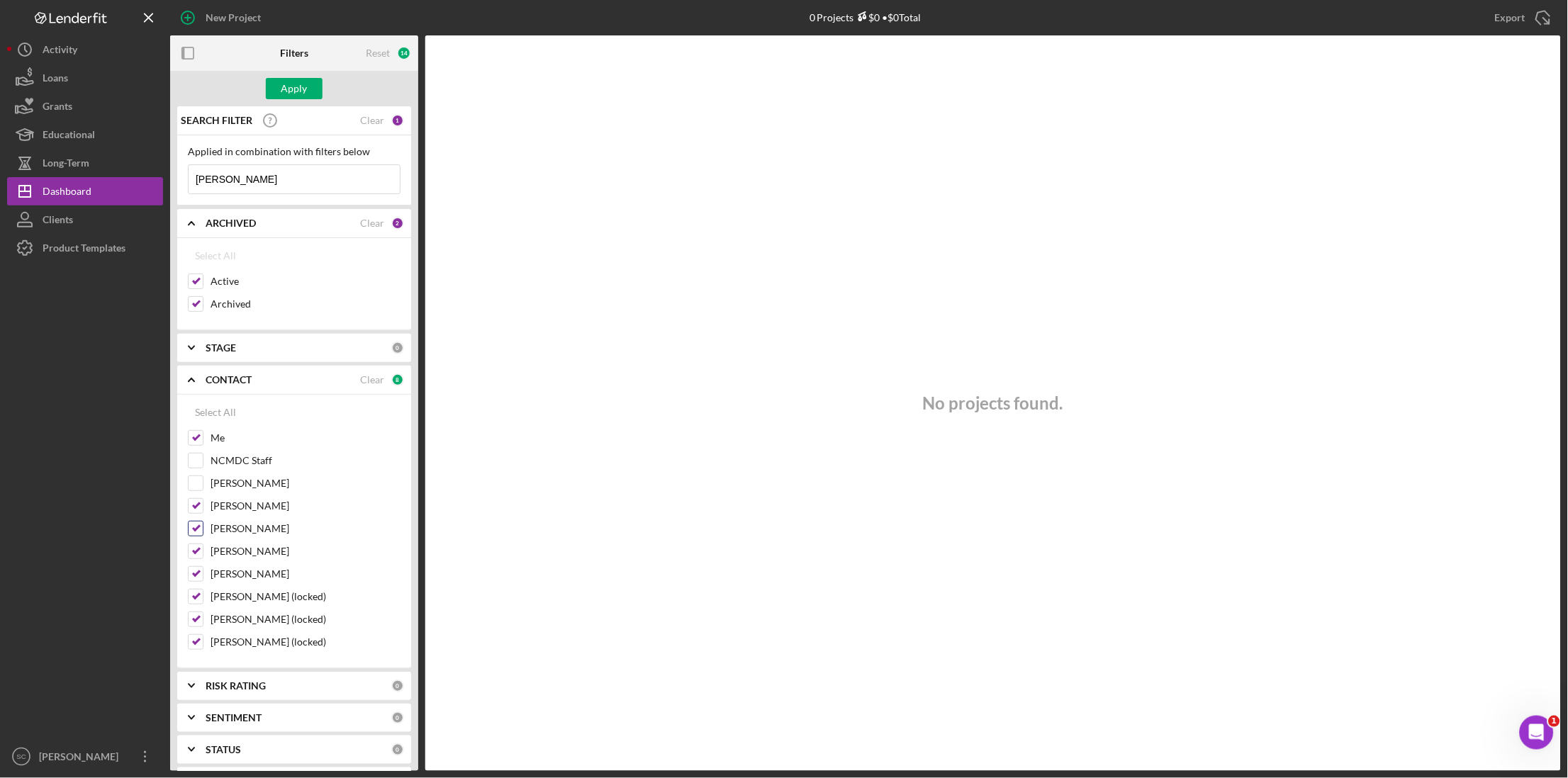
checkbox input "false"
click at [198, 581] on input "[PERSON_NAME]" at bounding box center [196, 574] width 14 height 14
checkbox input "false"
click at [195, 592] on input "[PERSON_NAME] (locked)" at bounding box center [196, 596] width 14 height 14
checkbox input "false"
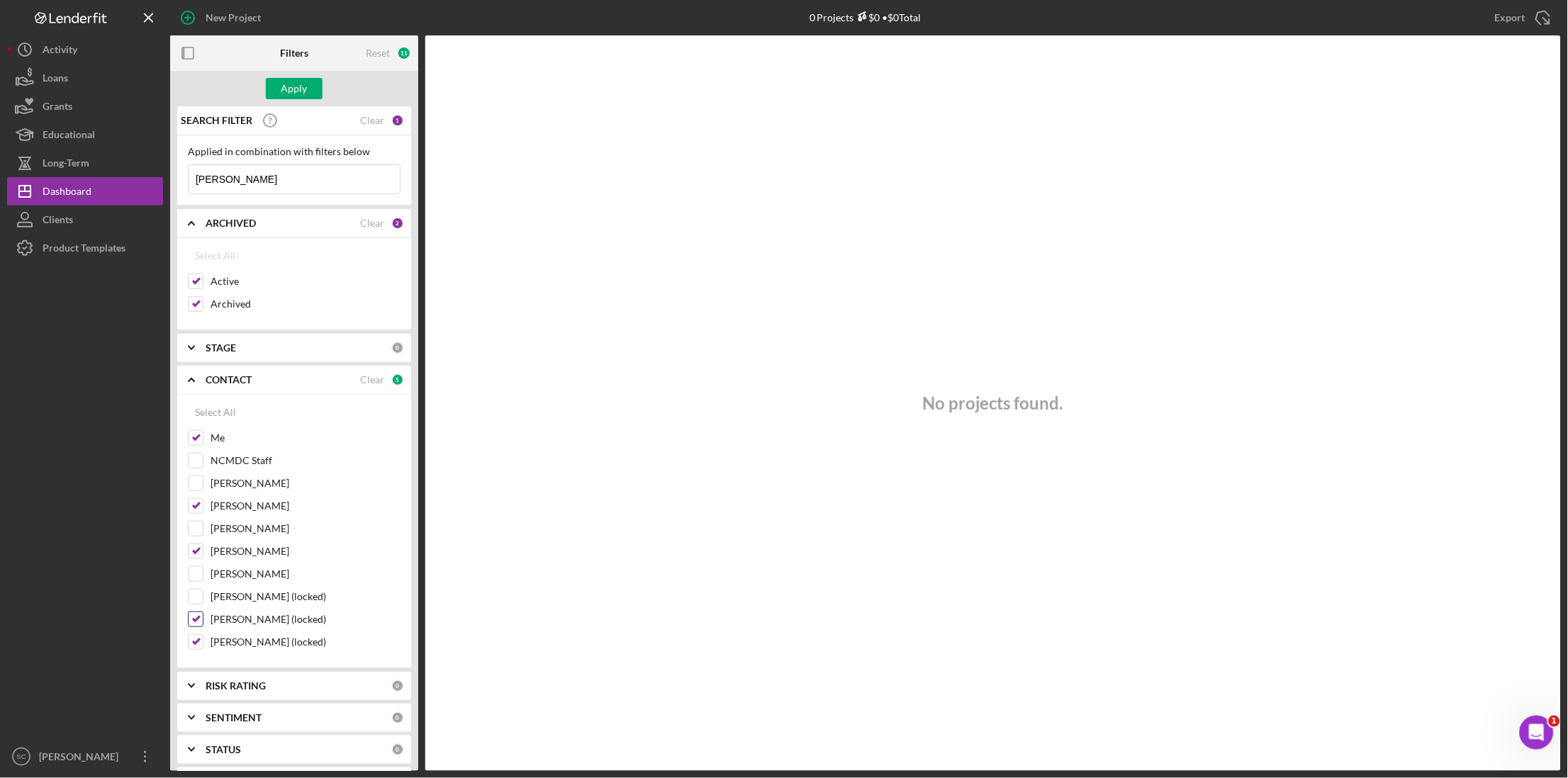
click at [194, 622] on input "[PERSON_NAME] (locked)" at bounding box center [196, 619] width 14 height 14
checkbox input "false"
click at [197, 642] on input "[PERSON_NAME] (locked)" at bounding box center [196, 642] width 14 height 14
checkbox input "false"
click at [279, 85] on button "Apply" at bounding box center [294, 88] width 57 height 21
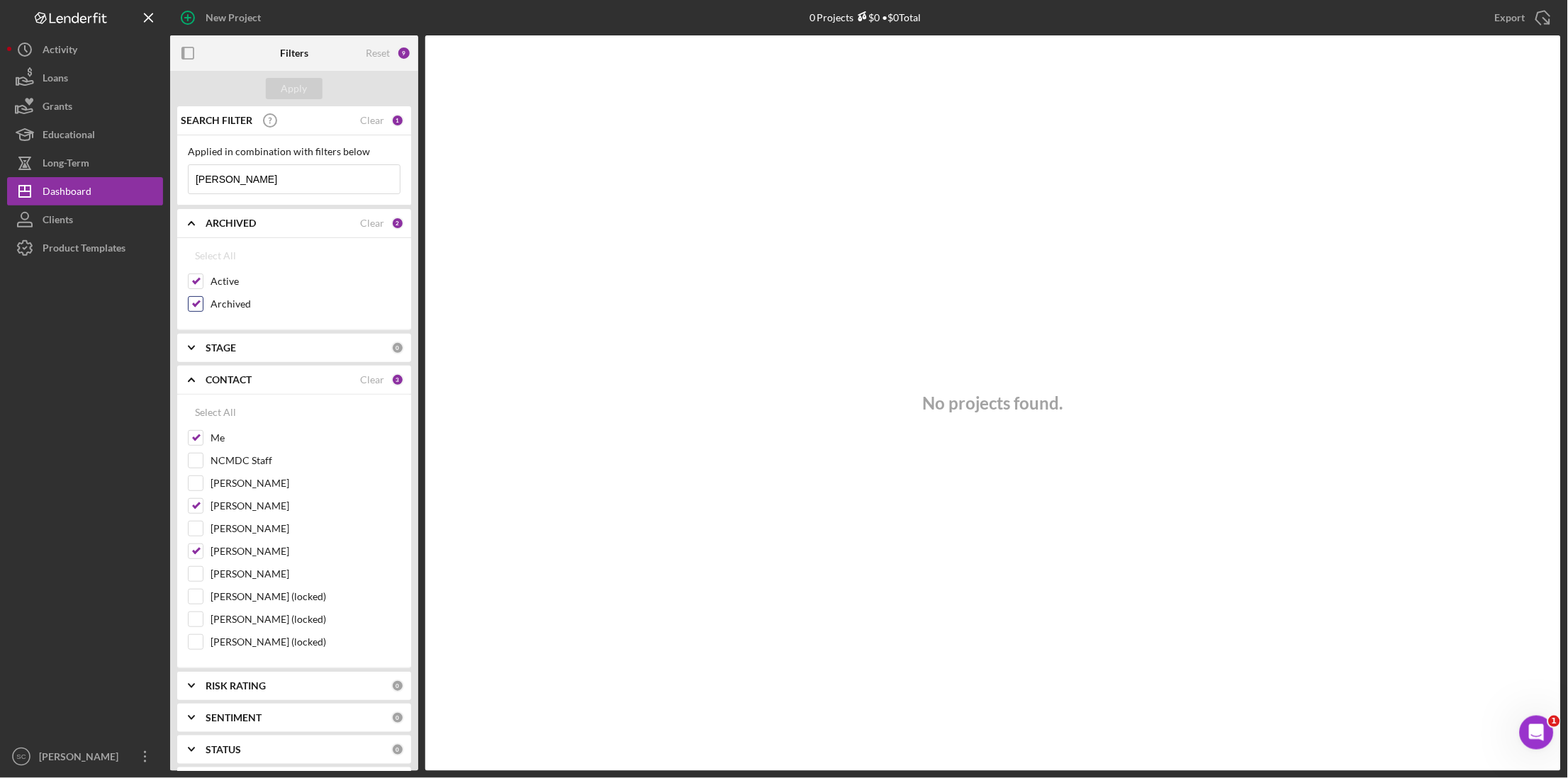
click at [192, 304] on input "Archived" at bounding box center [196, 304] width 14 height 14
checkbox input "false"
click at [300, 88] on div "Apply" at bounding box center [294, 88] width 26 height 21
click at [96, 186] on button "Icon/Dashboard Dashboard" at bounding box center [85, 191] width 156 height 28
click at [371, 118] on div "Clear" at bounding box center [372, 120] width 24 height 11
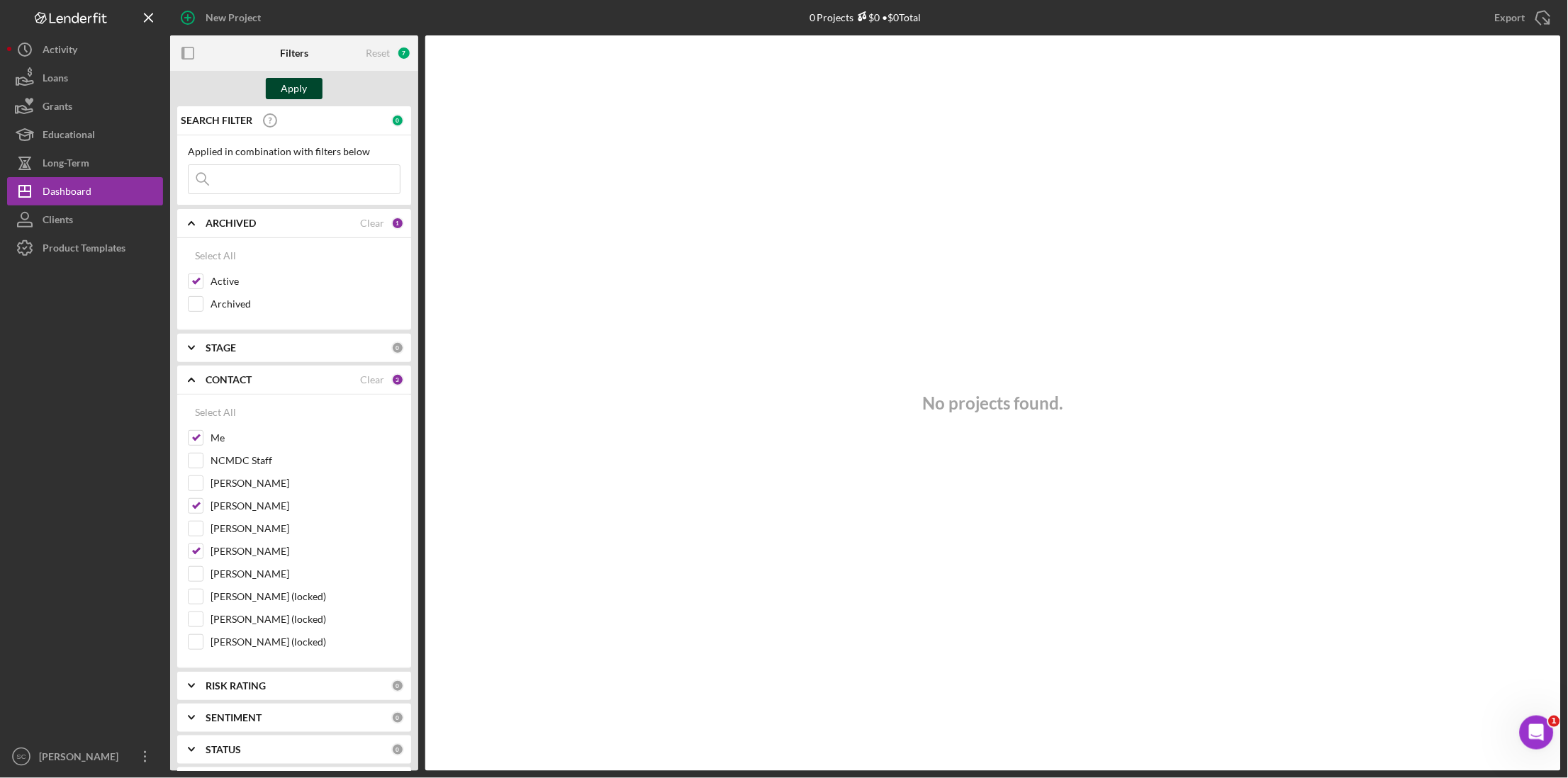
click at [304, 81] on div "Apply" at bounding box center [294, 88] width 26 height 21
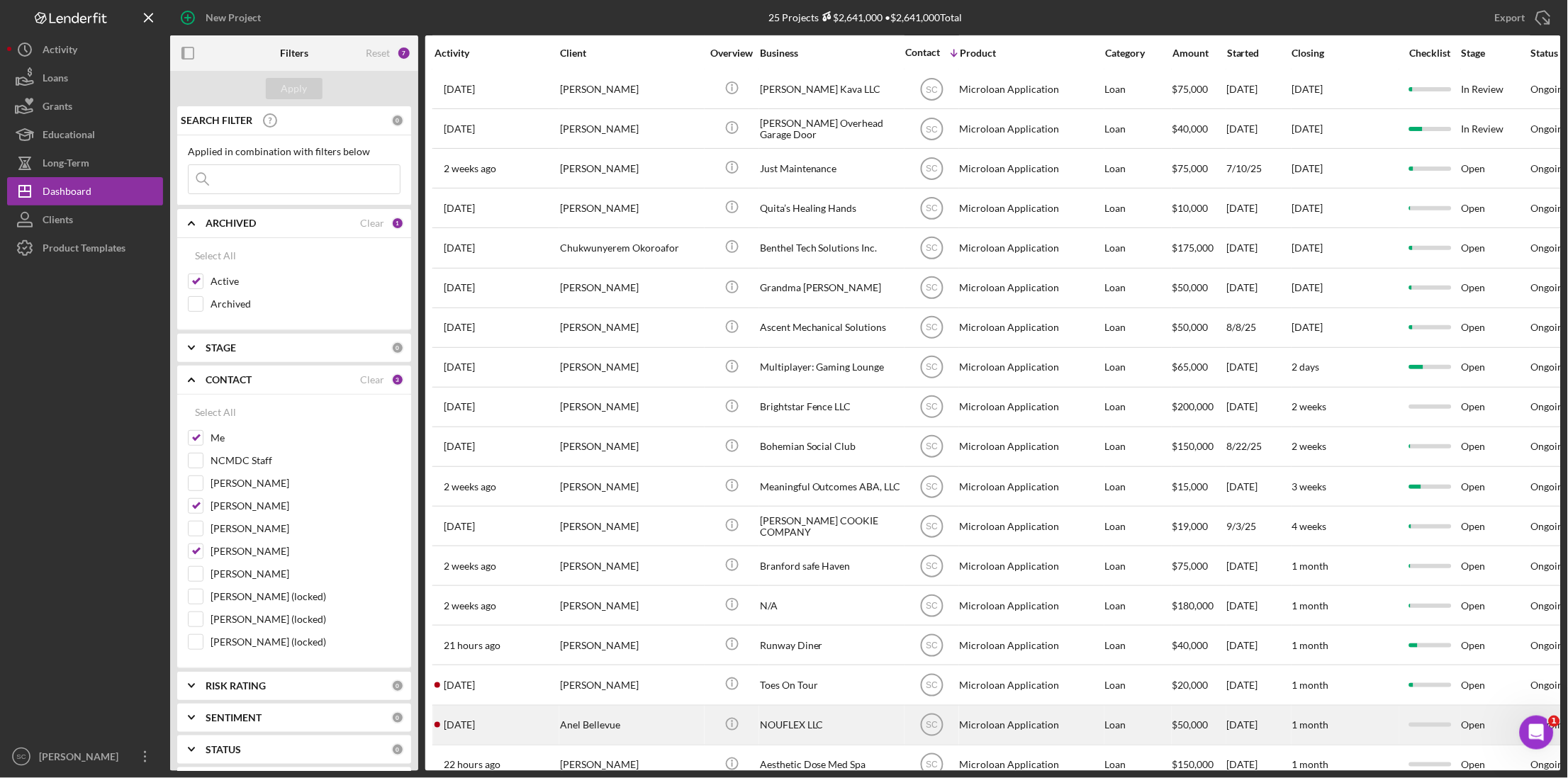
scroll to position [55, 0]
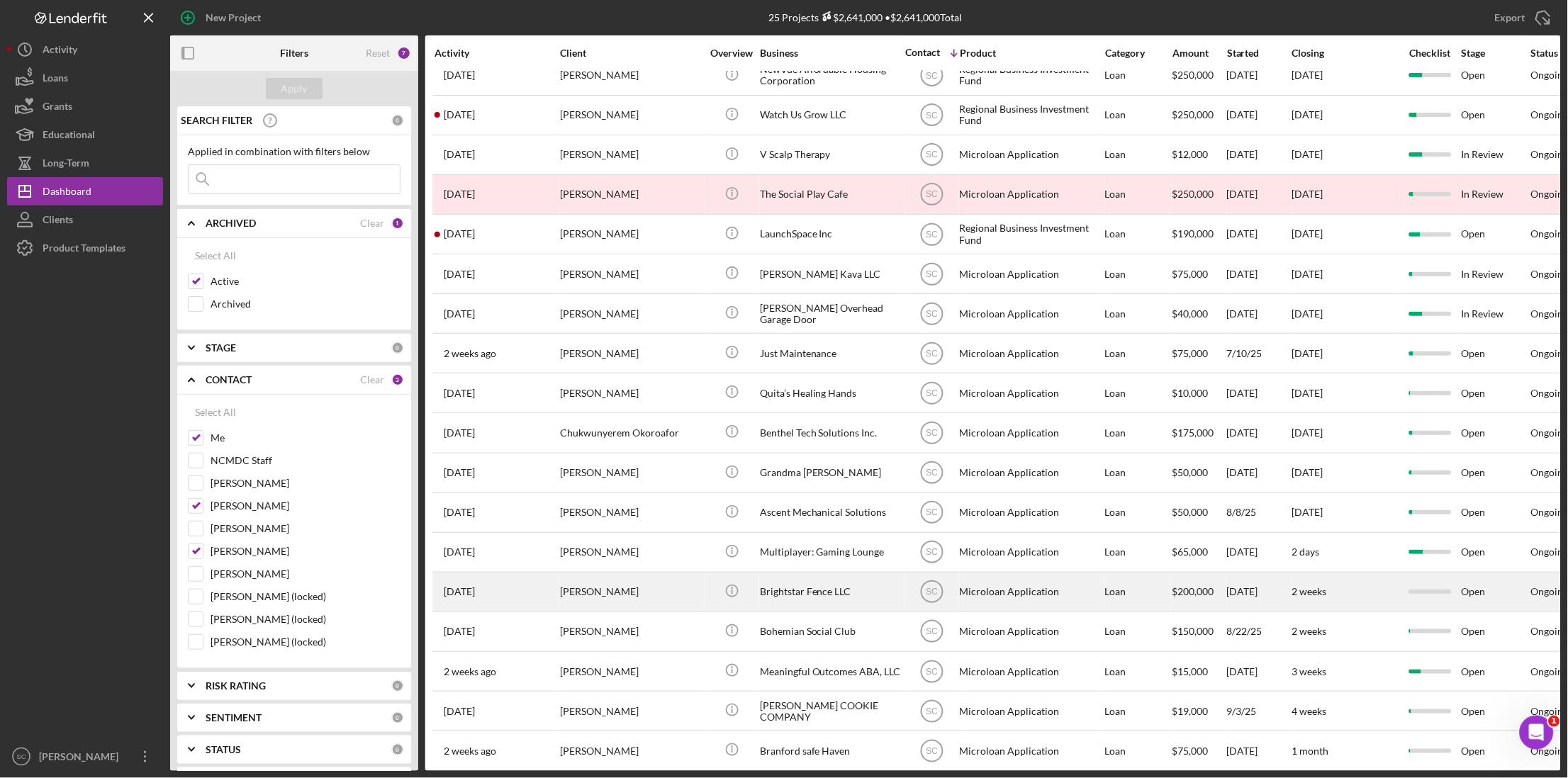
click at [605, 611] on div "[PERSON_NAME]" at bounding box center [631, 592] width 141 height 38
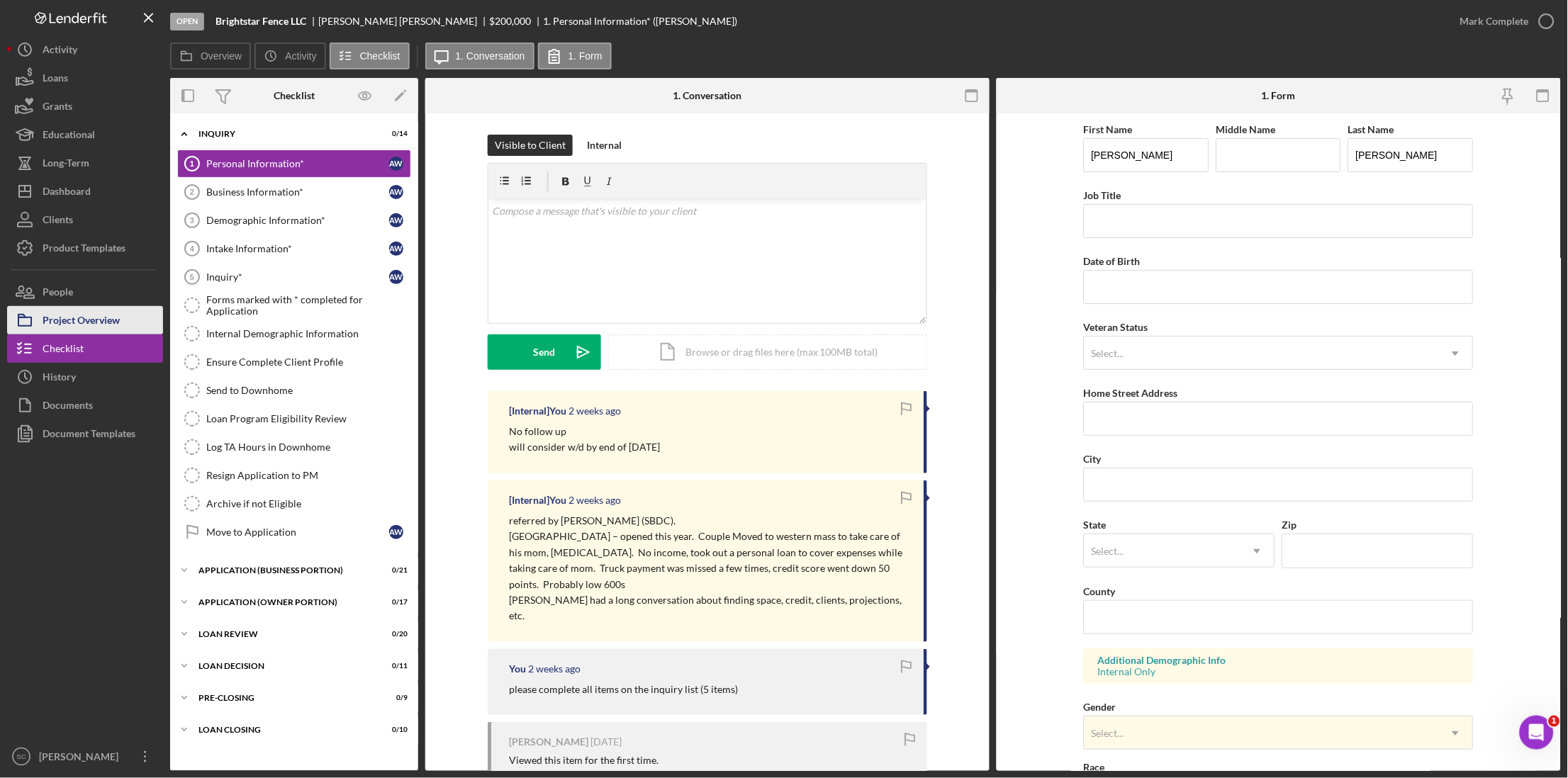
click at [108, 326] on div "Project Overview" at bounding box center [81, 322] width 77 height 32
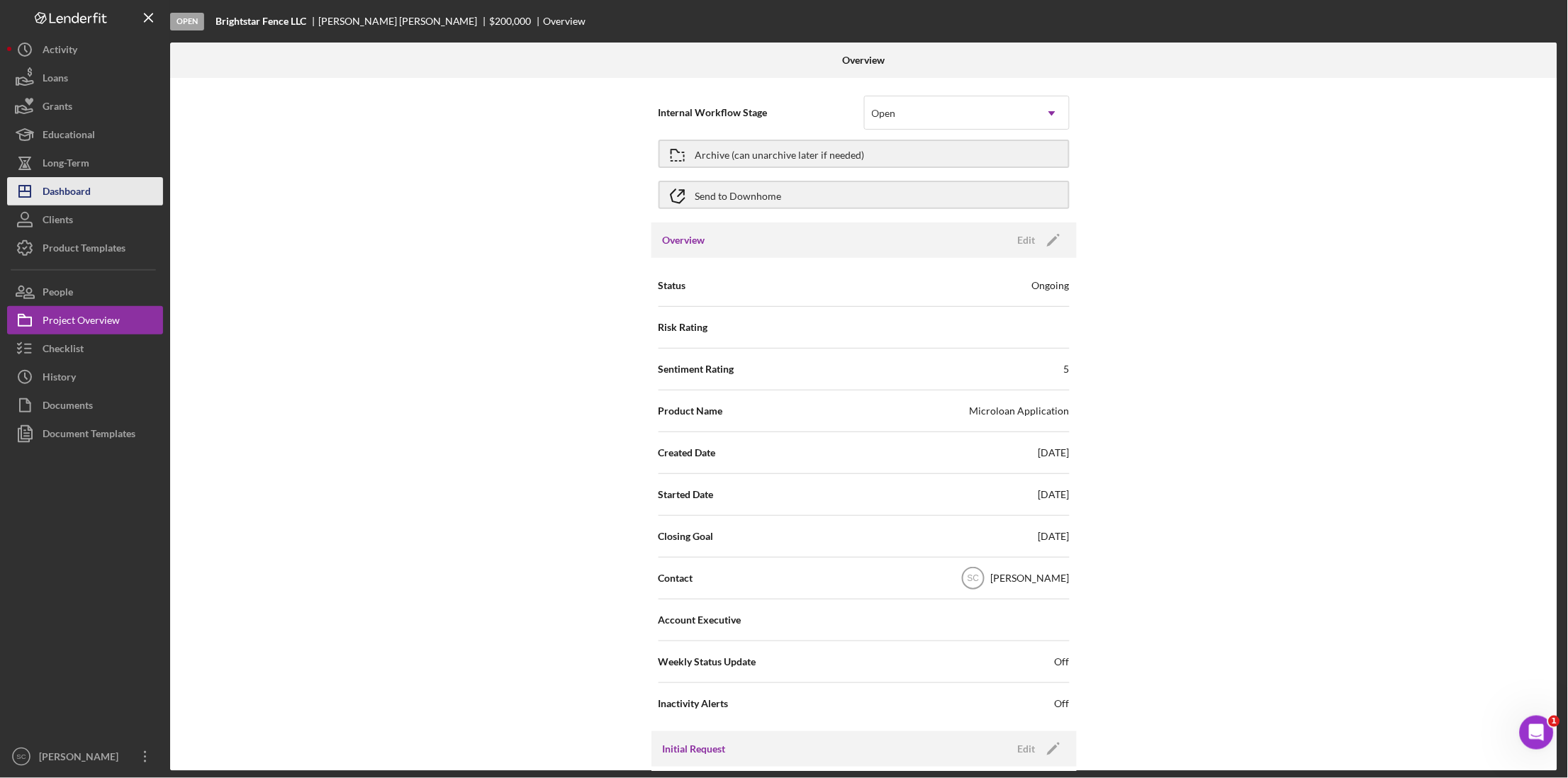
click at [125, 182] on button "Icon/Dashboard Dashboard" at bounding box center [85, 191] width 156 height 28
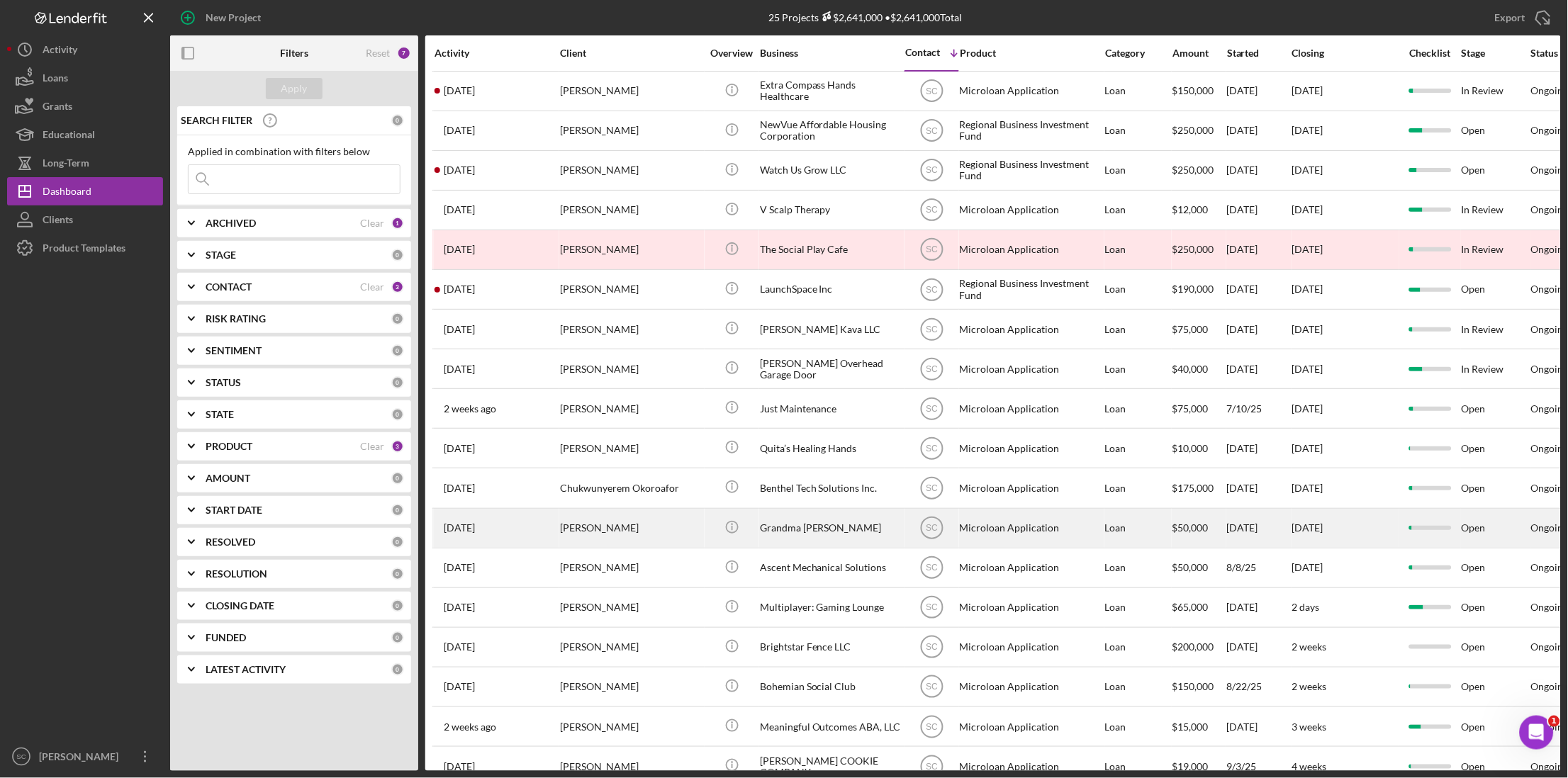
scroll to position [88, 0]
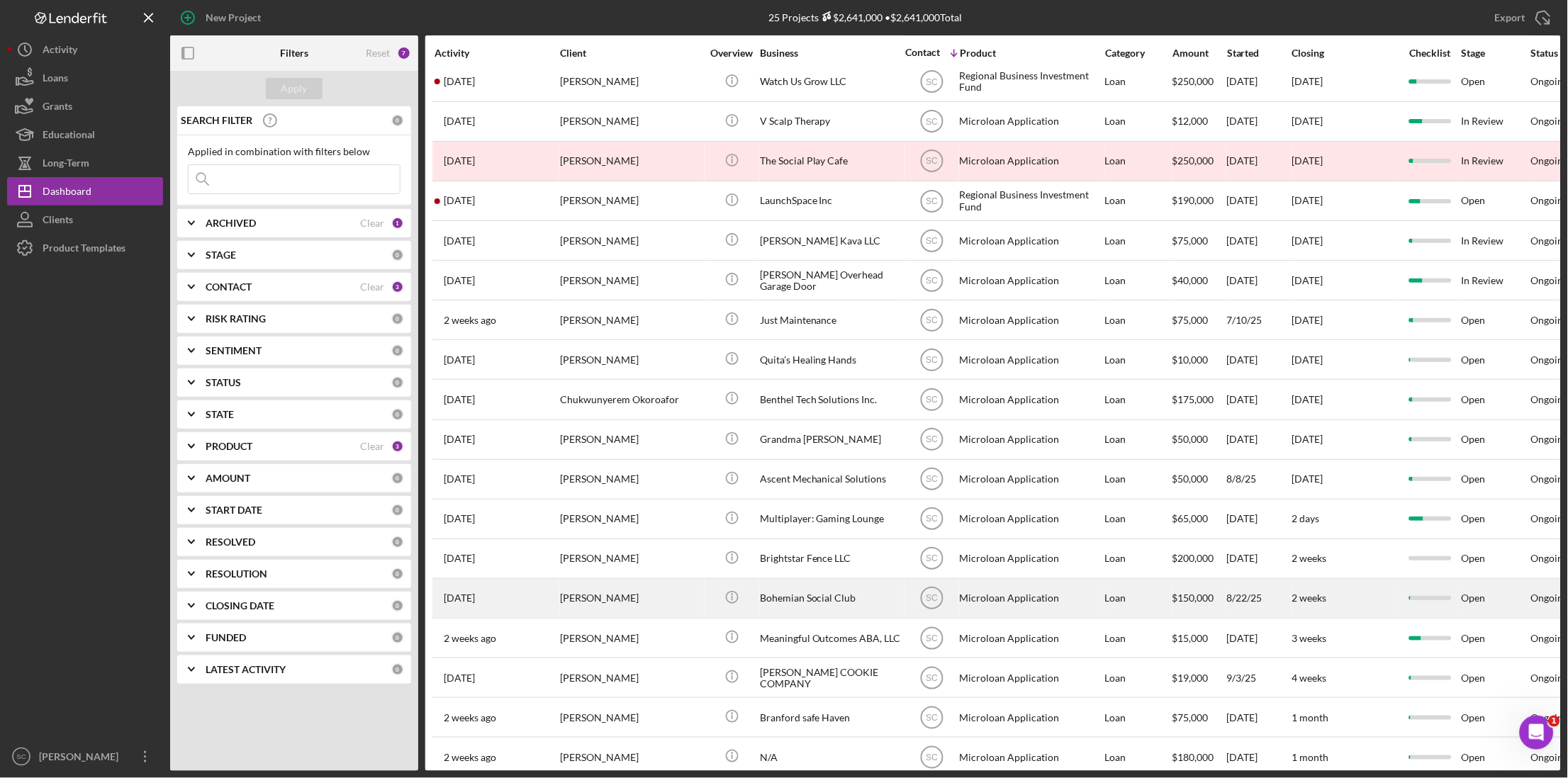
click at [645, 601] on div "[PERSON_NAME]" at bounding box center [631, 599] width 141 height 38
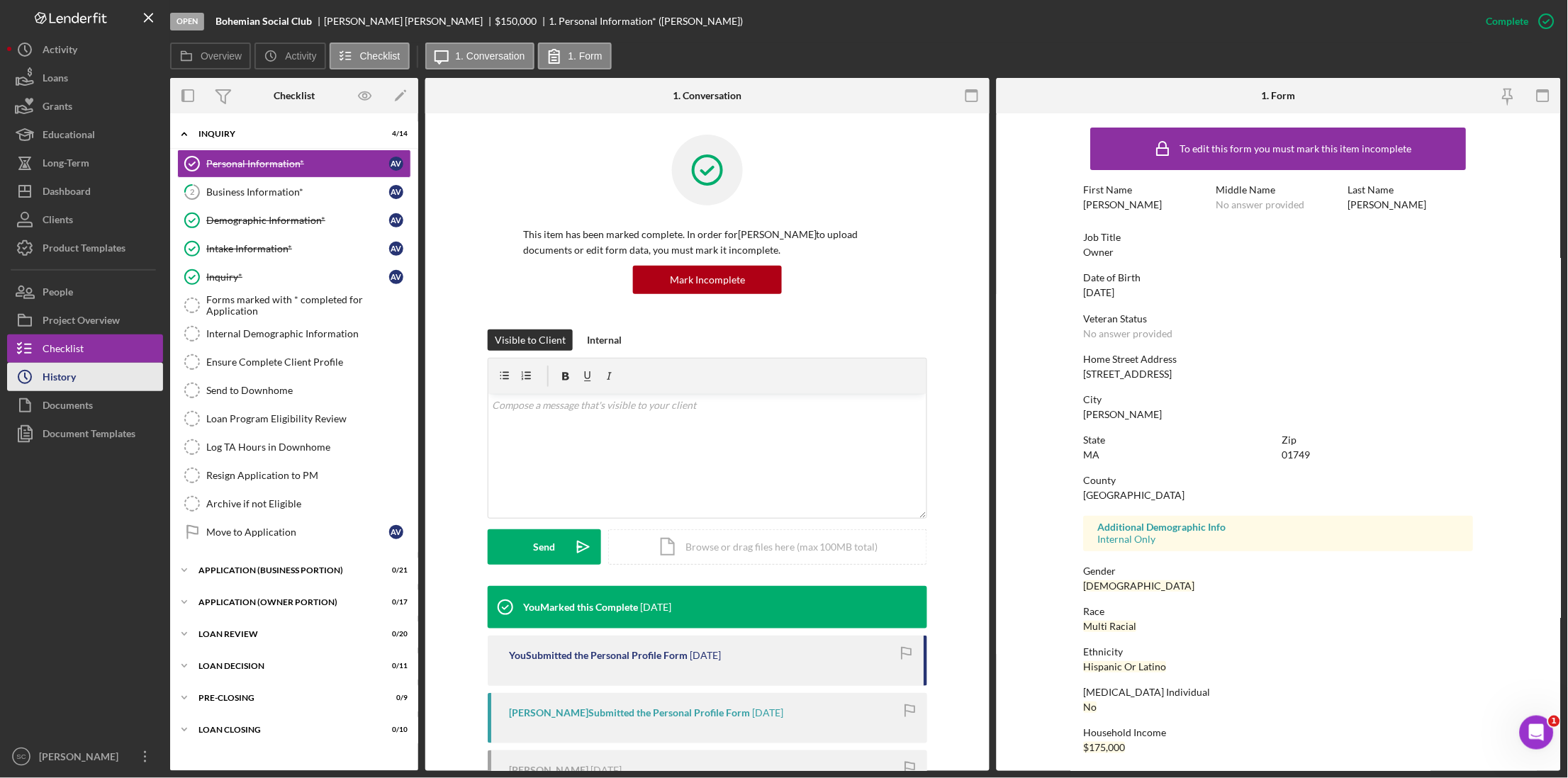
click at [130, 371] on button "Icon/History History" at bounding box center [85, 377] width 156 height 28
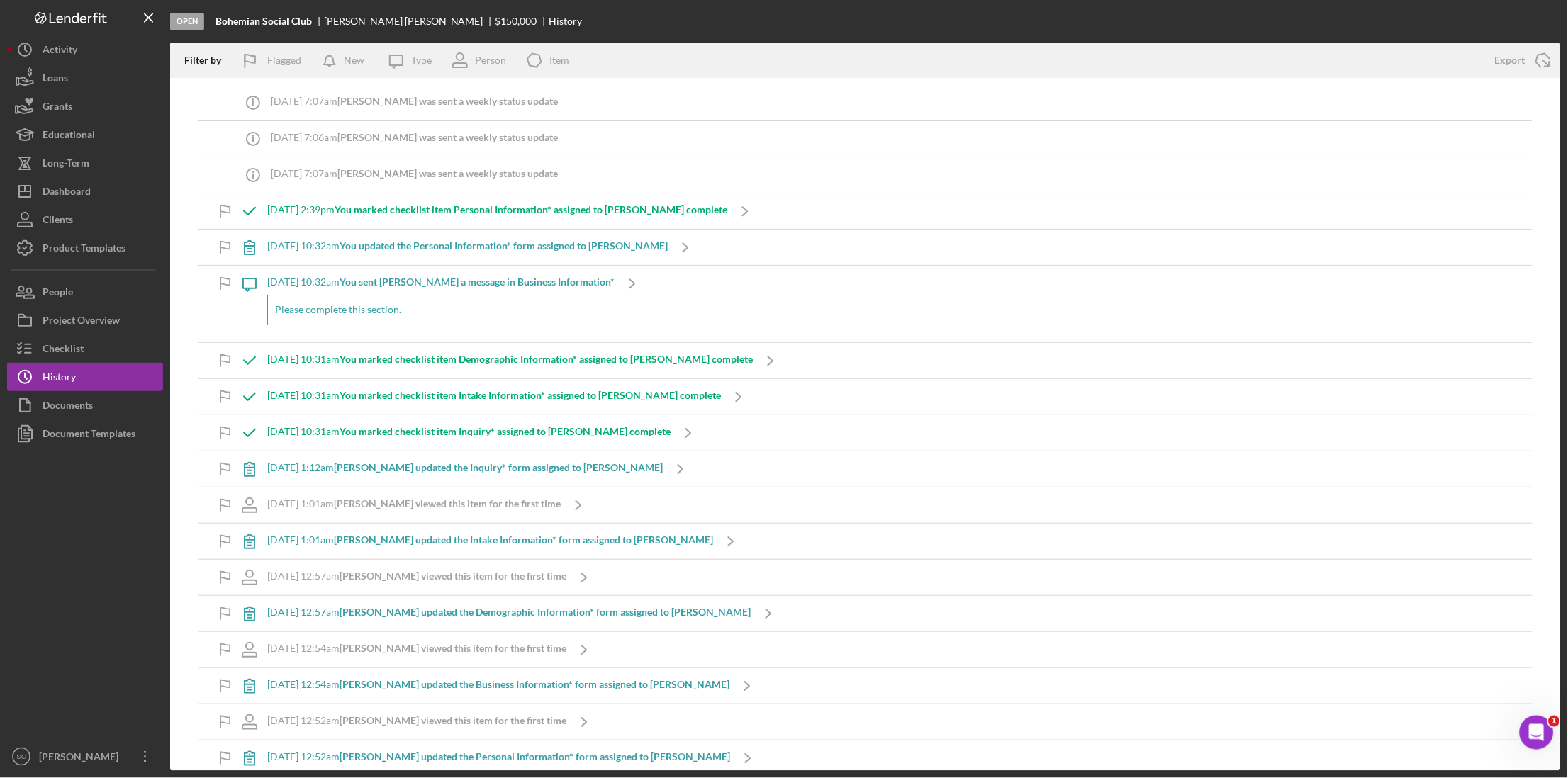
click at [405, 325] on div "[DATE] 10:32am You sent [PERSON_NAME] a message in Business Information* Please…" at bounding box center [441, 303] width 348 height 77
